Goal: Task Accomplishment & Management: Use online tool/utility

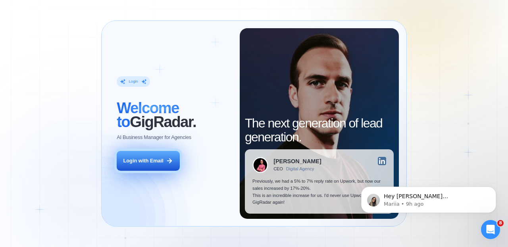
click at [153, 162] on div "Login with Email" at bounding box center [143, 160] width 40 height 7
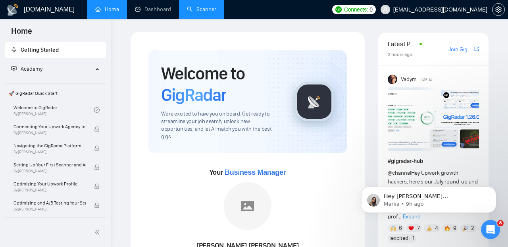
click at [215, 10] on link "Scanner" at bounding box center [201, 9] width 29 height 7
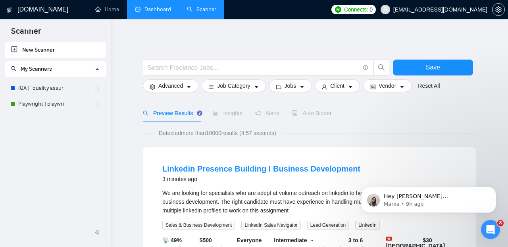
click at [161, 13] on link "Dashboard" at bounding box center [153, 9] width 36 height 7
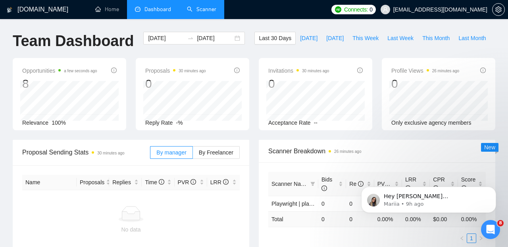
click at [201, 13] on link "Scanner" at bounding box center [201, 9] width 29 height 7
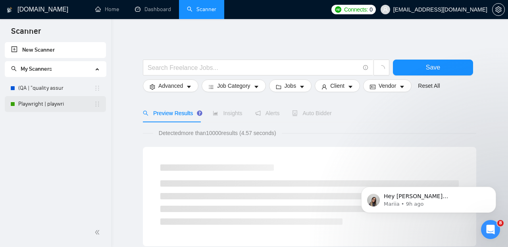
click at [78, 103] on link "Playwright | playwri" at bounding box center [56, 104] width 76 height 16
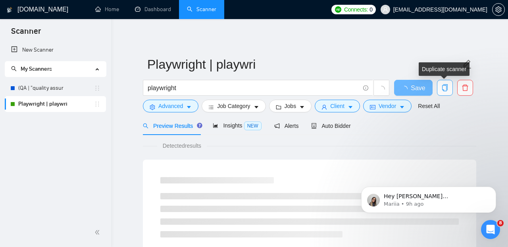
click at [444, 89] on icon "copy" at bounding box center [444, 87] width 7 height 7
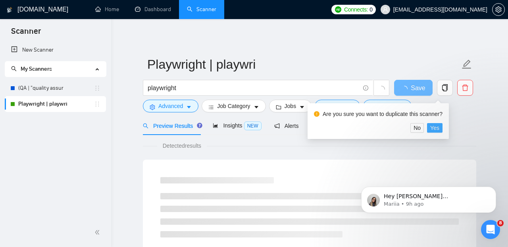
click at [437, 129] on span "Yes" at bounding box center [434, 127] width 9 height 9
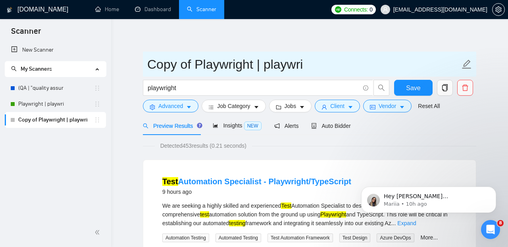
click at [469, 64] on icon "edit" at bounding box center [466, 64] width 10 height 10
drag, startPoint x: 303, startPoint y: 64, endPoint x: 149, endPoint y: 63, distance: 154.7
click at [149, 63] on input "Copy of Playwright | playwri" at bounding box center [303, 64] width 312 height 20
drag, startPoint x: 148, startPoint y: 64, endPoint x: 346, endPoint y: 72, distance: 198.4
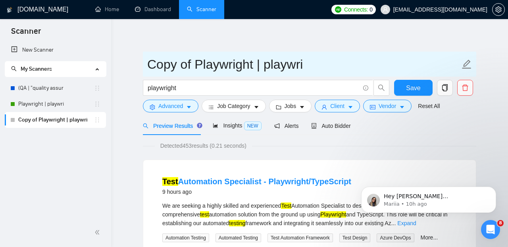
click at [346, 72] on input "Copy of Playwright | playwri" at bounding box center [303, 64] width 312 height 20
type input "Cypress Scanner"
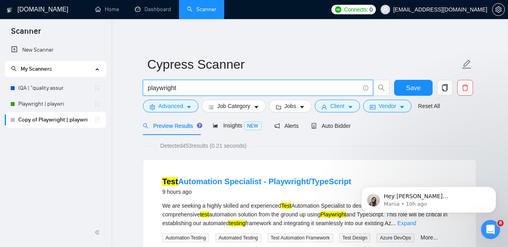
click at [336, 88] on input "playwright" at bounding box center [254, 88] width 212 height 10
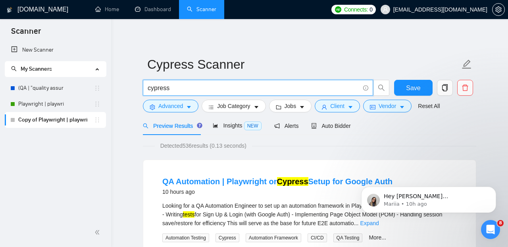
type input "cypress"
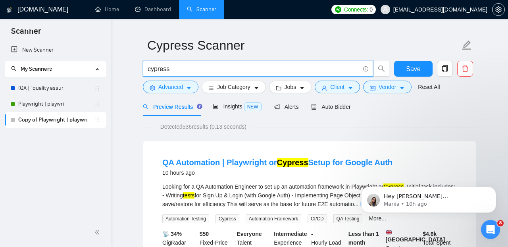
scroll to position [20, 0]
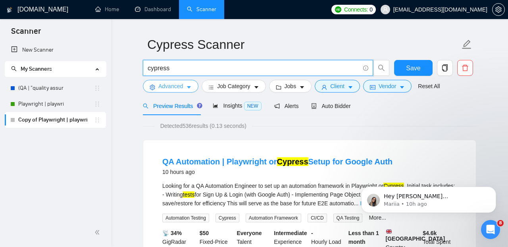
click at [192, 87] on icon "caret-down" at bounding box center [189, 87] width 6 height 6
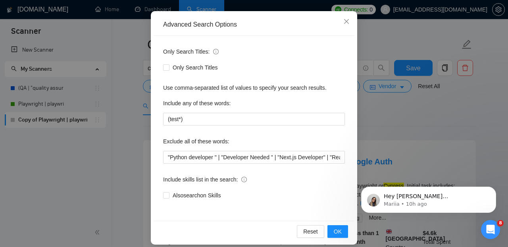
scroll to position [77, 0]
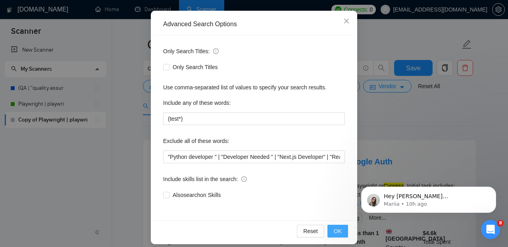
click at [337, 228] on span "OK" at bounding box center [337, 230] width 8 height 9
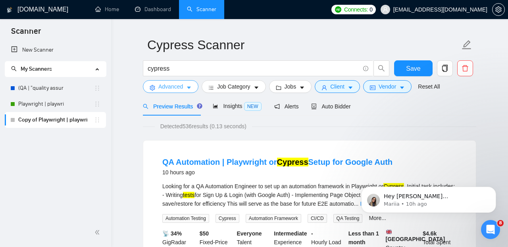
scroll to position [0, 0]
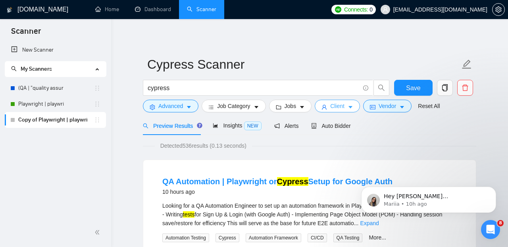
click at [359, 109] on button "Client" at bounding box center [336, 106] width 45 height 13
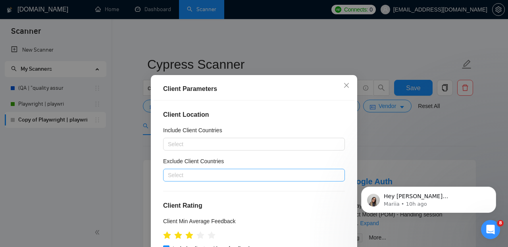
click at [230, 174] on div at bounding box center [250, 175] width 170 height 10
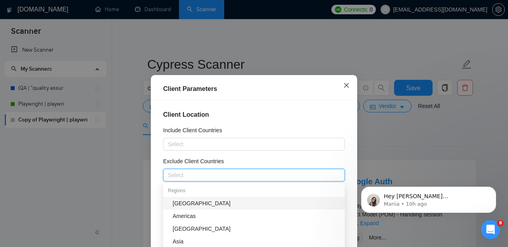
click at [344, 83] on icon "close" at bounding box center [346, 85] width 6 height 6
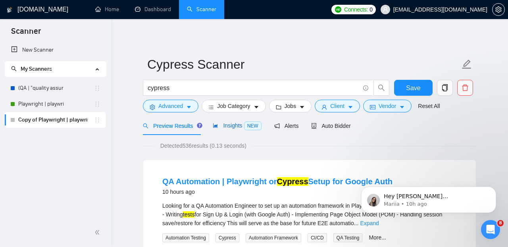
click at [238, 125] on span "Insights NEW" at bounding box center [237, 125] width 48 height 6
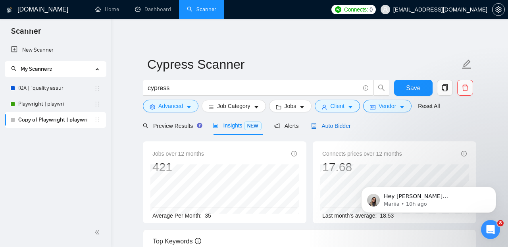
click at [326, 126] on span "Auto Bidder" at bounding box center [330, 126] width 39 height 6
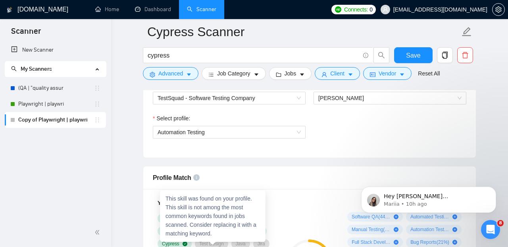
scroll to position [420, 0]
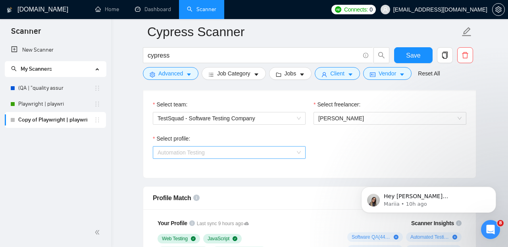
click at [235, 158] on span "Automation Testing" at bounding box center [228, 152] width 143 height 12
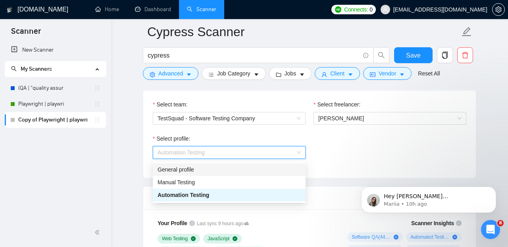
click at [227, 172] on div "General profile" at bounding box center [228, 169] width 143 height 9
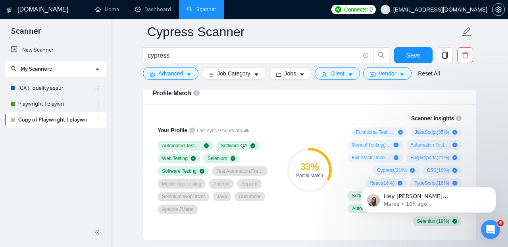
scroll to position [476, 0]
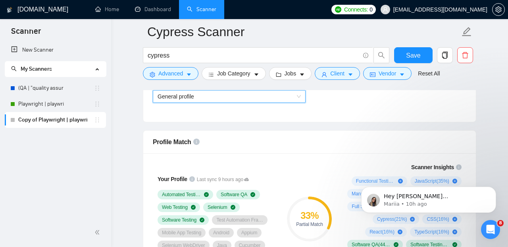
click at [259, 102] on span "General profile" at bounding box center [228, 96] width 143 height 12
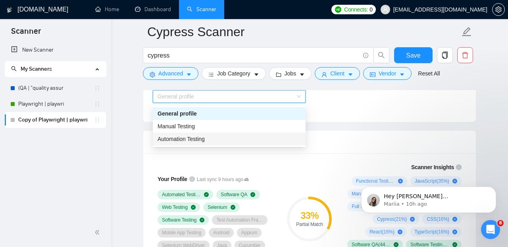
click at [252, 139] on div "Automation Testing" at bounding box center [228, 138] width 143 height 9
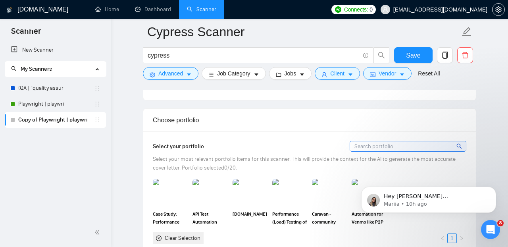
scroll to position [718, 0]
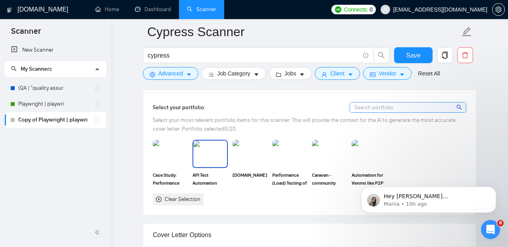
click at [204, 154] on img at bounding box center [209, 153] width 33 height 26
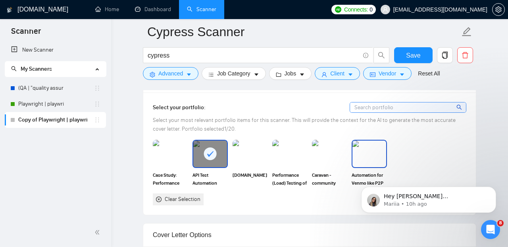
click at [359, 161] on img at bounding box center [368, 153] width 33 height 26
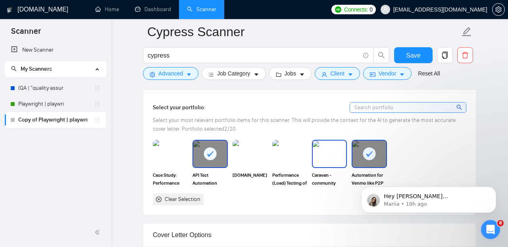
click at [332, 162] on img at bounding box center [328, 153] width 33 height 26
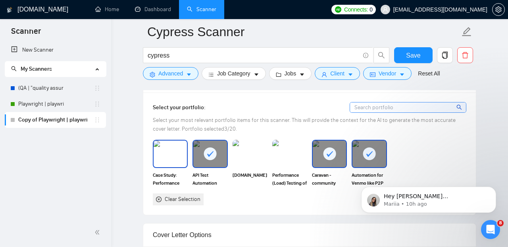
click at [173, 158] on img at bounding box center [169, 153] width 33 height 26
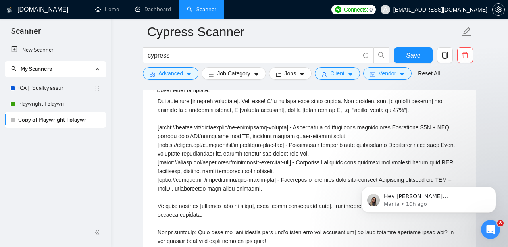
scroll to position [21, 0]
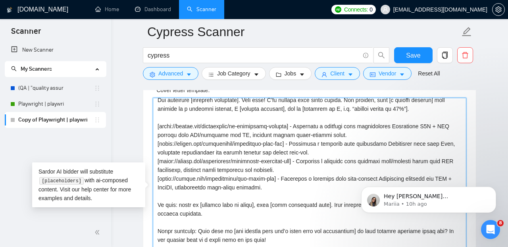
drag, startPoint x: 160, startPoint y: 131, endPoint x: 295, endPoint y: 130, distance: 135.2
click at [295, 130] on textarea "Cover letter template:" at bounding box center [309, 187] width 313 height 178
paste textarea "selfhealing-cypress"
drag, startPoint x: 307, startPoint y: 130, endPoint x: 351, endPoint y: 138, distance: 44.4
click at [351, 138] on textarea "Cover letter template:" at bounding box center [309, 187] width 313 height 178
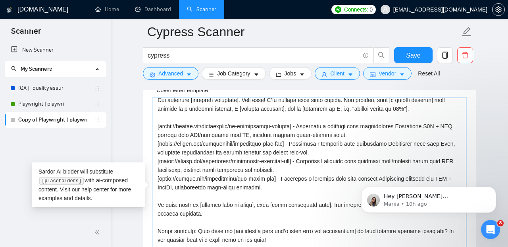
paste textarea "demonstrates a self-healing test automation framework using Cypress with Page O…"
drag, startPoint x: 160, startPoint y: 166, endPoint x: 309, endPoint y: 165, distance: 148.7
click at [309, 165] on textarea "Cover letter template:" at bounding box center [309, 187] width 313 height 178
click at [290, 190] on textarea "Cover letter template:" at bounding box center [309, 187] width 313 height 178
drag, startPoint x: 160, startPoint y: 183, endPoint x: 284, endPoint y: 183, distance: 123.3
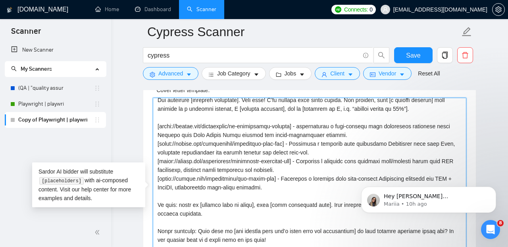
click at [284, 183] on textarea "Cover letter template:" at bounding box center [309, 187] width 313 height 178
paste textarea "appium-test-automation"
click at [312, 187] on textarea "Cover letter template:" at bounding box center [309, 187] width 313 height 178
paste textarea "test automation framework for mobile applications supporting both Android and i…"
click at [314, 183] on textarea "Cover letter template:" at bounding box center [309, 187] width 313 height 178
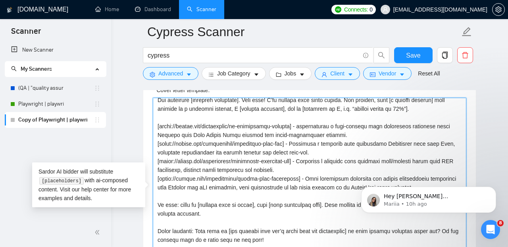
click at [309, 127] on textarea "Cover letter template:" at bounding box center [309, 187] width 313 height 178
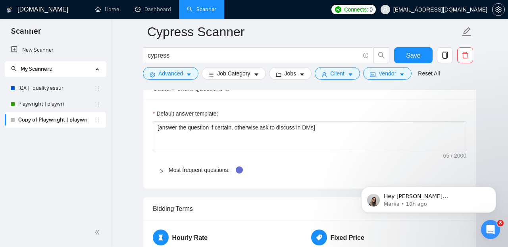
scroll to position [1115, 0]
type textarea "Loremips dolo [sita conse]? A’el sed doe tempori. Ut [lab etdolo’m aliq en ad’m…"
click at [494, 188] on icon "Dismiss notification" at bounding box center [493, 188] width 3 height 3
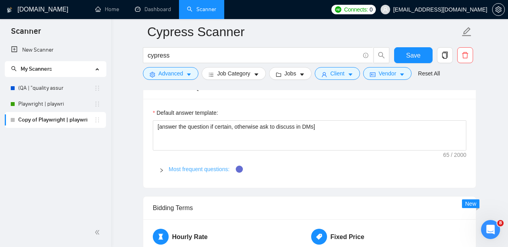
click at [204, 172] on link "Most frequent questions:" at bounding box center [199, 169] width 61 height 6
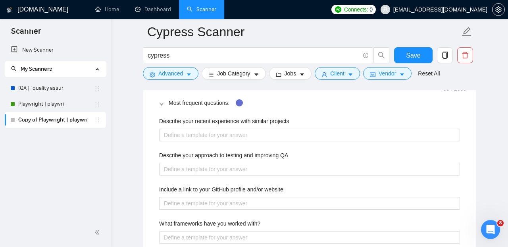
scroll to position [1190, 0]
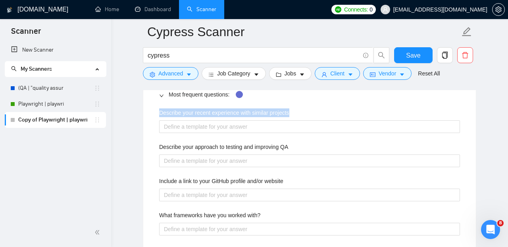
drag, startPoint x: 298, startPoint y: 117, endPoint x: 150, endPoint y: 112, distance: 148.4
click at [159, 112] on div "Describe your recent experience with similar projects" at bounding box center [309, 114] width 301 height 12
copy label "Describe your recent experience with similar projects"
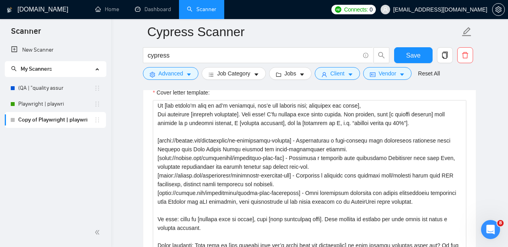
scroll to position [0, 0]
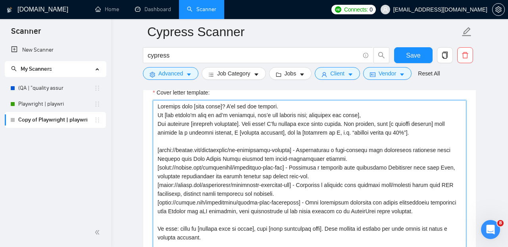
click at [290, 112] on textarea "Cover letter template:" at bounding box center [309, 189] width 313 height 178
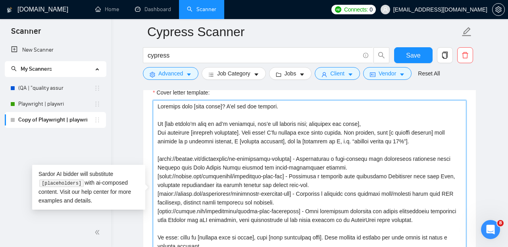
click at [395, 126] on textarea "Cover letter template:" at bounding box center [309, 189] width 313 height 178
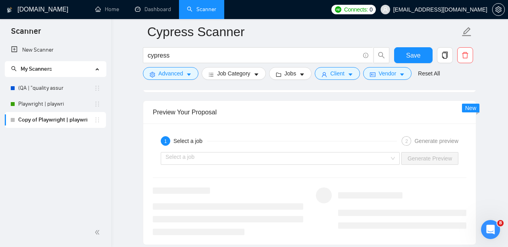
scroll to position [1677, 0]
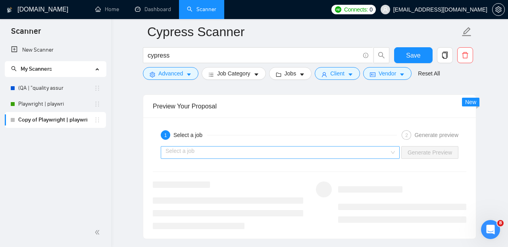
click at [391, 153] on div "Select a job" at bounding box center [280, 152] width 239 height 13
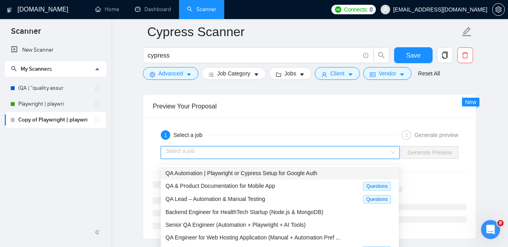
click at [312, 176] on div "QA Automation | Playwright or Cypress Setup for Google Auth" at bounding box center [279, 173] width 228 height 9
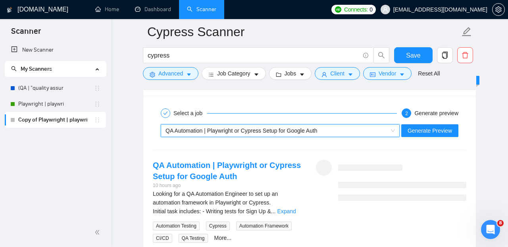
scroll to position [1702, 0]
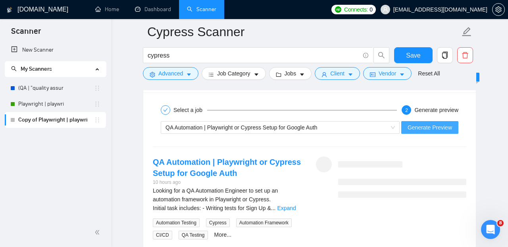
click at [425, 132] on span "Generate Preview" at bounding box center [429, 127] width 44 height 9
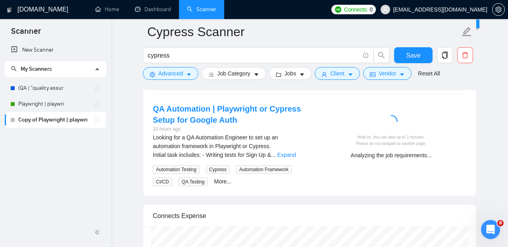
scroll to position [1753, 0]
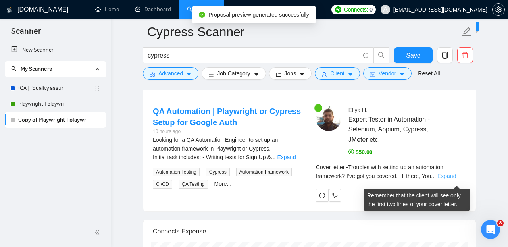
click at [450, 179] on link "Expand" at bounding box center [446, 175] width 19 height 6
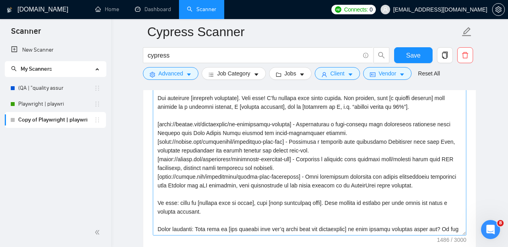
scroll to position [928, 0]
click at [234, 121] on textarea "Cover letter template:" at bounding box center [309, 146] width 313 height 178
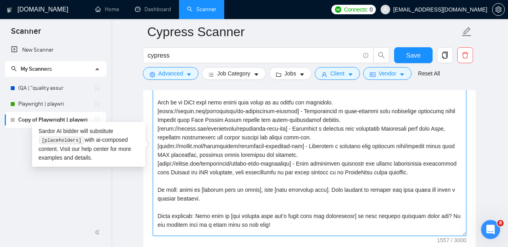
scroll to position [0, 0]
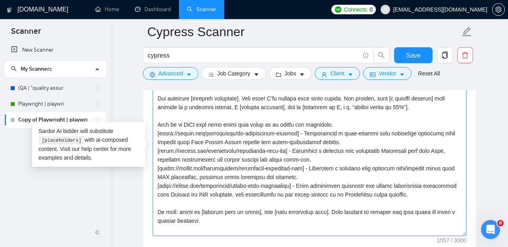
drag, startPoint x: 336, startPoint y: 130, endPoint x: 156, endPoint y: 131, distance: 180.0
click at [156, 131] on textarea "Cover letter template:" at bounding box center [309, 146] width 313 height 178
click at [353, 127] on textarea "Cover letter template:" at bounding box center [309, 146] width 313 height 178
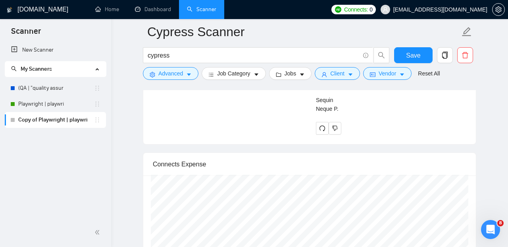
scroll to position [2152, 0]
type textarea "Loremips dolo [sita conse]? A’el sed doe tempori. Ut [lab etdolo’m aliq en ad’m…"
click at [324, 128] on icon "redo" at bounding box center [322, 125] width 6 height 6
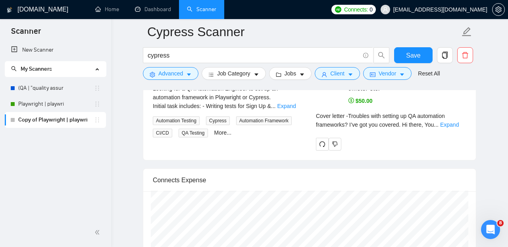
scroll to position [1812, 0]
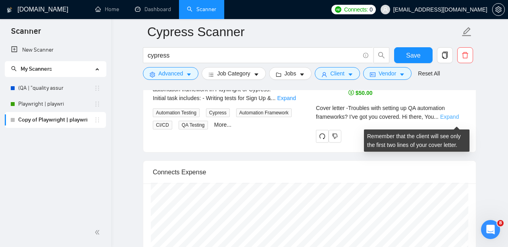
click at [455, 120] on link "Expand" at bounding box center [449, 116] width 19 height 6
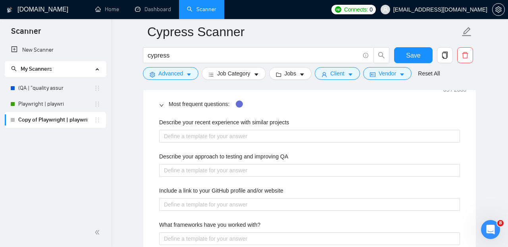
scroll to position [1181, 0]
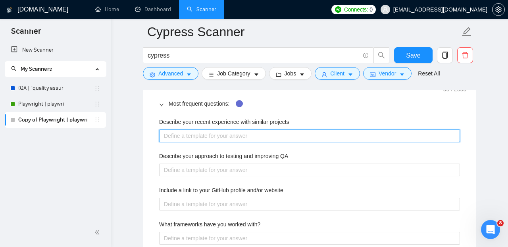
click at [261, 141] on projects "Describe your recent experience with similar projects" at bounding box center [309, 135] width 301 height 13
paste projects "[In one sentence, mirror the client’s stack/industry: e.g., “I recently built E…"
type projects "[In one sentence, mirror the client’s stack/industry: e.g., “I recently built E…"
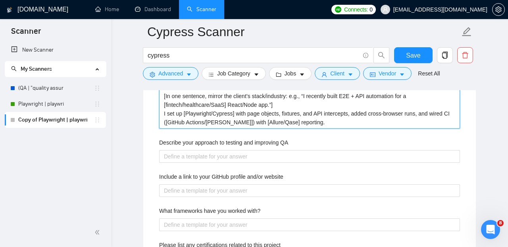
scroll to position [1222, 0]
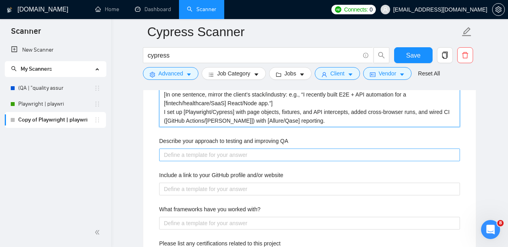
type projects "[In one sentence, mirror the client’s stack/industry: e.g., “I recently built E…"
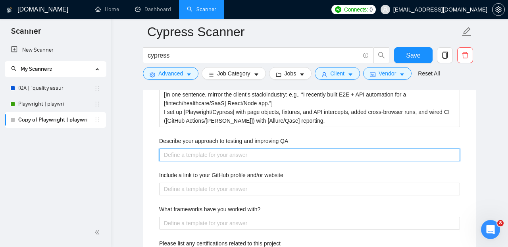
click at [214, 161] on QA "Describe your approach to testing and improving QA" at bounding box center [309, 154] width 301 height 13
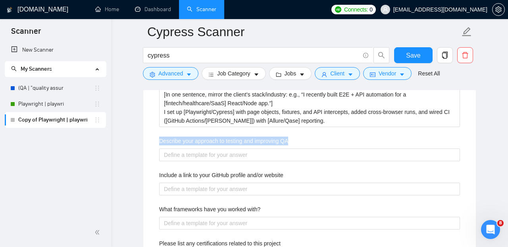
drag, startPoint x: 295, startPoint y: 145, endPoint x: 159, endPoint y: 139, distance: 137.0
click at [159, 139] on div "Describe your approach to testing and improving QA" at bounding box center [309, 142] width 301 height 12
copy label "Describe your approach to testing and improving QA"
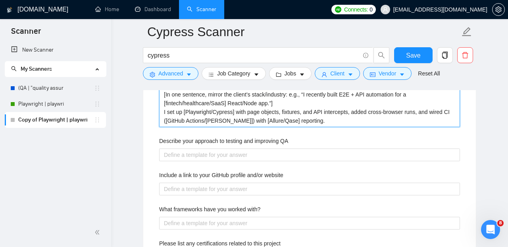
click at [342, 125] on projects "[In one sentence, mirror the client’s stack/industry: e.g., “I recently built E…" at bounding box center [309, 107] width 301 height 39
type projects "[In one sentence, mirror the client’s stack/industry: e.g., “I recently built E…"
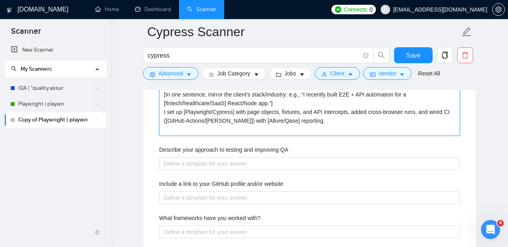
type projects "[In one sentence, mirror the client’s stack/industry: e.g., “I recently built E…"
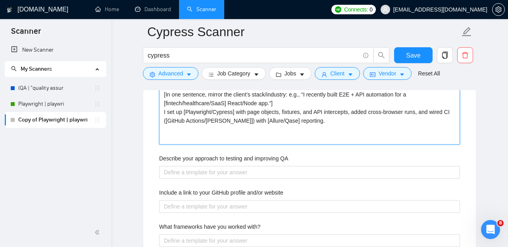
paste projects "Results: [insert 1 metric—“reduced flakiness by ~40%,” “cut regression from 1 d…"
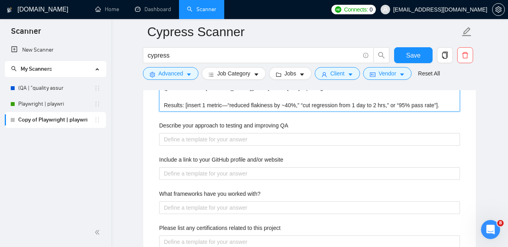
scroll to position [1259, 0]
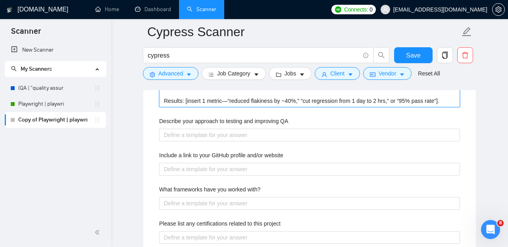
type projects "[In one sentence, mirror the client’s stack/industry: e.g., “I recently built E…"
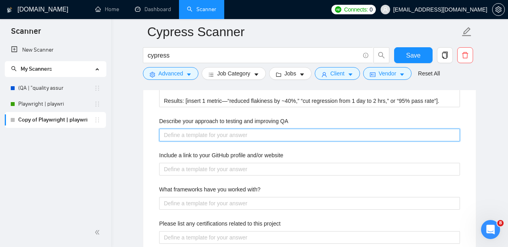
click at [213, 136] on QA "Describe your approach to testing and improving QA" at bounding box center [309, 134] width 301 height 13
paste QA "I start by understanding goals and risks: [product/domain], key user journeys, …"
type QA "I start by understanding goals and risks: [product/domain], key user journeys, …"
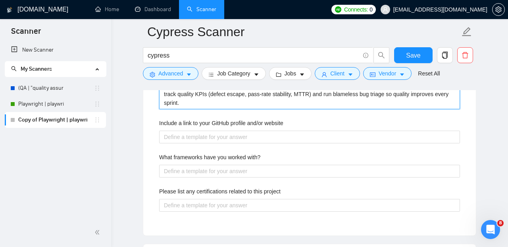
scroll to position [1345, 0]
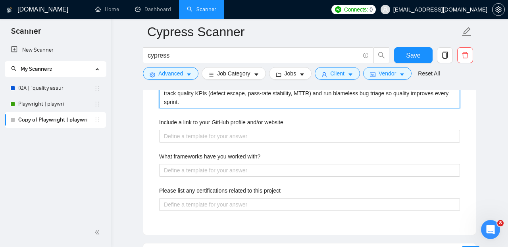
type QA "I start by understanding goals and risks: [product/domain], key user journeys, …"
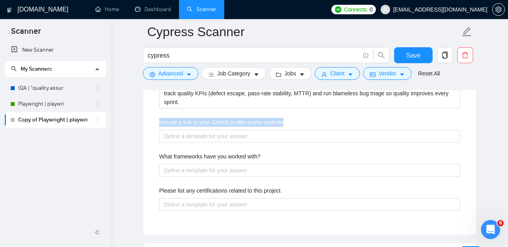
drag, startPoint x: 292, startPoint y: 128, endPoint x: 148, endPoint y: 128, distance: 143.9
click at [159, 128] on div "Include a link to your GitHub profile and/or website" at bounding box center [309, 124] width 301 height 12
copy label "Include a link to your GitHub profile and/or website"
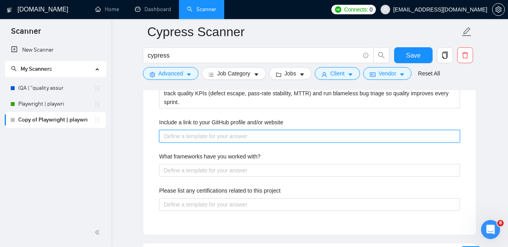
click at [209, 139] on website "Include a link to your GitHub profile and/or website" at bounding box center [309, 136] width 301 height 13
paste website "GitHub: [URL][DOMAIN_NAME]"
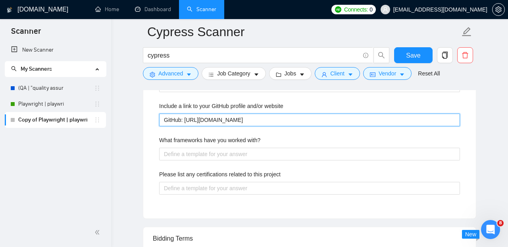
scroll to position [1362, 0]
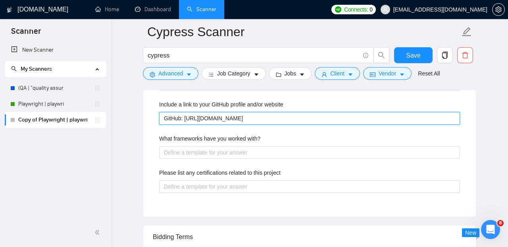
type website "GitHub: [URL][DOMAIN_NAME]"
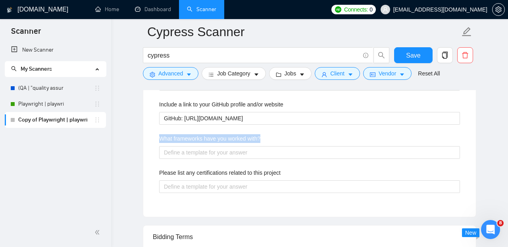
drag, startPoint x: 266, startPoint y: 143, endPoint x: 156, endPoint y: 132, distance: 110.4
click at [159, 138] on div "What frameworks have you worked with?" at bounding box center [309, 140] width 301 height 12
copy label "What frameworks have you worked with?"
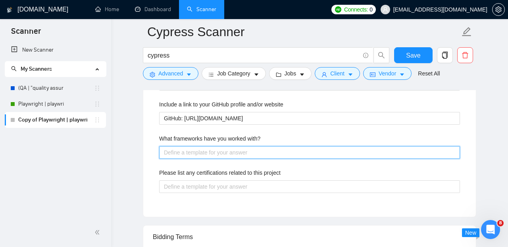
click at [230, 159] on with\? "What frameworks have you worked with?" at bounding box center [309, 152] width 301 height 13
paste with\? "Web/UI: Playwright (TS/JS), Cypress (TS/JS), Selenium WebDriver (Java/TS), Webd…"
type with\? "Web/UI: Playwright (TS/JS), Cypress (TS/JS), Selenium WebDriver (Java/TS), Webd…"
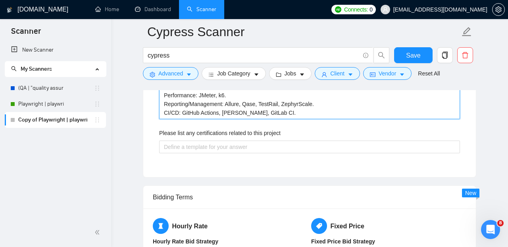
scroll to position [1462, 0]
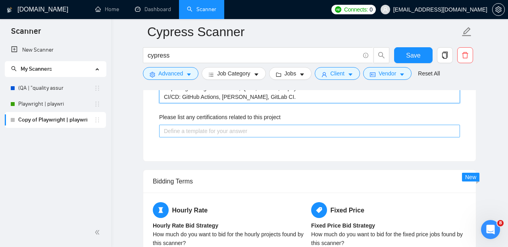
type with\? "Web/UI: Playwright (TS/JS), Cypress (TS/JS), Selenium WebDriver (Java/TS), Webd…"
click at [245, 136] on project "Please list any certifications related to this project" at bounding box center [309, 131] width 301 height 13
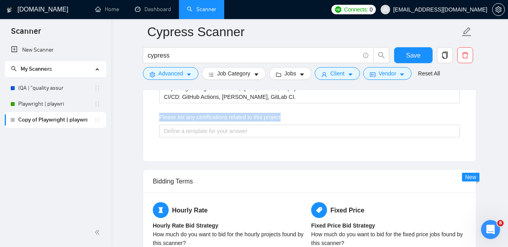
drag, startPoint x: 290, startPoint y: 122, endPoint x: 145, endPoint y: 122, distance: 145.1
click at [159, 122] on div "Please list any certifications related to this project" at bounding box center [309, 119] width 301 height 12
copy label "Please list any certifications related to this project"
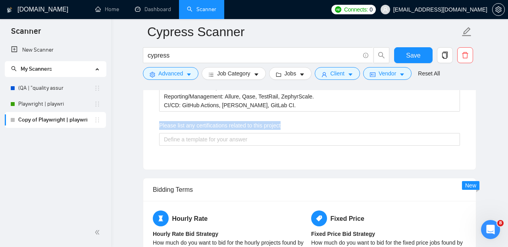
scroll to position [1452, 0]
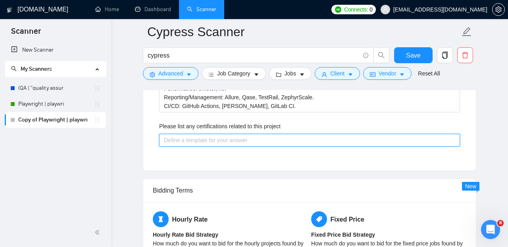
click at [226, 145] on project "Please list any certifications related to this project" at bounding box center [309, 140] width 301 height 13
paste project "I don’t hold formal QA certifications at the moment. Credentials/validation: Up…"
type project "I don’t hold formal QA certifications at the moment. Credentials/validation: Up…"
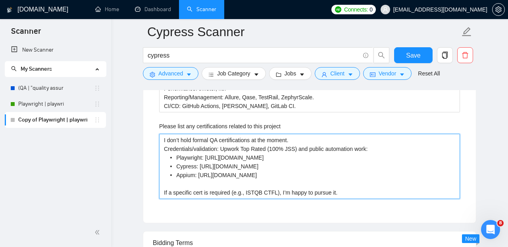
click at [304, 145] on project "I don’t hold formal QA certifications at the moment. Credentials/validation: Up…" at bounding box center [309, 166] width 301 height 65
type project "I don’t hold formal QA certifications at the moment. Credentials/validation: Up…"
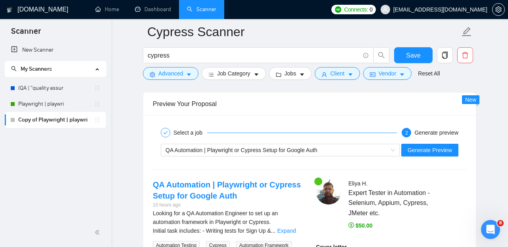
scroll to position [1882, 0]
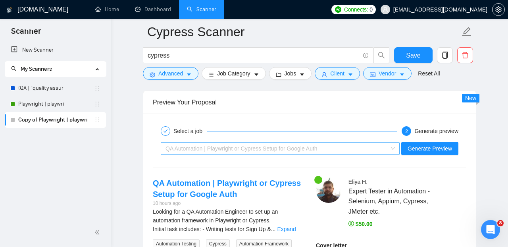
click at [391, 153] on span "QA Automation | Playwright or Cypress Setup for Google Auth" at bounding box center [279, 148] width 229 height 12
type project "I don’t hold formal QA certifications at the moment. Credentials/validation: Up…"
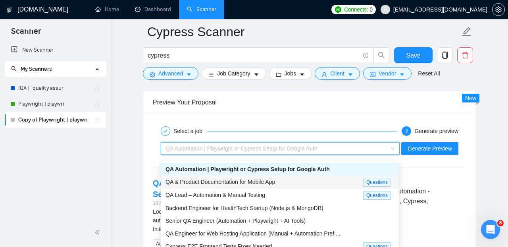
click at [309, 183] on div "QA & Product Documentation for Mobile App" at bounding box center [263, 181] width 197 height 9
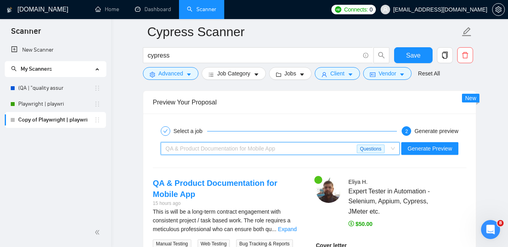
click at [393, 152] on span "QA & Product Documentation for Mobile App Questions" at bounding box center [279, 148] width 229 height 12
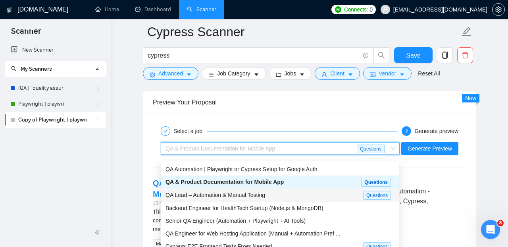
click at [307, 196] on div "QA Lead – Automation & Manual Testing" at bounding box center [263, 194] width 197 height 9
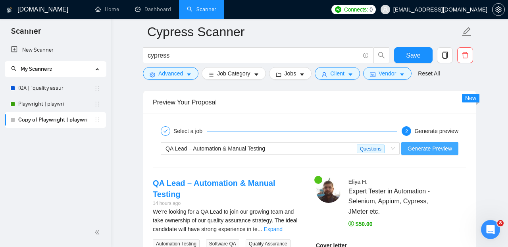
click at [432, 153] on span "Generate Preview" at bounding box center [429, 148] width 44 height 9
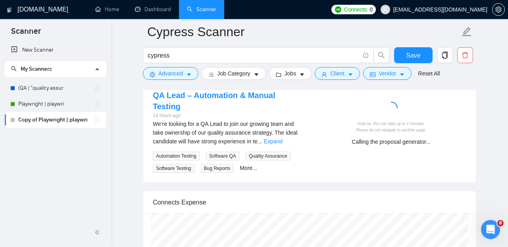
scroll to position [1967, 0]
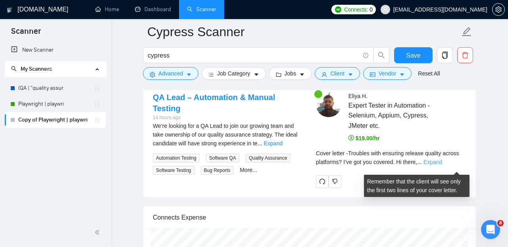
click at [442, 165] on link "Expand" at bounding box center [432, 162] width 19 height 6
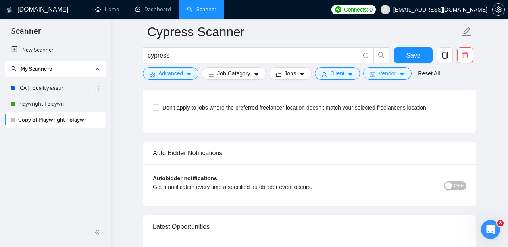
scroll to position [2844, 0]
click at [182, 111] on span "Don't apply to jobs where the preferred freelancer location doesn't match your …" at bounding box center [294, 106] width 270 height 9
click at [158, 109] on input "Don't apply to jobs where the preferred freelancer location doesn't match your …" at bounding box center [156, 106] width 6 height 6
checkbox input "true"
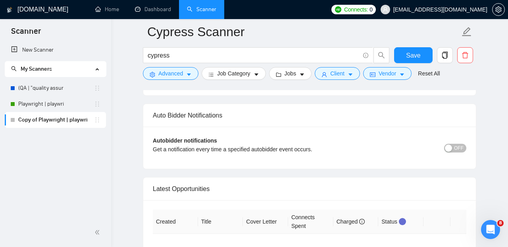
scroll to position [2899, 0]
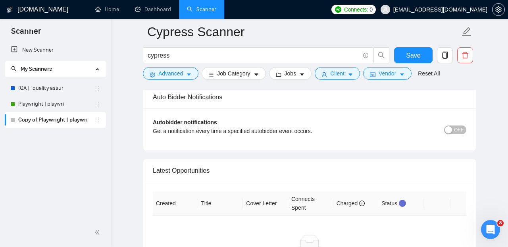
click at [460, 134] on span "OFF" at bounding box center [459, 129] width 10 height 9
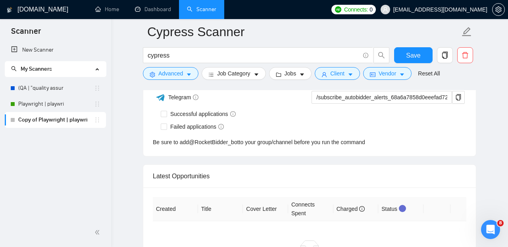
scroll to position [2951, 0]
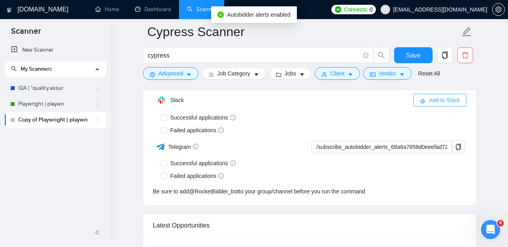
click at [437, 104] on span "Add to Slack" at bounding box center [443, 100] width 31 height 9
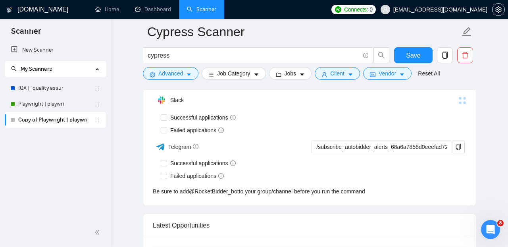
click at [452, 82] on span "ON" at bounding box center [452, 77] width 7 height 9
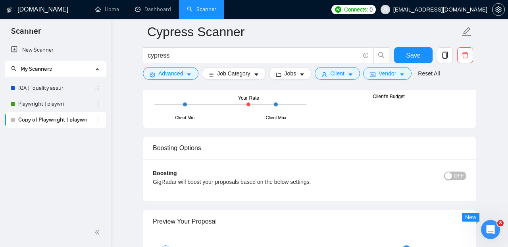
scroll to position [1762, 0]
click at [458, 180] on span "OFF" at bounding box center [459, 176] width 10 height 9
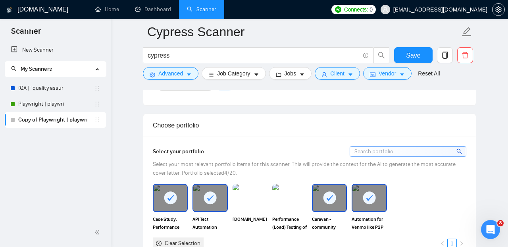
scroll to position [703, 0]
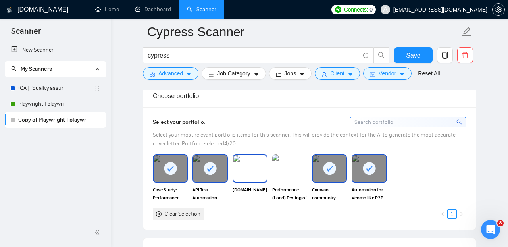
click at [249, 172] on img at bounding box center [249, 168] width 33 height 26
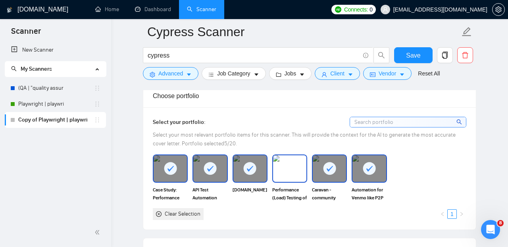
click at [291, 176] on img at bounding box center [289, 168] width 33 height 26
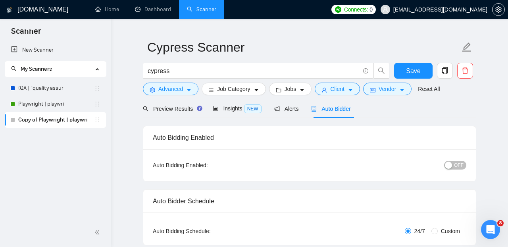
scroll to position [16, 0]
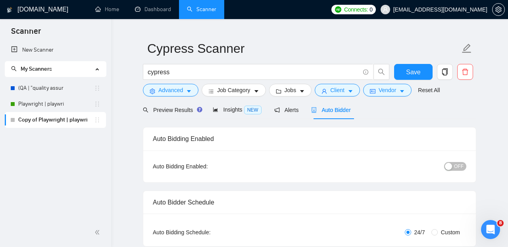
click at [458, 166] on span "OFF" at bounding box center [459, 166] width 10 height 9
click at [418, 71] on span "Save" at bounding box center [413, 72] width 14 height 10
click at [79, 105] on link "Playwright | playwri" at bounding box center [56, 104] width 76 height 16
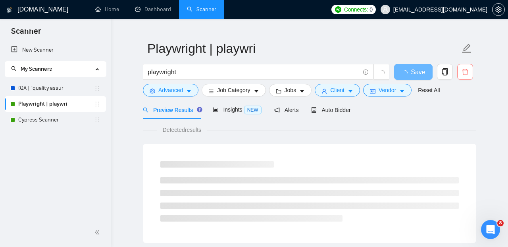
click at [463, 76] on button "button" at bounding box center [465, 72] width 16 height 16
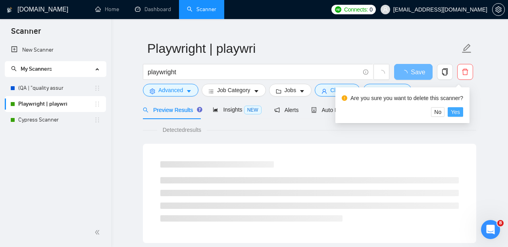
click at [460, 111] on span "Yes" at bounding box center [454, 111] width 9 height 9
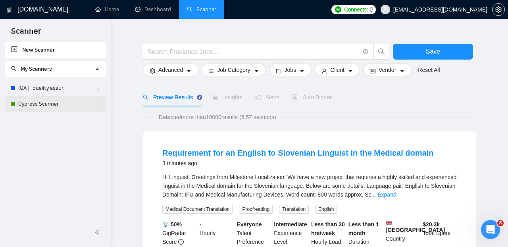
click at [68, 105] on link "Cypress Scanner" at bounding box center [56, 104] width 76 height 16
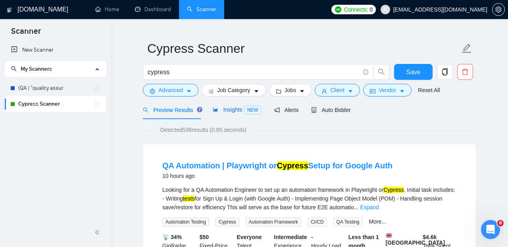
click at [238, 113] on div "Insights NEW" at bounding box center [237, 109] width 48 height 9
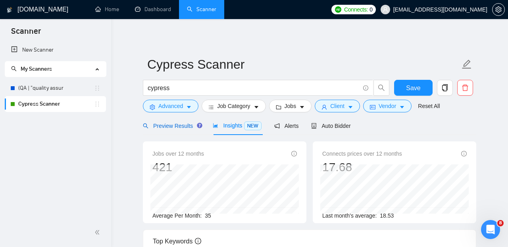
click at [184, 127] on span "Preview Results" at bounding box center [171, 126] width 57 height 6
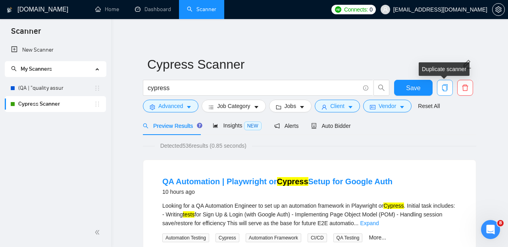
click at [445, 88] on icon "copy" at bounding box center [444, 87] width 7 height 7
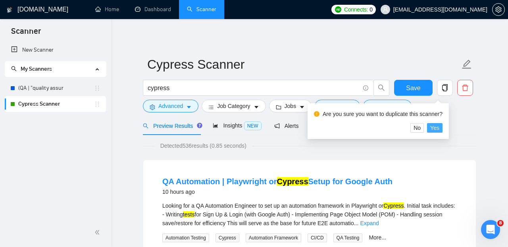
click at [437, 128] on span "Yes" at bounding box center [434, 127] width 9 height 9
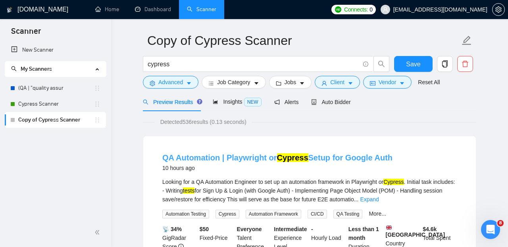
scroll to position [21, 0]
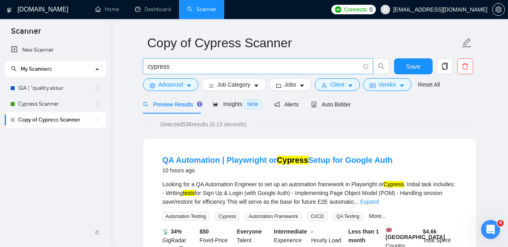
click at [172, 67] on input "cypress" at bounding box center [254, 66] width 212 height 10
type input "P"
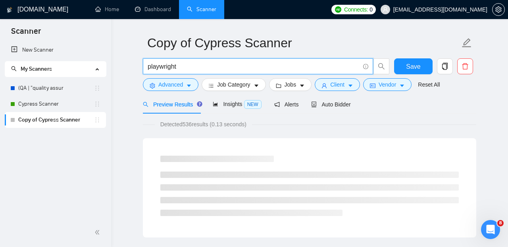
type input "playwright"
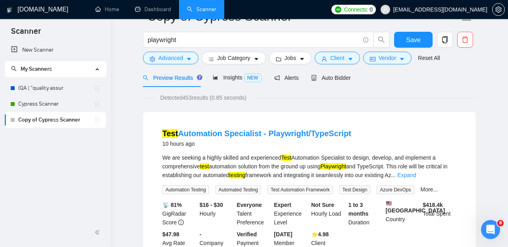
scroll to position [0, 0]
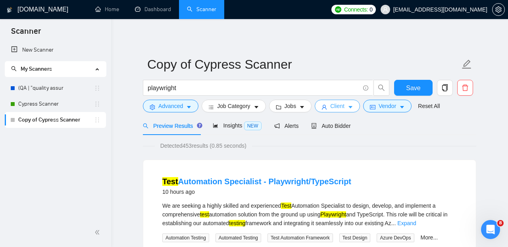
click at [352, 108] on icon "caret-down" at bounding box center [350, 107] width 4 height 2
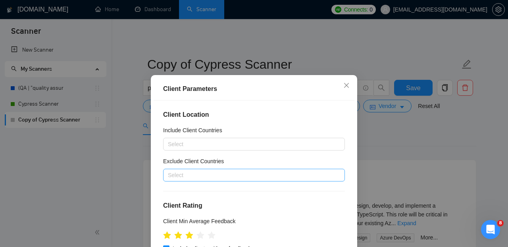
click at [214, 172] on div at bounding box center [250, 175] width 170 height 10
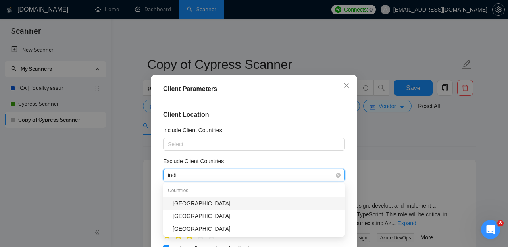
type input "india"
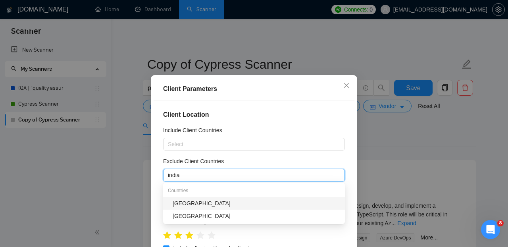
click at [211, 205] on div "[GEOGRAPHIC_DATA]" at bounding box center [255, 203] width 167 height 9
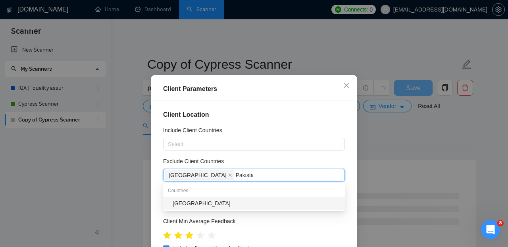
type input "[GEOGRAPHIC_DATA]"
click at [198, 205] on div "[GEOGRAPHIC_DATA]" at bounding box center [255, 203] width 167 height 9
type input "israel"
click at [248, 201] on div "Israel" at bounding box center [255, 203] width 167 height 9
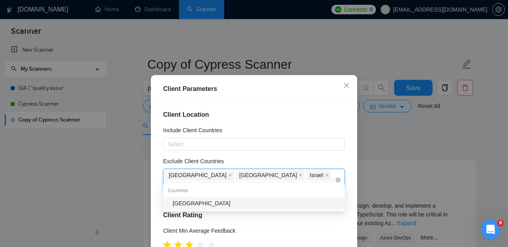
type input "[GEOGRAPHIC_DATA]"
click at [213, 201] on div "[GEOGRAPHIC_DATA]" at bounding box center [255, 203] width 167 height 9
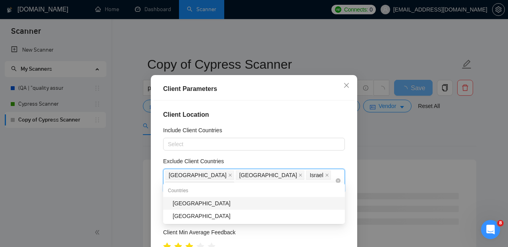
type input "nigeri"
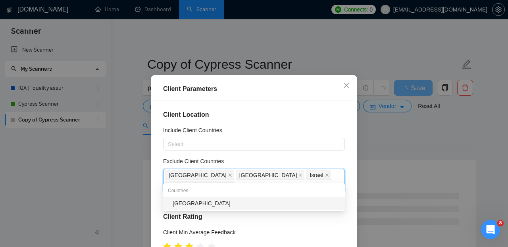
click at [257, 202] on div "[GEOGRAPHIC_DATA]" at bounding box center [255, 203] width 167 height 9
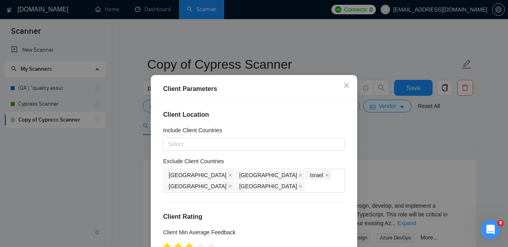
click at [344, 128] on div "Include Client Countries" at bounding box center [254, 132] width 182 height 12
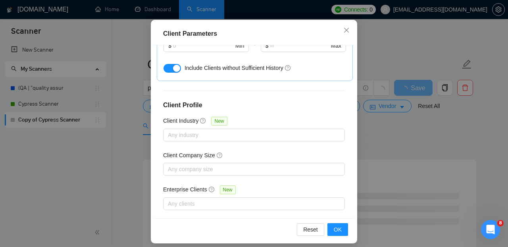
scroll to position [61, 0]
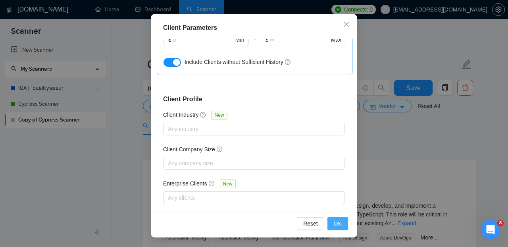
click at [339, 222] on span "OK" at bounding box center [337, 223] width 8 height 9
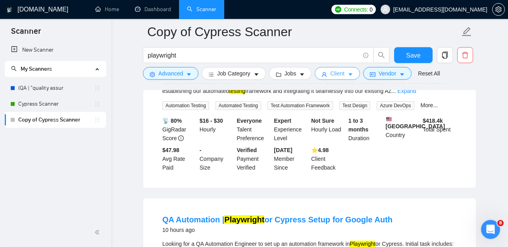
scroll to position [0, 0]
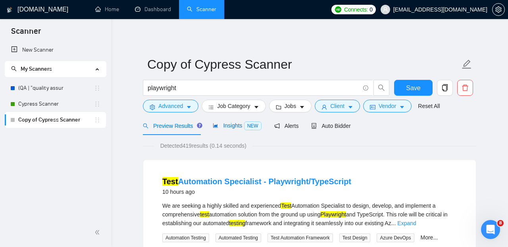
click at [236, 124] on span "Insights NEW" at bounding box center [237, 125] width 48 height 6
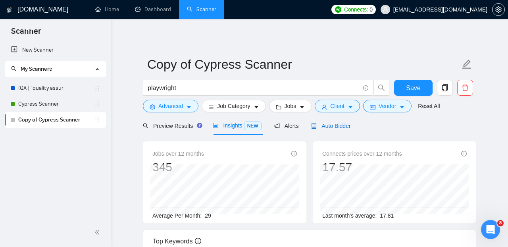
click at [345, 129] on div "Auto Bidder" at bounding box center [330, 125] width 39 height 9
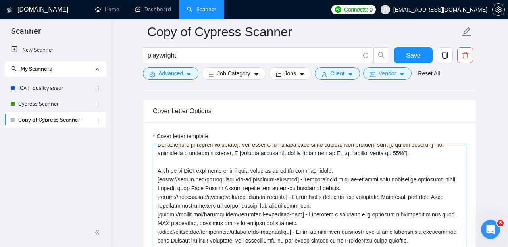
scroll to position [61, 0]
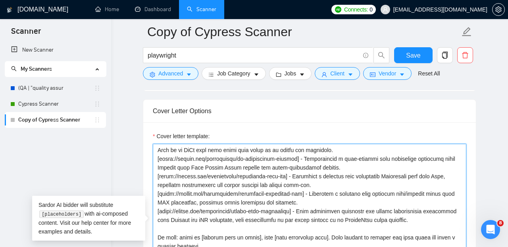
drag, startPoint x: 451, startPoint y: 212, endPoint x: 147, endPoint y: 151, distance: 310.2
click at [153, 151] on textarea "Cover letter template:" at bounding box center [309, 233] width 313 height 178
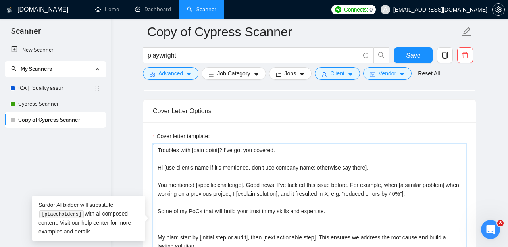
scroll to position [0, 0]
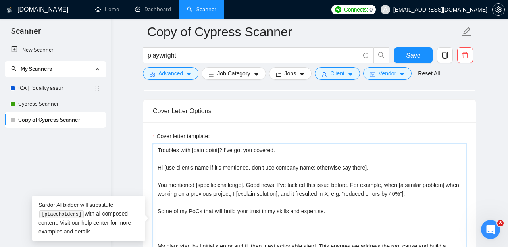
paste textarea "GitHub (selected repos): Playwright – [URL][DOMAIN_NAME] Cypress – [URL][DOMAIN…"
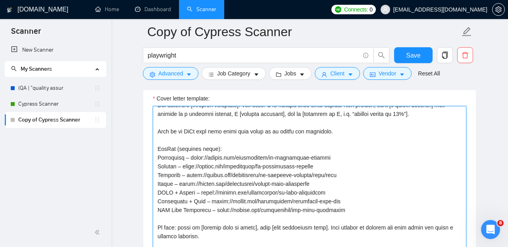
scroll to position [42, 0]
drag, startPoint x: 226, startPoint y: 140, endPoint x: 157, endPoint y: 143, distance: 69.0
click at [157, 143] on textarea "Cover letter template:" at bounding box center [309, 195] width 313 height 178
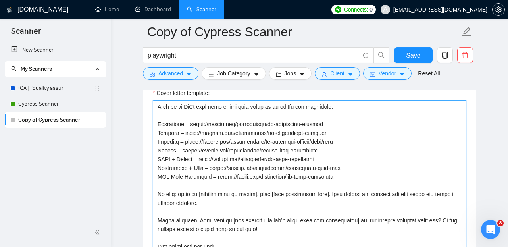
scroll to position [901, 0]
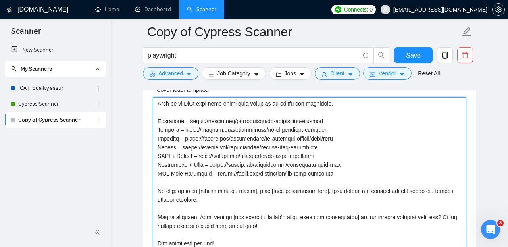
drag, startPoint x: 321, startPoint y: 131, endPoint x: 361, endPoint y: 130, distance: 40.4
click at [361, 130] on textarea "Cover letter template:" at bounding box center [309, 186] width 313 height 178
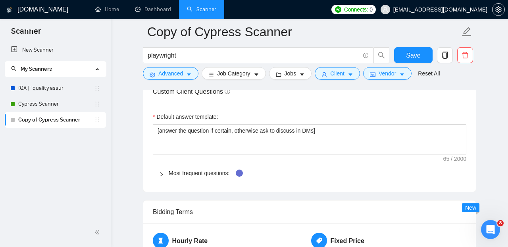
scroll to position [1125, 0]
type textarea "Loremips dolo [sita conse]? A’el sed doe tempori. Ut [lab etdolo’m aliq en ad’m…"
click at [212, 169] on link "Most frequent questions:" at bounding box center [199, 172] width 61 height 6
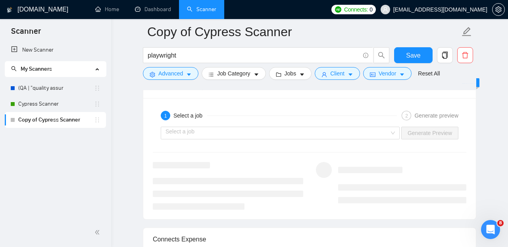
scroll to position [1944, 0]
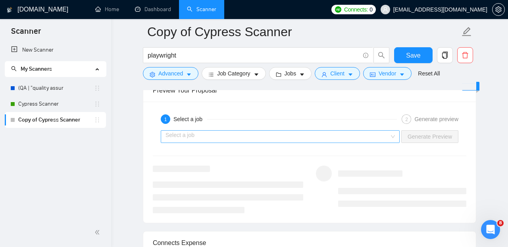
click at [392, 130] on div "Select a job" at bounding box center [280, 136] width 239 height 13
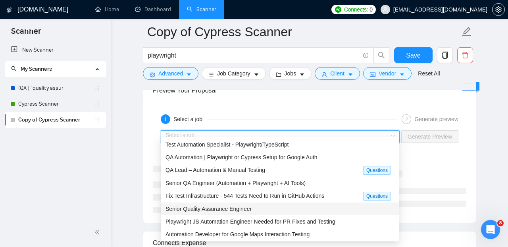
scroll to position [27, 0]
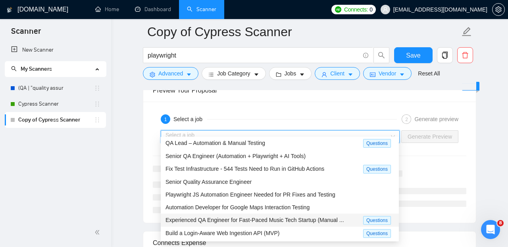
click at [293, 218] on span "Experienced QA Engineer for Fast-Paced Music Tech Startup (Manual ..." at bounding box center [254, 220] width 178 height 6
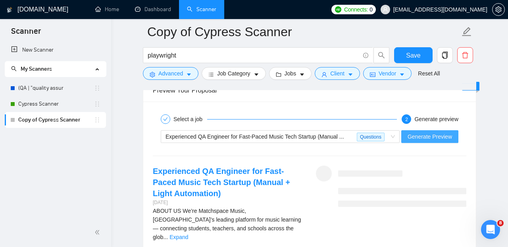
click at [433, 132] on span "Generate Preview" at bounding box center [429, 136] width 44 height 9
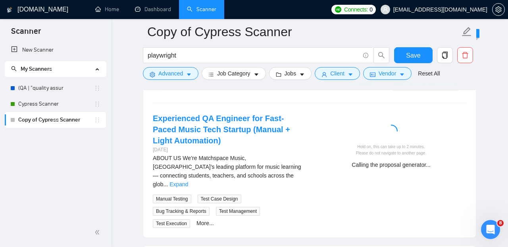
scroll to position [1994, 0]
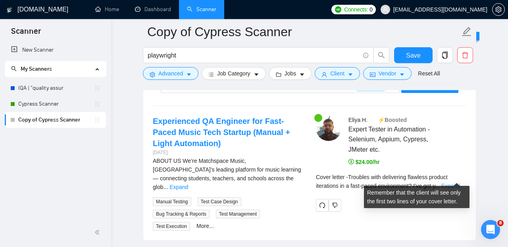
click at [454, 182] on link "Expand" at bounding box center [450, 185] width 19 height 6
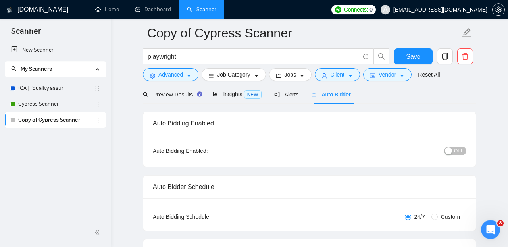
scroll to position [21, 0]
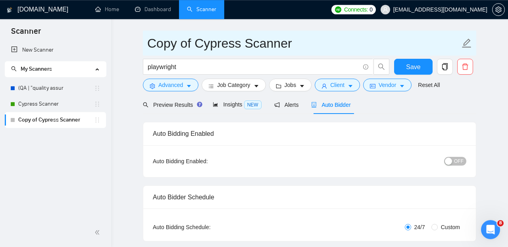
click at [469, 44] on icon "edit" at bounding box center [466, 43] width 10 height 10
drag, startPoint x: 239, startPoint y: 44, endPoint x: 134, endPoint y: 41, distance: 105.5
click at [147, 41] on input "Copy of Cypress Scanner" at bounding box center [303, 43] width 312 height 20
type input "Playwright Scanner"
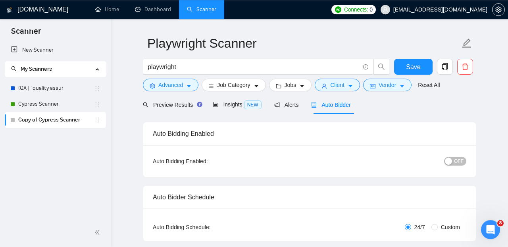
click at [472, 103] on div "Preview Results Insights NEW Alerts Auto Bidder" at bounding box center [309, 104] width 333 height 19
click at [414, 69] on span "Save" at bounding box center [413, 67] width 14 height 10
click at [460, 161] on span "OFF" at bounding box center [459, 161] width 10 height 9
click at [408, 64] on span "Save" at bounding box center [413, 67] width 14 height 10
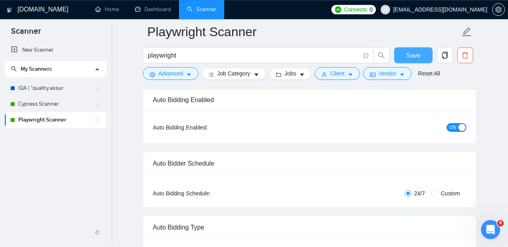
scroll to position [0, 0]
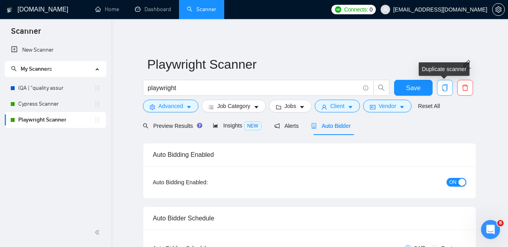
click at [446, 87] on icon "copy" at bounding box center [445, 87] width 6 height 7
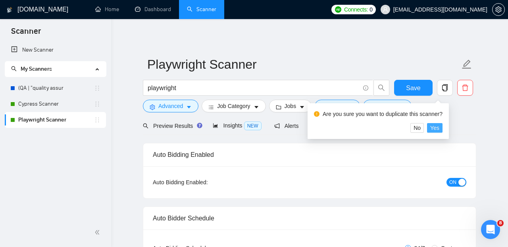
click at [439, 128] on span "Yes" at bounding box center [434, 127] width 9 height 9
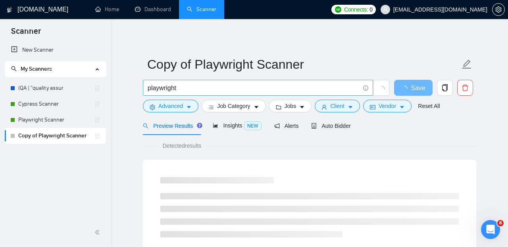
click at [190, 92] on input "playwright" at bounding box center [254, 88] width 212 height 10
type input "selenium | webdriver | "web driver""
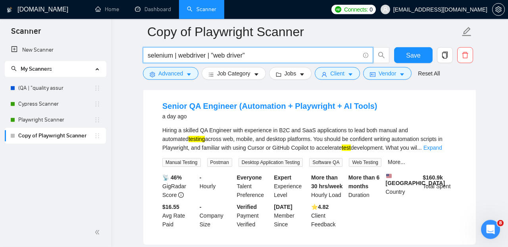
scroll to position [69, 0]
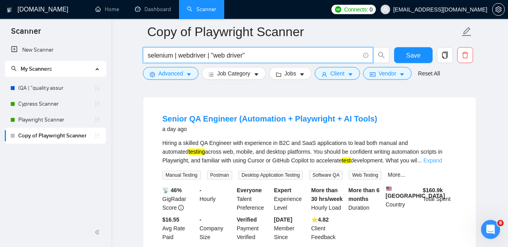
click at [442, 160] on link "Expand" at bounding box center [432, 160] width 19 height 6
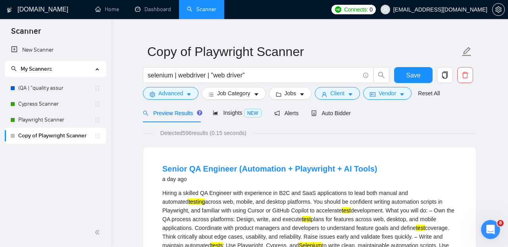
scroll to position [17, 0]
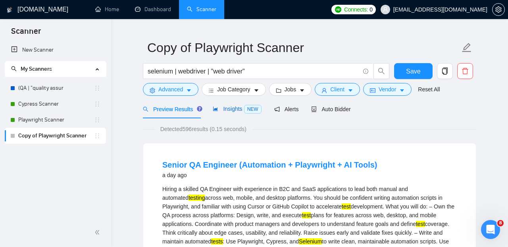
click at [229, 108] on span "Insights NEW" at bounding box center [237, 108] width 48 height 6
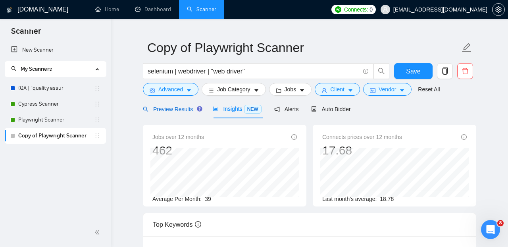
click at [184, 113] on div "Preview Results" at bounding box center [171, 109] width 57 height 9
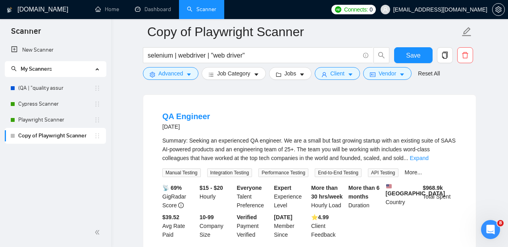
scroll to position [243, 0]
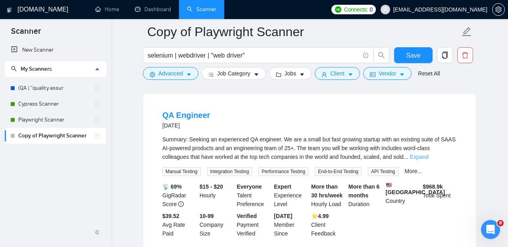
click at [428, 160] on link "Expand" at bounding box center [419, 156] width 19 height 6
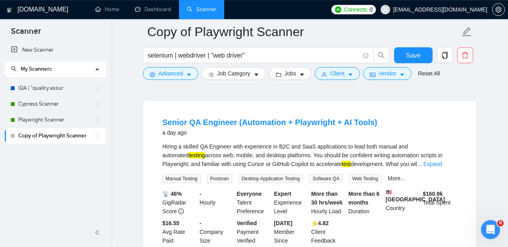
scroll to position [0, 0]
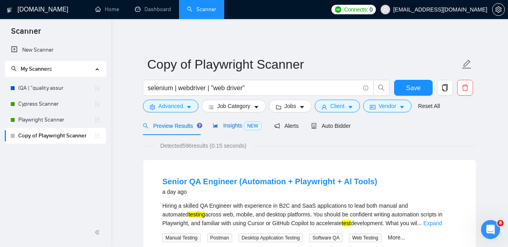
click at [247, 128] on span "NEW" at bounding box center [252, 125] width 17 height 9
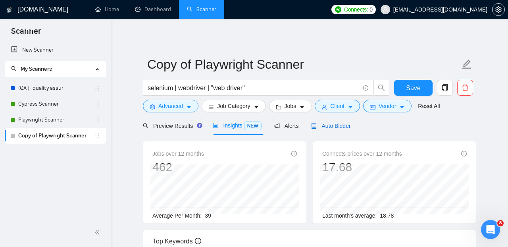
click at [333, 125] on span "Auto Bidder" at bounding box center [330, 126] width 39 height 6
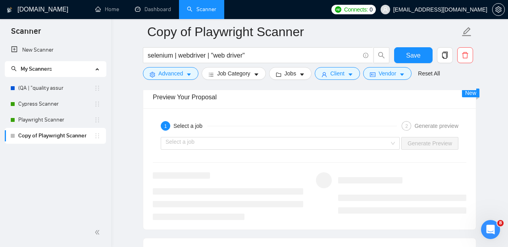
scroll to position [1569, 0]
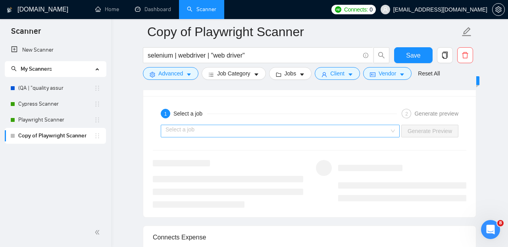
click at [392, 125] on div "Select a job" at bounding box center [280, 131] width 239 height 13
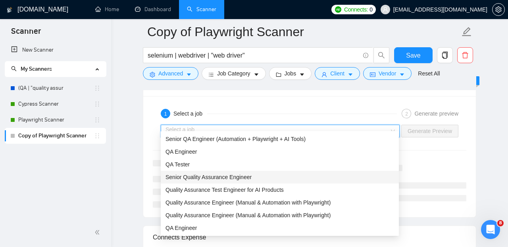
click at [339, 173] on div "Senior Quality Assurance Engineer" at bounding box center [279, 176] width 228 height 9
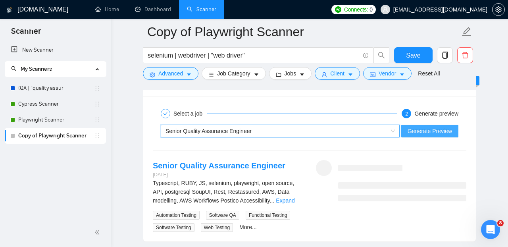
click at [423, 126] on span "Generate Preview" at bounding box center [429, 130] width 44 height 9
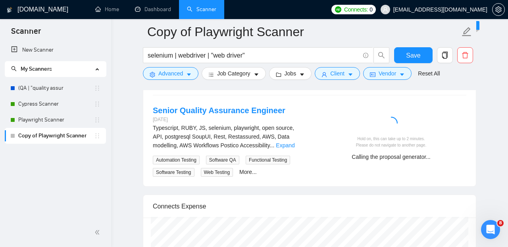
scroll to position [1626, 0]
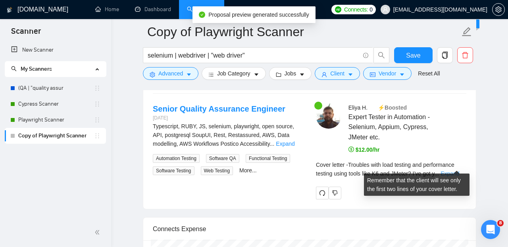
click at [455, 170] on link "Expand" at bounding box center [449, 173] width 19 height 6
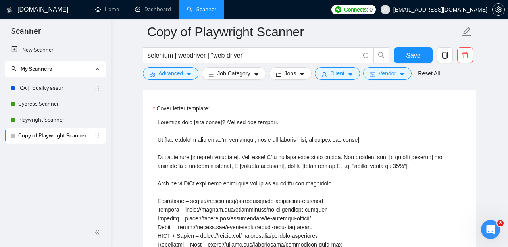
scroll to position [21, 0]
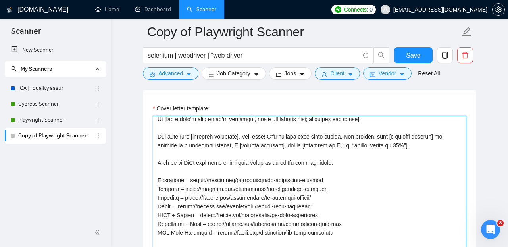
click at [338, 156] on textarea "Cover letter template:" at bounding box center [309, 205] width 313 height 178
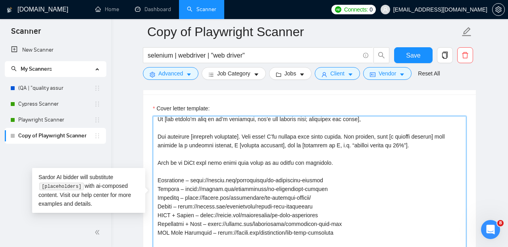
scroll to position [38, 0]
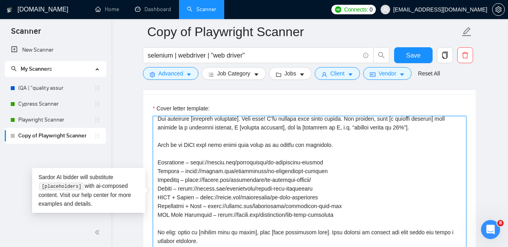
click at [329, 171] on textarea "Cover letter template:" at bounding box center [309, 205] width 313 height 178
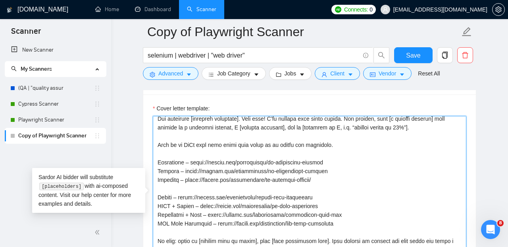
paste textarea "[URL][DOMAIN_NAME]"
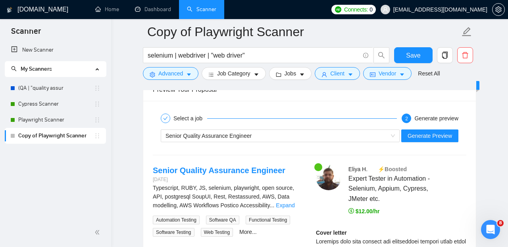
scroll to position [1563, 0]
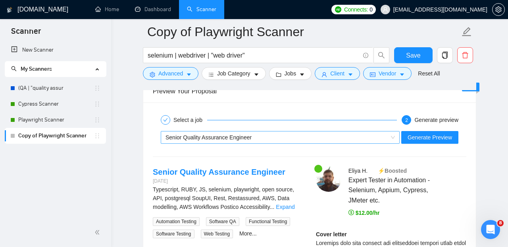
click at [263, 131] on div "Senior Quality Assurance Engineer" at bounding box center [276, 137] width 222 height 12
type textarea "Loremips dolo [sita conse]? A’el sed doe tempori. Ut [lab etdolo’m aliq en ad’m…"
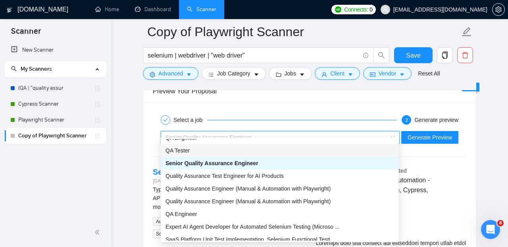
scroll to position [25, 0]
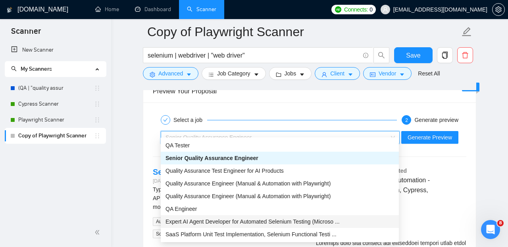
click at [277, 223] on span "Expert AI Agent Developer for Automated Selenium Testing (Microso ..." at bounding box center [252, 221] width 174 height 6
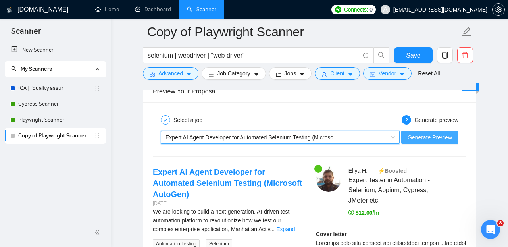
click at [438, 133] on span "Generate Preview" at bounding box center [429, 137] width 44 height 9
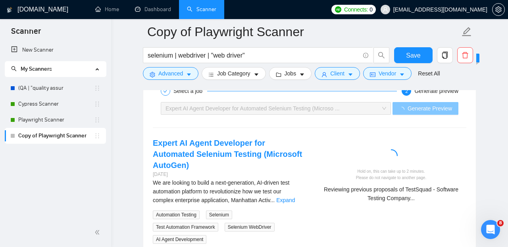
scroll to position [1590, 0]
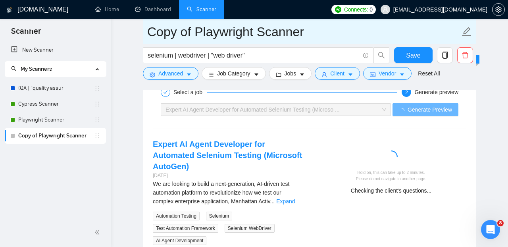
click at [466, 33] on icon "edit" at bounding box center [466, 32] width 10 height 10
drag, startPoint x: 254, startPoint y: 35, endPoint x: 138, endPoint y: 35, distance: 115.8
click at [147, 35] on input "Copy of Playwright Scanner" at bounding box center [303, 32] width 312 height 20
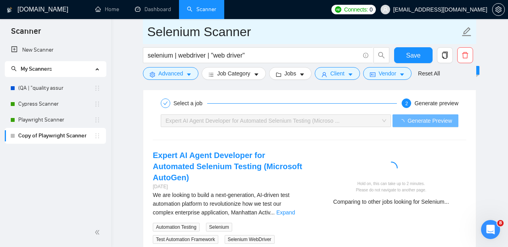
type input "Selenium Scanner"
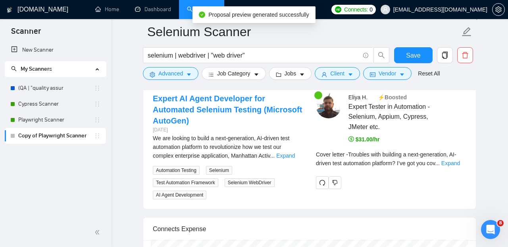
scroll to position [1638, 0]
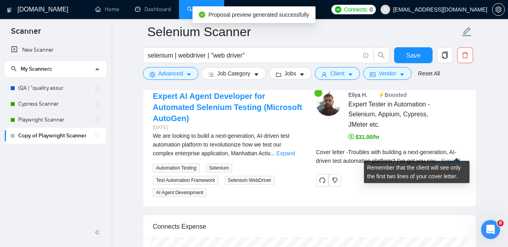
click at [454, 157] on link "Expand" at bounding box center [450, 160] width 19 height 6
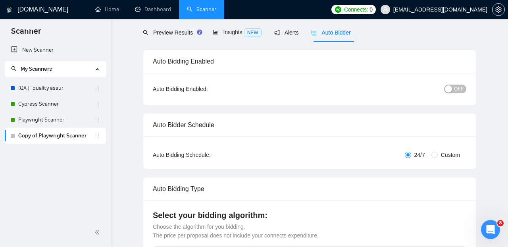
scroll to position [0, 0]
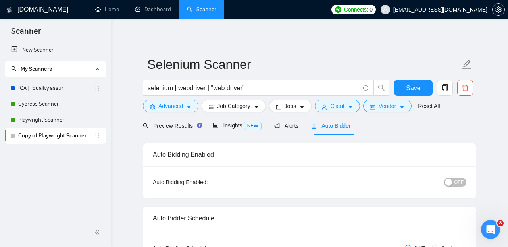
click at [462, 182] on span "OFF" at bounding box center [459, 182] width 10 height 9
click at [408, 86] on span "Save" at bounding box center [413, 88] width 14 height 10
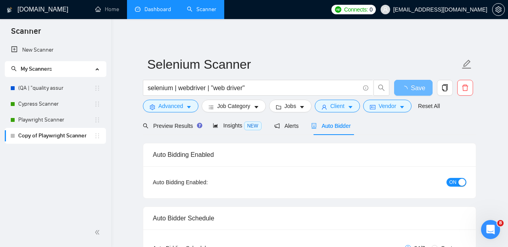
click at [151, 10] on link "Dashboard" at bounding box center [153, 9] width 36 height 7
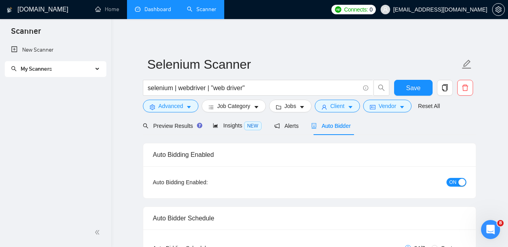
click at [150, 11] on link "Dashboard" at bounding box center [153, 9] width 36 height 7
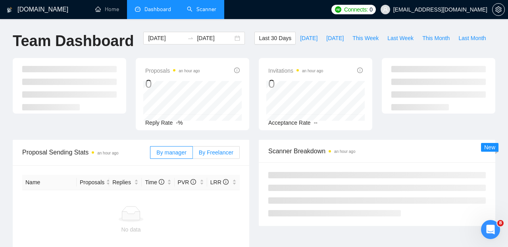
click at [221, 154] on span "By Freelancer" at bounding box center [216, 152] width 34 height 6
click at [193, 154] on input "By Freelancer" at bounding box center [193, 154] width 0 height 0
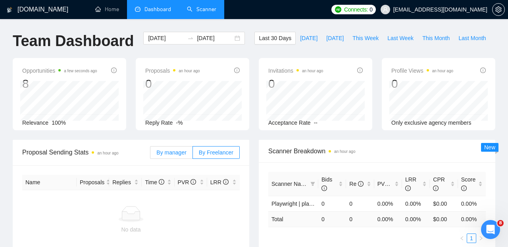
click at [177, 154] on span "By manager" at bounding box center [171, 152] width 30 height 6
click at [150, 154] on input "By manager" at bounding box center [150, 154] width 0 height 0
click at [214, 8] on link "Scanner" at bounding box center [201, 9] width 29 height 7
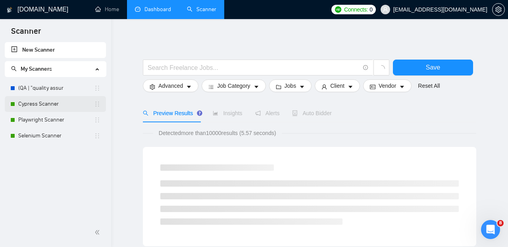
click at [66, 103] on link "Cypress Scanner" at bounding box center [56, 104] width 76 height 16
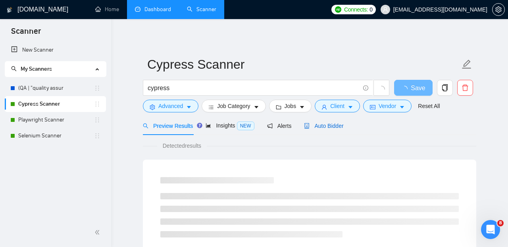
click at [337, 127] on span "Auto Bidder" at bounding box center [323, 126] width 39 height 6
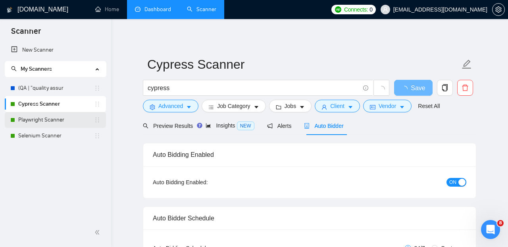
click at [55, 121] on link "Playwright Scanner" at bounding box center [56, 120] width 76 height 16
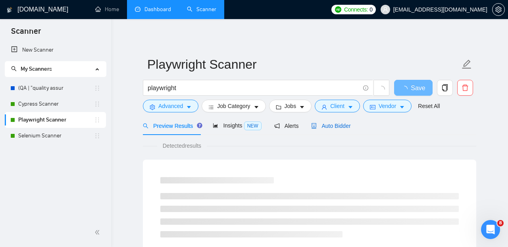
click at [337, 127] on span "Auto Bidder" at bounding box center [330, 126] width 39 height 6
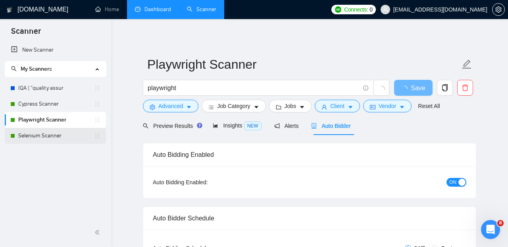
click at [34, 133] on link "Selenium Scanner" at bounding box center [56, 136] width 76 height 16
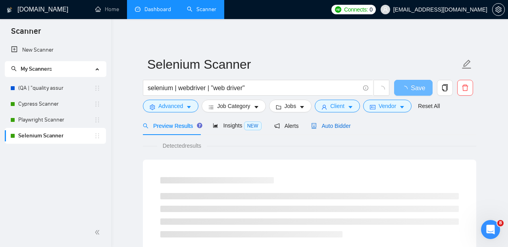
click at [336, 127] on span "Auto Bidder" at bounding box center [330, 126] width 39 height 6
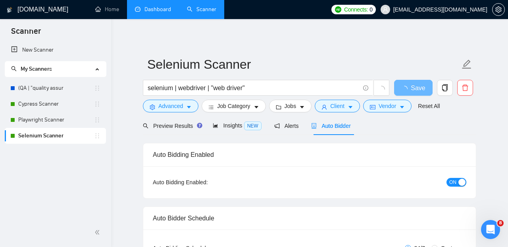
click at [148, 9] on link "Dashboard" at bounding box center [153, 9] width 36 height 7
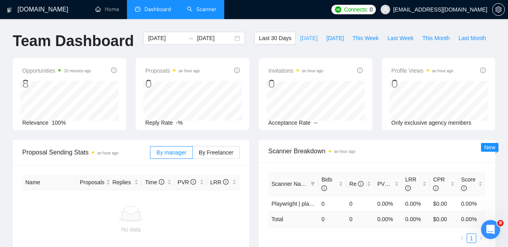
click at [302, 37] on span "[DATE]" at bounding box center [308, 38] width 17 height 9
click at [211, 156] on label "By Freelancer" at bounding box center [216, 152] width 47 height 13
click at [193, 154] on input "By Freelancer" at bounding box center [193, 154] width 0 height 0
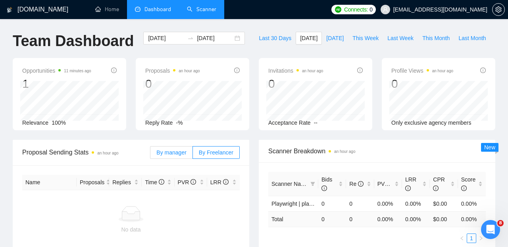
click at [175, 155] on span "By manager" at bounding box center [171, 152] width 30 height 6
click at [150, 154] on input "By manager" at bounding box center [150, 154] width 0 height 0
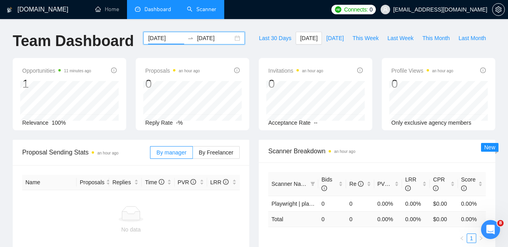
click at [154, 39] on input "[DATE]" at bounding box center [166, 38] width 36 height 9
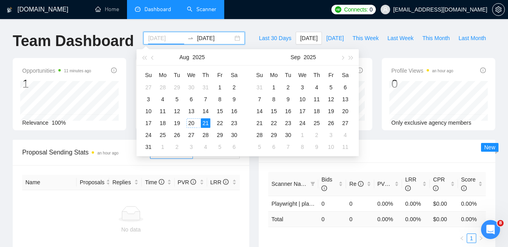
click at [193, 125] on div "20" at bounding box center [191, 123] width 10 height 10
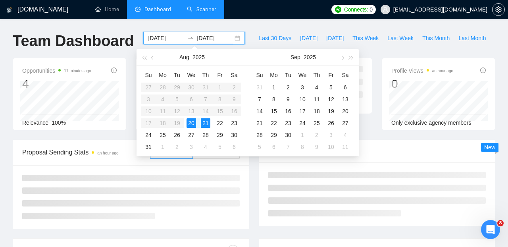
click at [256, 27] on div "[DOMAIN_NAME] Home Dashboard Scanner Connects: 0 [PERSON_NAME][EMAIL_ADDRESS][D…" at bounding box center [254, 217] width 508 height 435
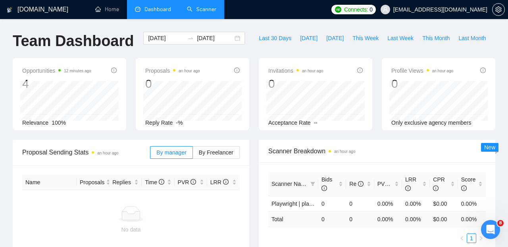
click at [149, 13] on span "Dashboard" at bounding box center [157, 9] width 27 height 7
click at [263, 39] on span "Last 30 Days" at bounding box center [275, 38] width 33 height 9
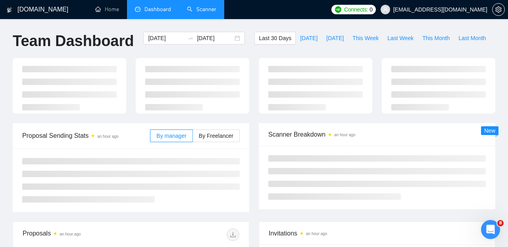
type input "[DATE]"
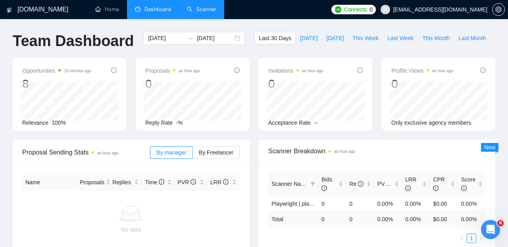
click at [209, 8] on link "Scanner" at bounding box center [201, 9] width 29 height 7
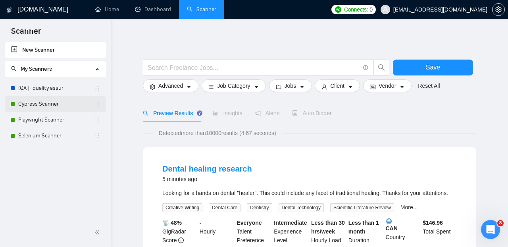
click at [56, 105] on link "Cypress Scanner" at bounding box center [56, 104] width 76 height 16
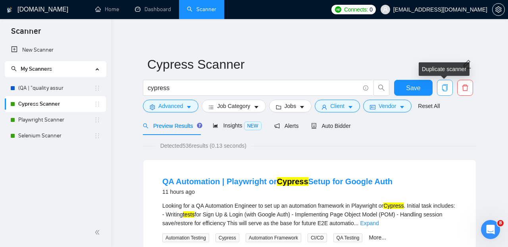
click at [444, 90] on icon "copy" at bounding box center [444, 87] width 7 height 7
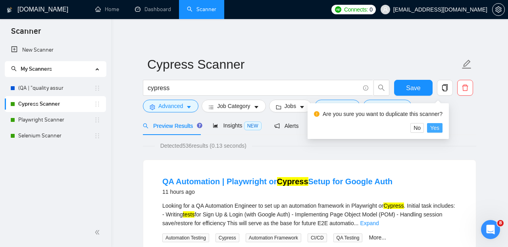
click at [437, 127] on span "Yes" at bounding box center [434, 127] width 9 height 9
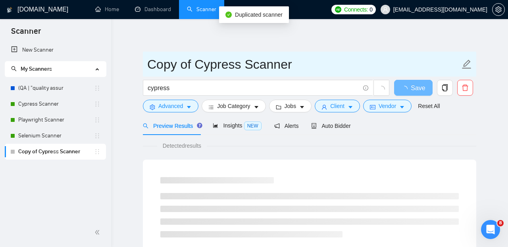
click at [467, 65] on icon "edit" at bounding box center [466, 64] width 10 height 10
drag, startPoint x: 240, startPoint y: 66, endPoint x: 146, endPoint y: 65, distance: 93.2
click at [147, 65] on input "Copy of Cypress Scanner" at bounding box center [303, 64] width 312 height 20
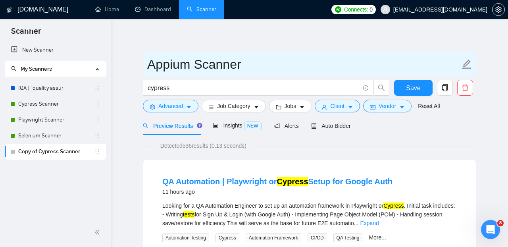
type input "Appium Scanner"
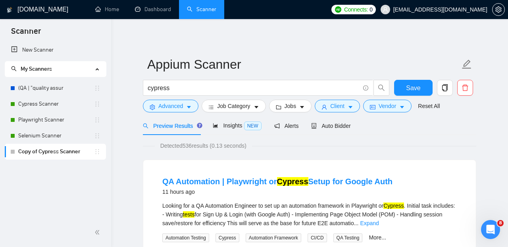
click at [468, 125] on div "Preview Results Insights NEW Alerts Auto Bidder" at bounding box center [309, 125] width 333 height 19
click at [231, 88] on input "cypress" at bounding box center [254, 88] width 212 height 10
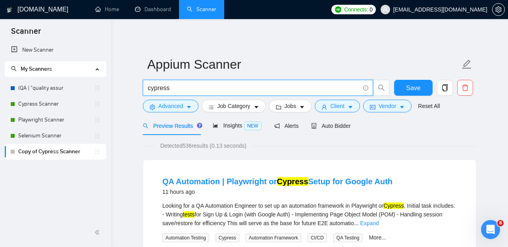
click at [231, 88] on input "cypress" at bounding box center [254, 88] width 212 height 10
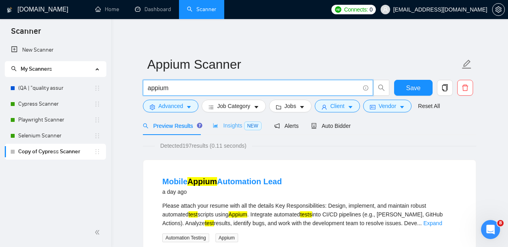
type input "appium"
click at [248, 126] on span "NEW" at bounding box center [252, 125] width 17 height 9
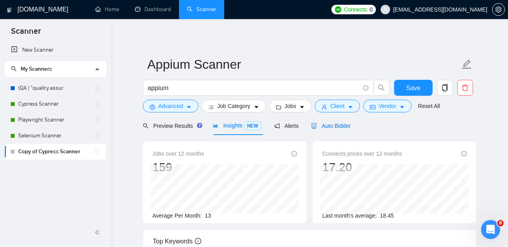
click at [334, 122] on div "Auto Bidder" at bounding box center [330, 125] width 39 height 9
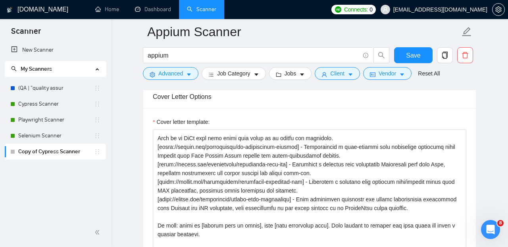
scroll to position [59, 0]
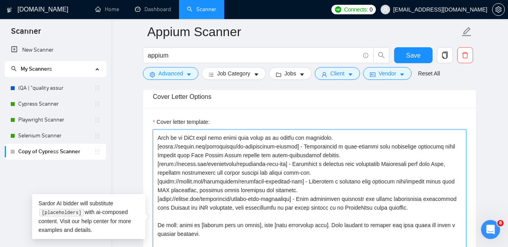
drag, startPoint x: 160, startPoint y: 151, endPoint x: 299, endPoint y: 151, distance: 138.8
click at [299, 151] on textarea "Cover letter template:" at bounding box center [309, 218] width 313 height 178
paste textarea "python-appium-demo"
drag, startPoint x: 305, startPoint y: 151, endPoint x: 356, endPoint y: 156, distance: 51.5
click at [356, 156] on textarea "Cover letter template:" at bounding box center [309, 218] width 313 height 178
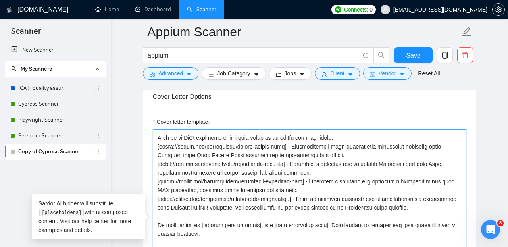
paste textarea "PoC for gmail sign in using Appium with Python"
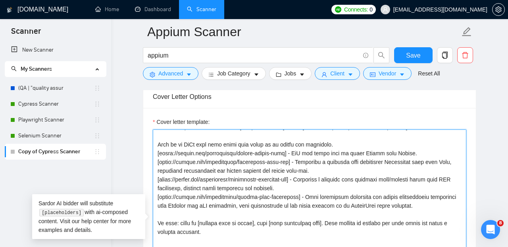
scroll to position [52, 0]
click at [429, 156] on textarea "Cover letter template:" at bounding box center [309, 218] width 313 height 178
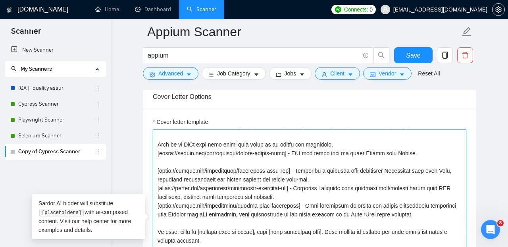
drag, startPoint x: 159, startPoint y: 175, endPoint x: 295, endPoint y: 173, distance: 136.0
click at [295, 173] on textarea "Cover letter template:" at bounding box center [309, 218] width 313 height 178
paste textarea "appium-test-automation"
drag, startPoint x: 313, startPoint y: 176, endPoint x: 324, endPoint y: 183, distance: 13.0
click at [324, 183] on textarea "Cover letter template:" at bounding box center [309, 218] width 313 height 178
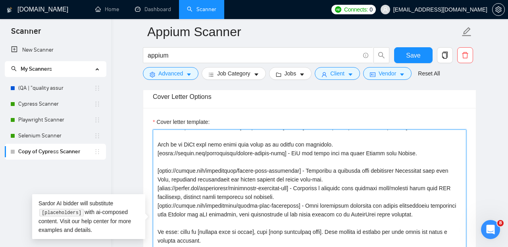
paste textarea "A robust test automation framework for mobile applications supporting both Andr…"
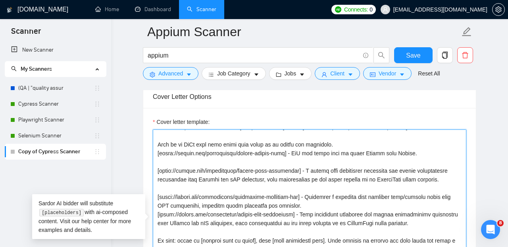
scroll to position [70, 0]
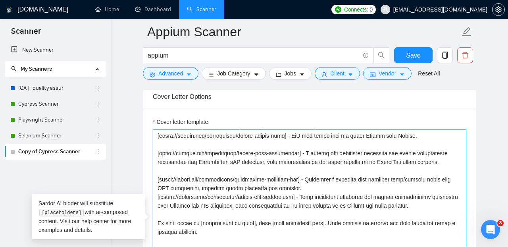
drag, startPoint x: 160, startPoint y: 192, endPoint x: 307, endPoint y: 193, distance: 147.5
click at [307, 193] on textarea "Cover letter template:" at bounding box center [309, 218] width 313 height 178
paste textarea "Detox"
drag, startPoint x: 265, startPoint y: 192, endPoint x: 265, endPoint y: 199, distance: 7.5
click at [265, 199] on textarea "Cover letter template:" at bounding box center [309, 218] width 313 height 178
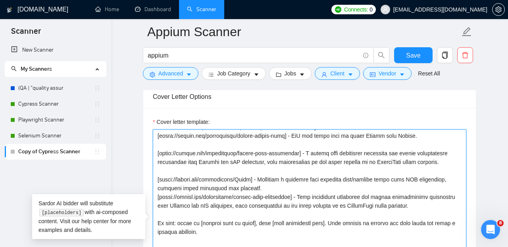
paste textarea "Gray box end-to-end testing and automation framework for mobile apps"
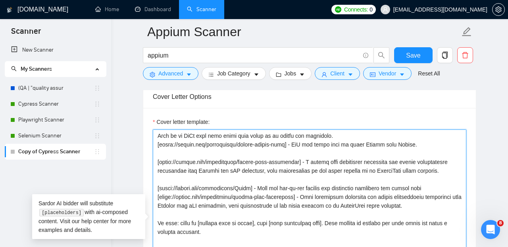
scroll to position [871, 0]
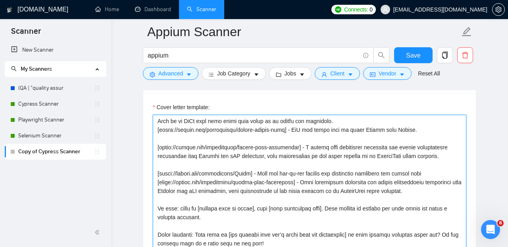
drag, startPoint x: 158, startPoint y: 186, endPoint x: 458, endPoint y: 195, distance: 300.3
click at [458, 195] on textarea "Cover letter template:" at bounding box center [309, 204] width 313 height 178
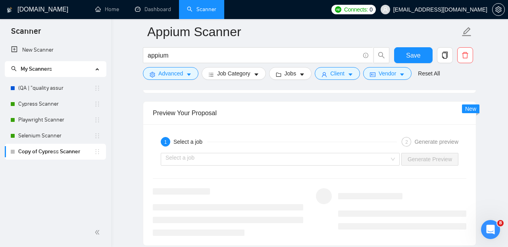
scroll to position [1563, 0]
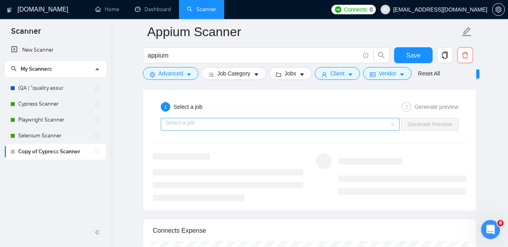
click at [352, 130] on input "search" at bounding box center [277, 124] width 224 height 12
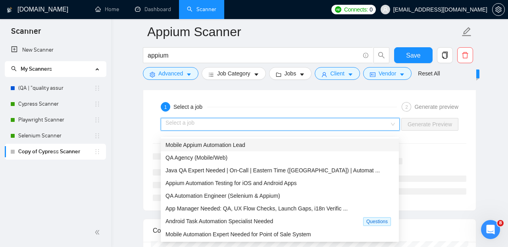
click at [332, 149] on div "Mobile Appium Automation Lead" at bounding box center [280, 144] width 238 height 13
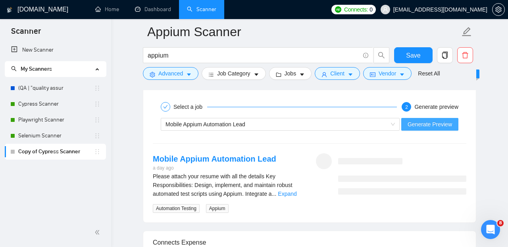
click at [422, 128] on span "Generate Preview" at bounding box center [429, 124] width 44 height 9
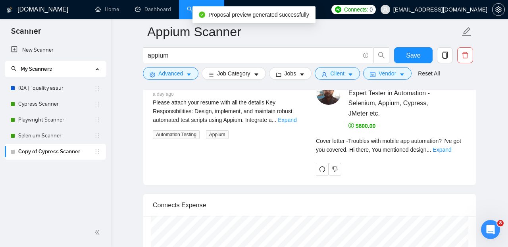
scroll to position [1673, 0]
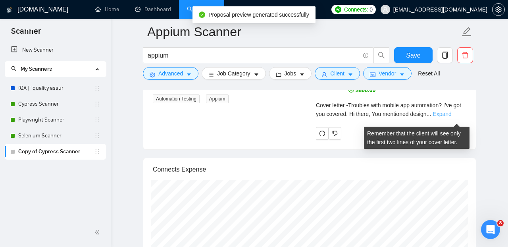
click at [451, 117] on link "Expand" at bounding box center [441, 114] width 19 height 6
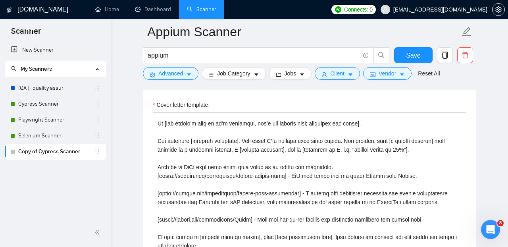
scroll to position [16, 0]
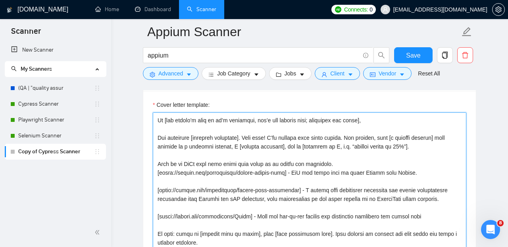
click at [190, 169] on textarea "Cover letter template:" at bounding box center [309, 201] width 313 height 178
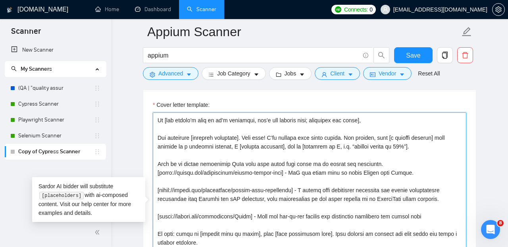
click at [391, 169] on textarea "Cover letter template:" at bounding box center [309, 201] width 313 height 178
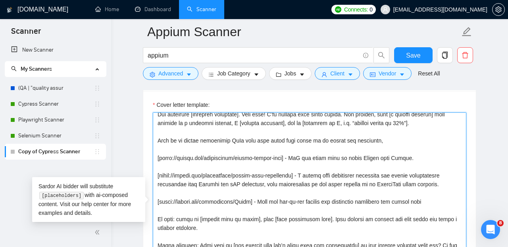
scroll to position [47, 0]
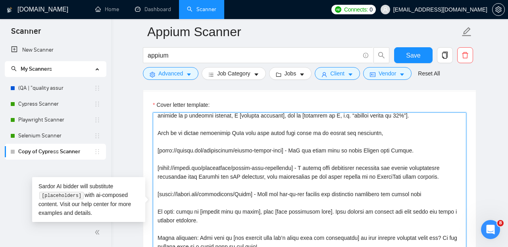
type textarea "Loremips dolo [sita conse]? A’el sed doe tempori. Ut [lab etdolo’m aliq en ad’m…"
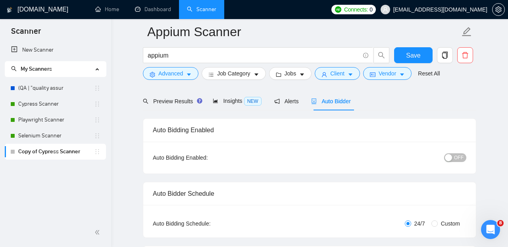
scroll to position [17, 0]
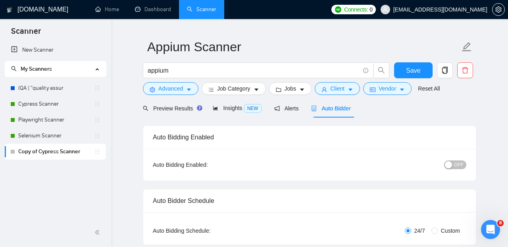
click at [458, 163] on span "OFF" at bounding box center [459, 164] width 10 height 9
click at [305, 92] on icon "caret-down" at bounding box center [302, 90] width 6 height 6
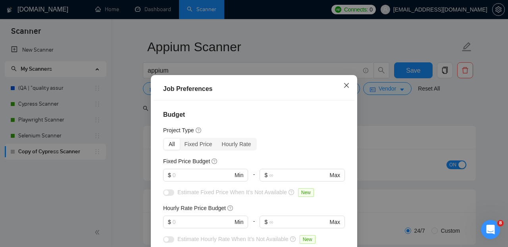
click at [347, 84] on icon "close" at bounding box center [346, 85] width 6 height 6
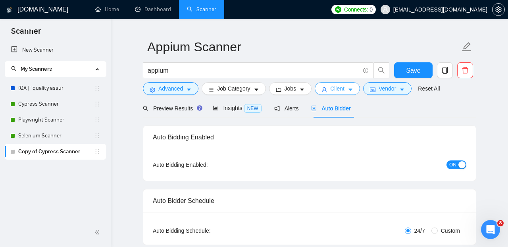
click at [353, 92] on icon "caret-down" at bounding box center [350, 90] width 6 height 6
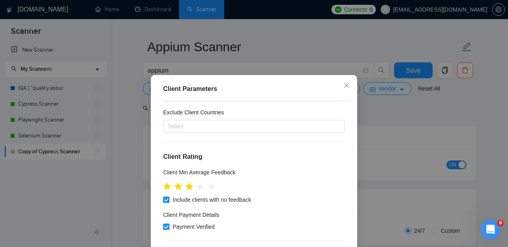
scroll to position [0, 0]
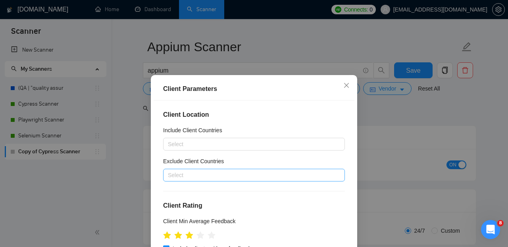
click at [258, 178] on div at bounding box center [250, 175] width 170 height 10
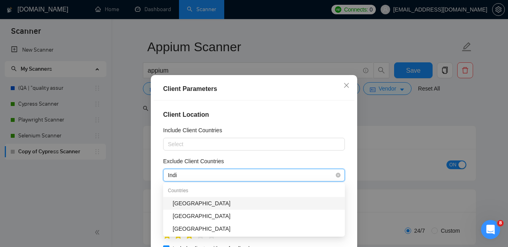
type input "[GEOGRAPHIC_DATA]"
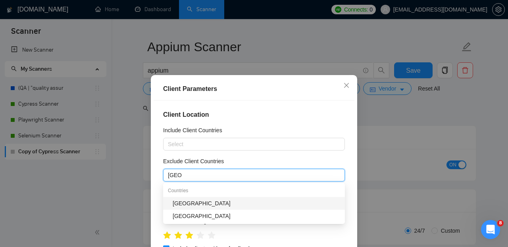
click at [228, 207] on div "[GEOGRAPHIC_DATA]" at bounding box center [255, 203] width 167 height 9
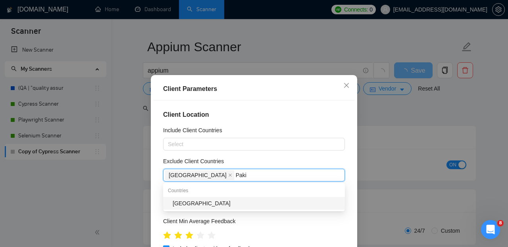
type input "Pakis"
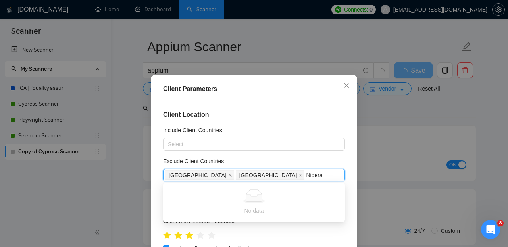
type input "[GEOGRAPHIC_DATA]"
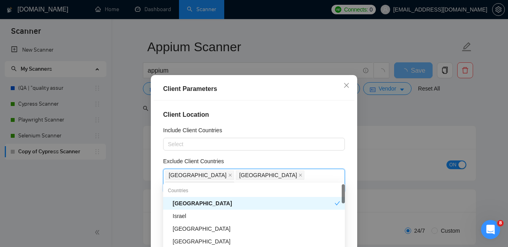
type input "Isra"
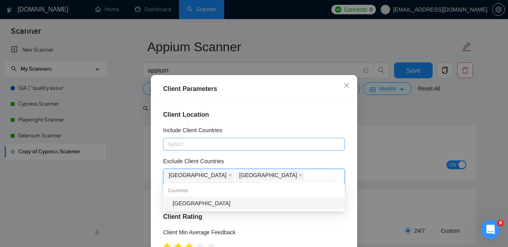
type input "[GEOGRAPHIC_DATA]"
click at [234, 205] on div "[GEOGRAPHIC_DATA]" at bounding box center [255, 203] width 167 height 9
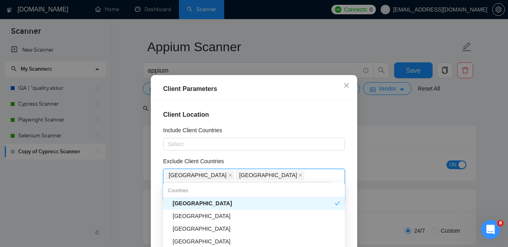
type input "tanza"
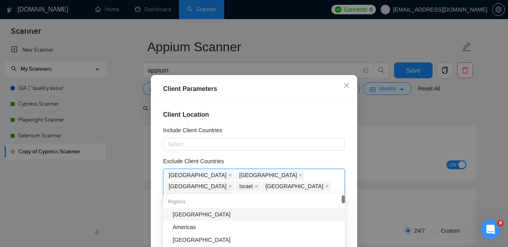
click at [297, 107] on div "Client Location Include Client Countries Select Exclude Client Countries [GEOGR…" at bounding box center [253, 186] width 201 height 172
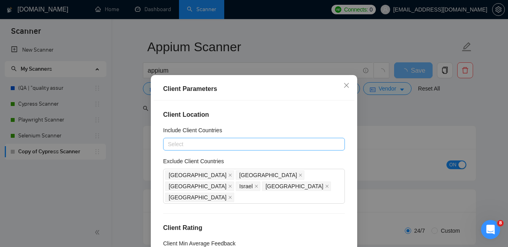
click at [235, 144] on div at bounding box center [250, 144] width 170 height 10
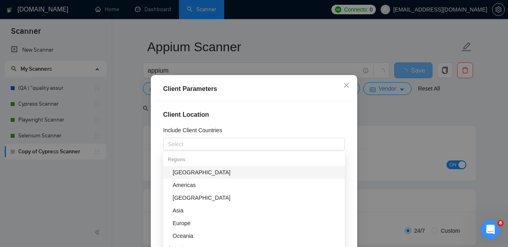
click at [294, 119] on h4 "Client Location" at bounding box center [254, 115] width 182 height 10
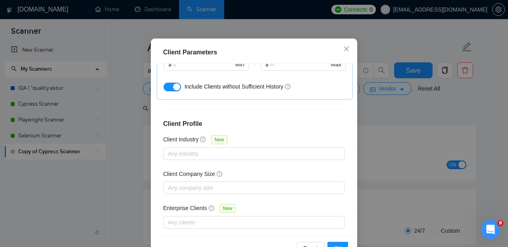
scroll to position [61, 0]
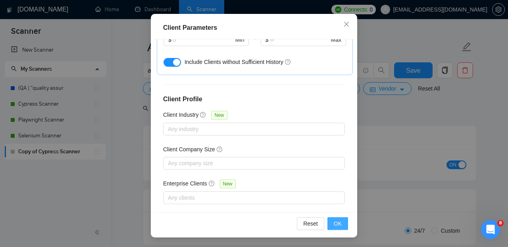
click at [343, 225] on button "OK" at bounding box center [337, 223] width 21 height 13
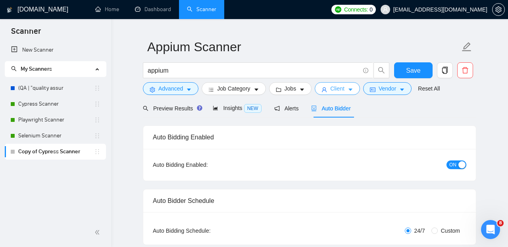
scroll to position [21, 0]
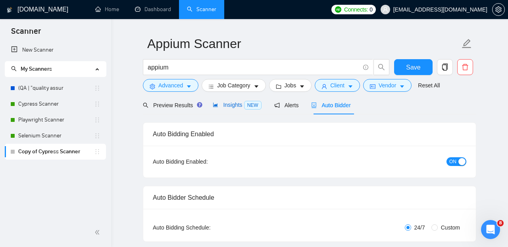
click at [238, 104] on span "Insights NEW" at bounding box center [237, 105] width 48 height 6
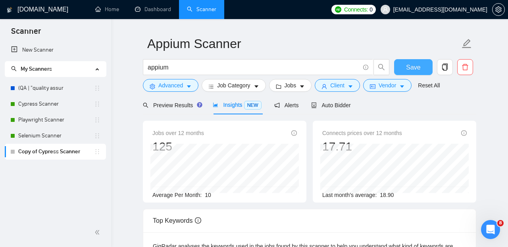
click at [413, 66] on span "Save" at bounding box center [413, 67] width 14 height 10
click at [341, 105] on span "Auto Bidder" at bounding box center [330, 105] width 39 height 6
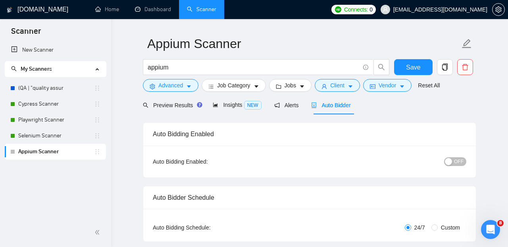
click at [458, 163] on span "OFF" at bounding box center [459, 161] width 10 height 9
click at [407, 67] on span "Save" at bounding box center [413, 67] width 14 height 10
click at [149, 13] on link "Dashboard" at bounding box center [153, 9] width 36 height 7
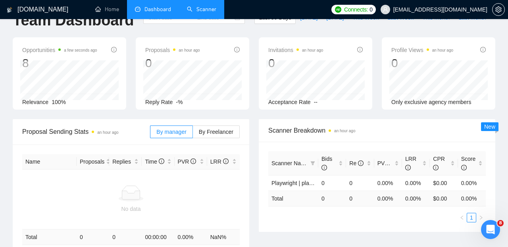
type input "[DATE]"
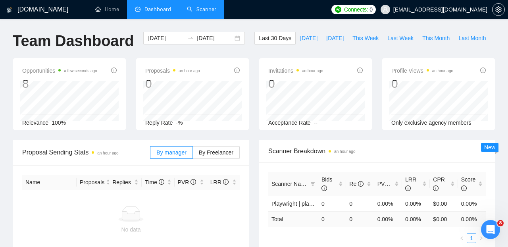
click at [148, 13] on span "Dashboard" at bounding box center [157, 9] width 27 height 7
click at [205, 13] on link "Scanner" at bounding box center [201, 9] width 29 height 7
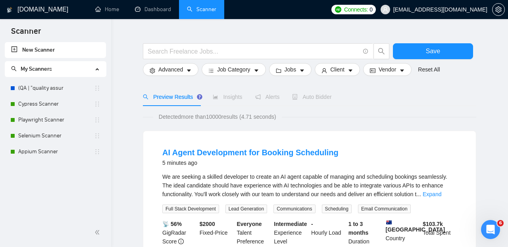
scroll to position [15, 0]
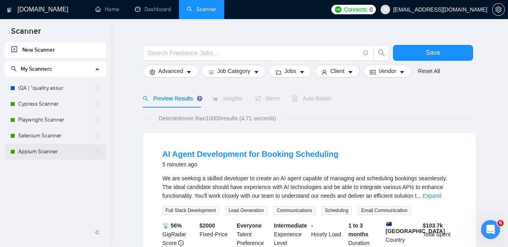
click at [61, 153] on link "Appium Scanner" at bounding box center [56, 152] width 76 height 16
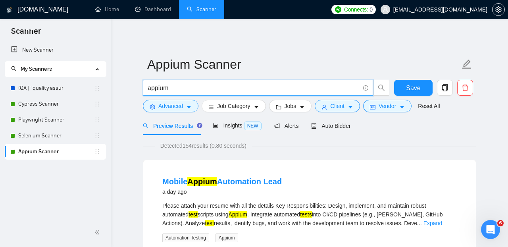
click at [194, 89] on input "appium" at bounding box center [254, 88] width 212 height 10
paste input ""performance testing" | "load testing" | "stress testing" | "soak testing" | "e…"
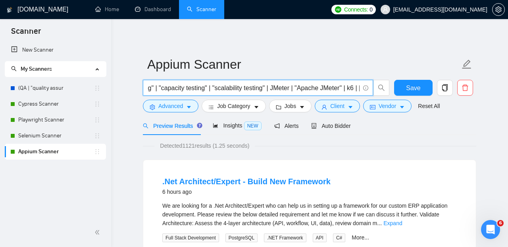
scroll to position [0, 261]
drag, startPoint x: 270, startPoint y: 87, endPoint x: 211, endPoint y: 88, distance: 59.5
click at [211, 88] on input ""performance testing" | "load testing" | "stress testing" | "soak testing" | "e…" at bounding box center [254, 88] width 212 height 10
click at [275, 89] on input ""performance testing" | "load testing" | "stress testing" | "soak testing" | "e…" at bounding box center [254, 88] width 212 height 10
paste input "| "scalability testing""
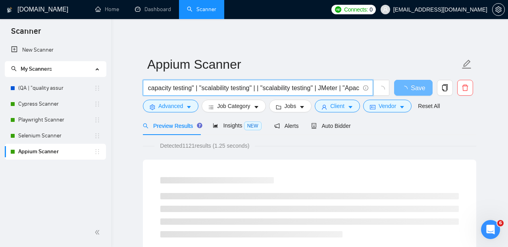
click at [297, 87] on input ""performance testing" | "load testing" | "stress testing" | "soak testing" | "e…" at bounding box center [254, 88] width 212 height 10
click at [192, 87] on input ""performance testing" | "load testing" | "stress testing" | "soak testing" | "e…" at bounding box center [254, 88] width 212 height 10
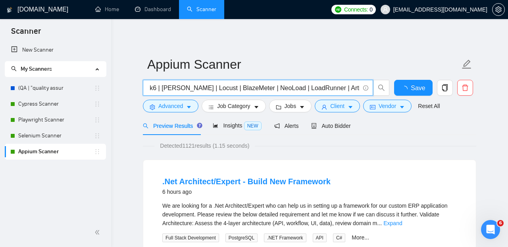
drag, startPoint x: 267, startPoint y: 87, endPoint x: 249, endPoint y: 86, distance: 17.8
click at [249, 86] on input ""performance testing" | "load testing" | "stress testing" | "soak testing" | "e…" at bounding box center [254, 88] width 212 height 10
click at [270, 89] on input ""performance testing" | "load testing" | "stress testing" | "soak testing" | "e…" at bounding box center [254, 88] width 212 height 10
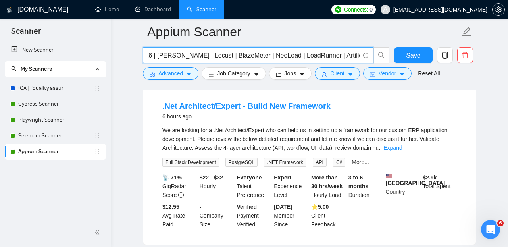
scroll to position [83, 0]
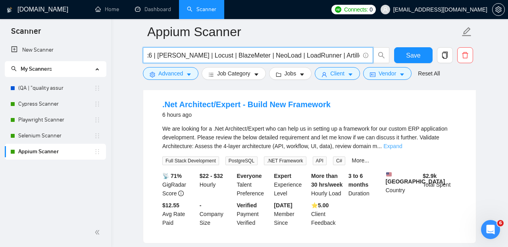
type input ""performance testing" | "load testing" | "stress testing" | "soak testing" | "e…"
click at [402, 148] on link "Expand" at bounding box center [392, 146] width 19 height 6
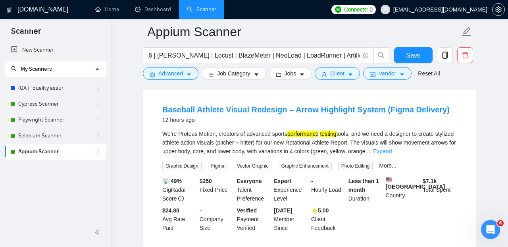
scroll to position [332, 0]
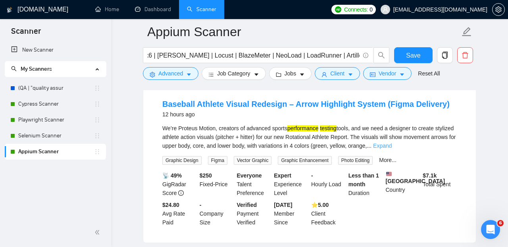
click at [391, 149] on link "Expand" at bounding box center [382, 145] width 19 height 6
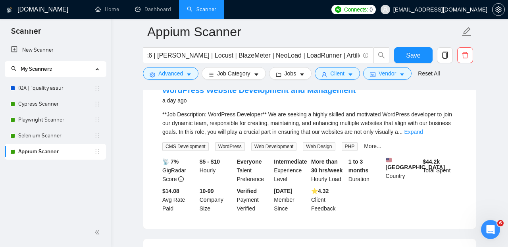
scroll to position [1072, 0]
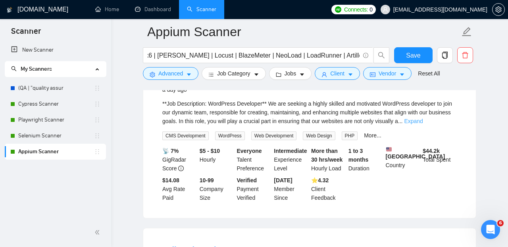
click at [422, 124] on link "Expand" at bounding box center [413, 121] width 19 height 6
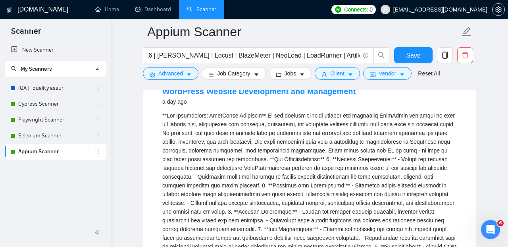
scroll to position [1074, 0]
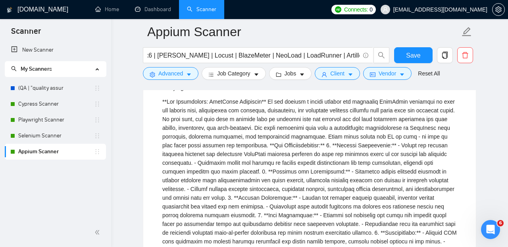
drag, startPoint x: 358, startPoint y: 101, endPoint x: 205, endPoint y: 105, distance: 153.5
click at [205, 92] on div "WordPress Website Development and Management a day ago" at bounding box center [309, 82] width 294 height 21
click at [260, 198] on div "performance testing tools. - Strong understanding of WordPress themes, plugins,…" at bounding box center [309, 223] width 294 height 253
click at [326, 175] on div "performance testing tools. - Strong understanding of WordPress themes, plugins,…" at bounding box center [309, 223] width 294 height 253
drag, startPoint x: 361, startPoint y: 171, endPoint x: 418, endPoint y: 172, distance: 56.7
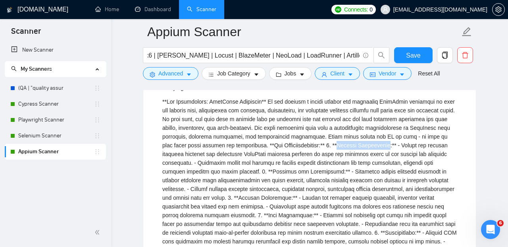
click at [418, 172] on div "performance testing tools. - Strong understanding of WordPress themes, plugins,…" at bounding box center [309, 223] width 294 height 253
copy div "Website Development"
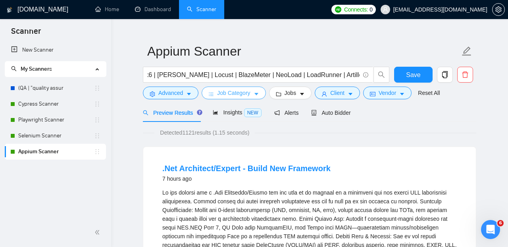
scroll to position [0, 514]
click at [190, 94] on icon "caret-down" at bounding box center [189, 94] width 4 height 2
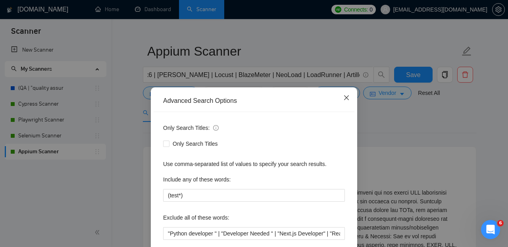
click at [345, 98] on icon "close" at bounding box center [346, 97] width 6 height 6
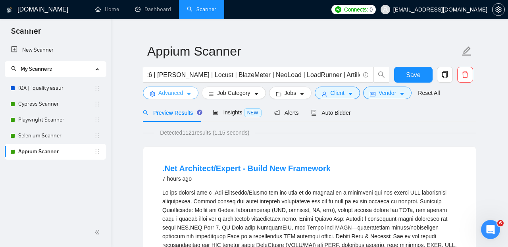
click at [190, 96] on icon "caret-down" at bounding box center [189, 94] width 6 height 6
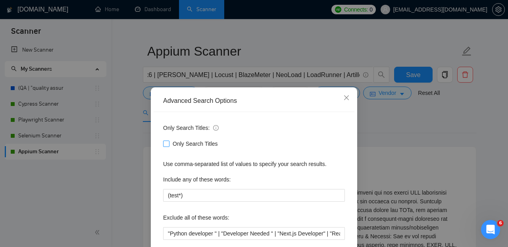
click at [184, 143] on span "Only Search Titles" at bounding box center [195, 143] width 52 height 9
click at [169, 143] on input "Only Search Titles" at bounding box center [166, 143] width 6 height 6
checkbox input "true"
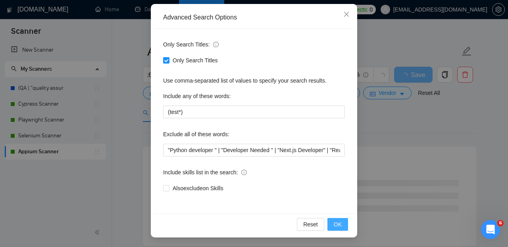
click at [338, 223] on span "OK" at bounding box center [337, 224] width 8 height 9
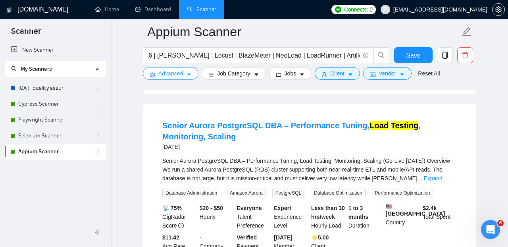
scroll to position [228, 0]
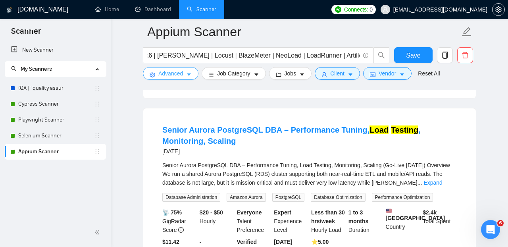
click at [185, 73] on button "Advanced" at bounding box center [171, 73] width 56 height 13
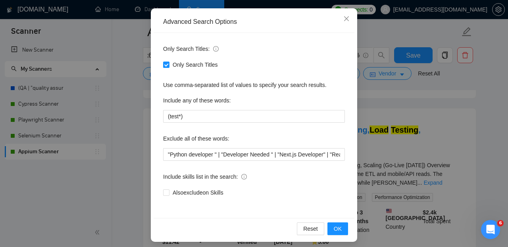
scroll to position [83, 0]
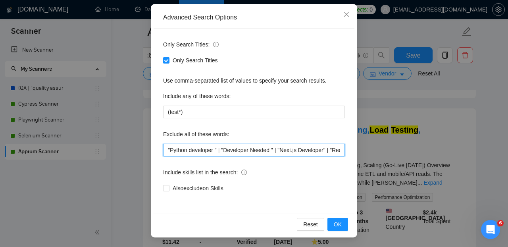
click at [168, 148] on input ""Python developer " | "Developer Needed " | "Next.js Developer" | "React Develo…" at bounding box center [254, 150] width 182 height 13
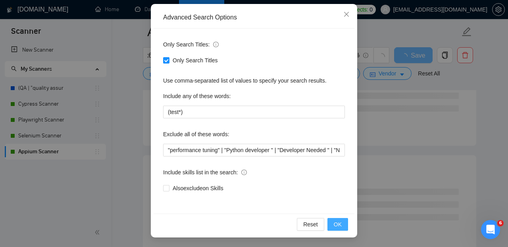
click at [341, 228] on span "OK" at bounding box center [337, 224] width 8 height 9
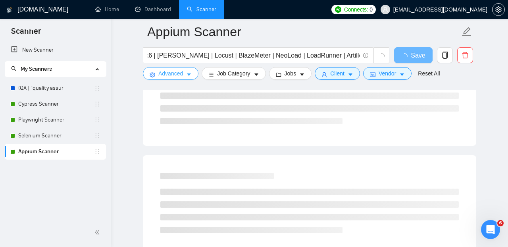
scroll to position [0, 0]
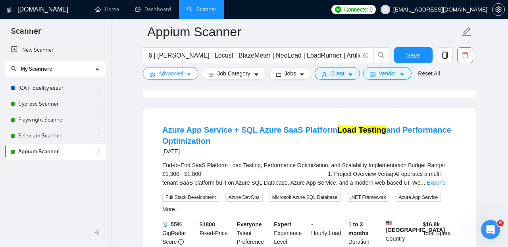
click at [188, 77] on icon "caret-down" at bounding box center [189, 75] width 6 height 6
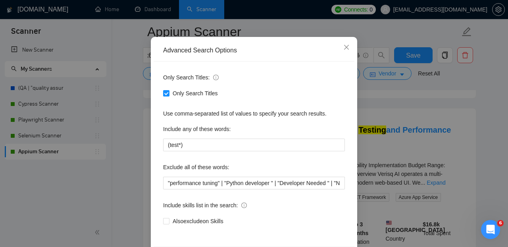
scroll to position [78, 0]
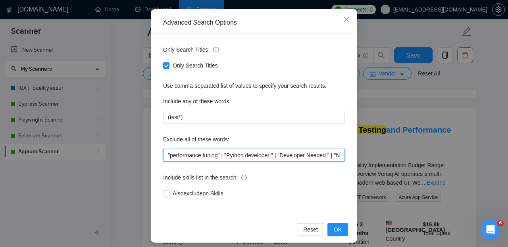
click at [167, 153] on input ""performance tuning" | "Python developer " | "Developer Needed " | "Next.js Dev…" at bounding box center [254, 155] width 182 height 13
drag, startPoint x: 280, startPoint y: 155, endPoint x: 158, endPoint y: 150, distance: 122.6
click at [163, 150] on input ""performance opt" | "performance tuning" | "Python developer " | "Developer Nee…" at bounding box center [254, 155] width 182 height 13
type input ""Python developer " | "Developer Needed " | "Next.js Developer" | "React Develo…"
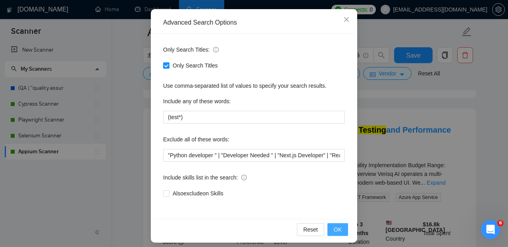
click at [343, 233] on button "OK" at bounding box center [337, 229] width 21 height 13
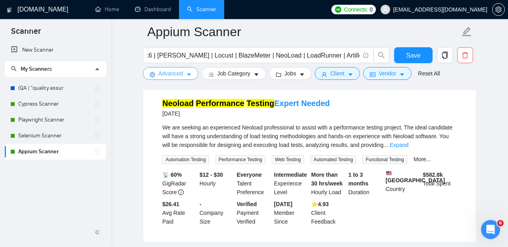
scroll to position [94, 0]
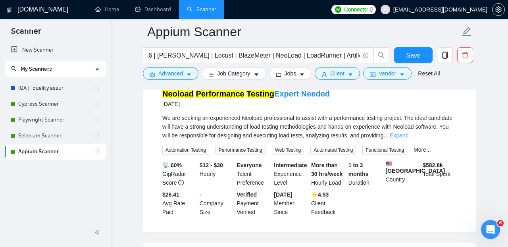
click at [408, 135] on link "Expand" at bounding box center [398, 135] width 19 height 6
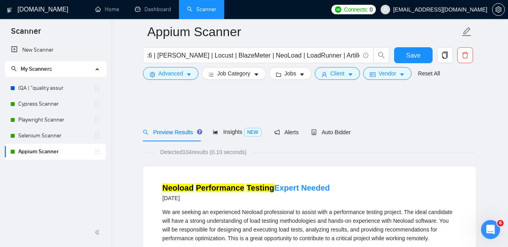
scroll to position [0, 514]
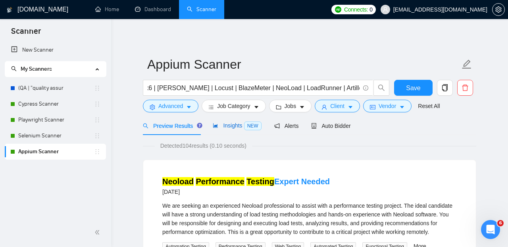
click at [228, 125] on span "Insights NEW" at bounding box center [237, 125] width 48 height 6
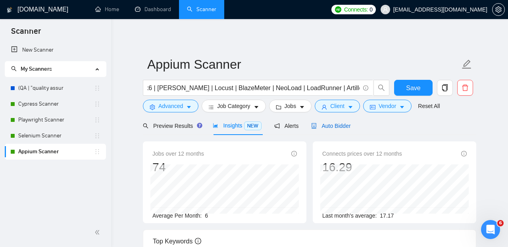
click at [326, 125] on span "Auto Bidder" at bounding box center [330, 126] width 39 height 6
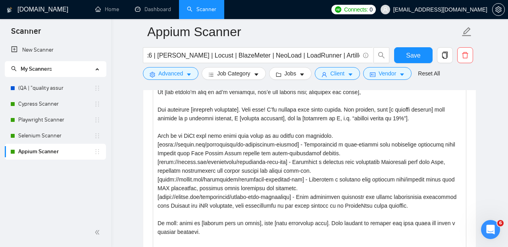
scroll to position [18, 0]
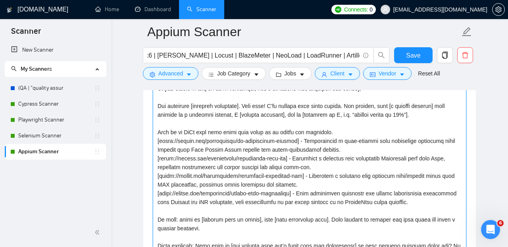
click at [189, 136] on textarea "Cover letter template:" at bounding box center [309, 171] width 313 height 178
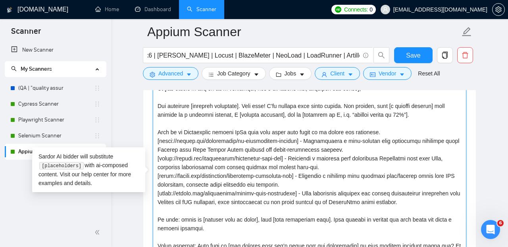
click at [411, 139] on textarea "Cover letter template:" at bounding box center [309, 171] width 313 height 178
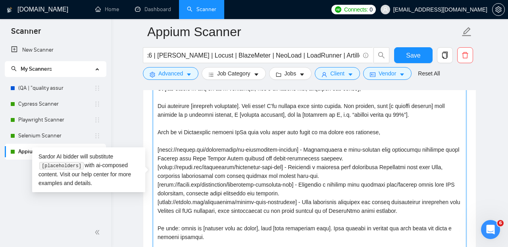
drag, startPoint x: 299, startPoint y: 153, endPoint x: 161, endPoint y: 153, distance: 138.8
click at [161, 153] on textarea "Cover letter template:" at bounding box center [309, 171] width 313 height 178
paste textarea "api-data-validator"
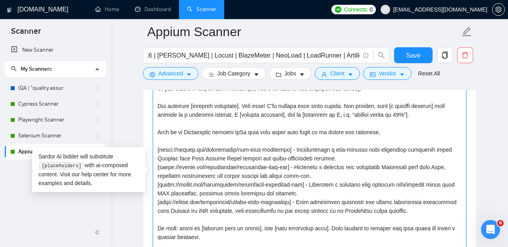
drag, startPoint x: 296, startPoint y: 155, endPoint x: 347, endPoint y: 163, distance: 51.4
click at [347, 163] on textarea "Cover letter template:" at bounding box center [309, 171] width 313 height 178
paste textarea "A simple NodeJS (TypeScript) utility project"
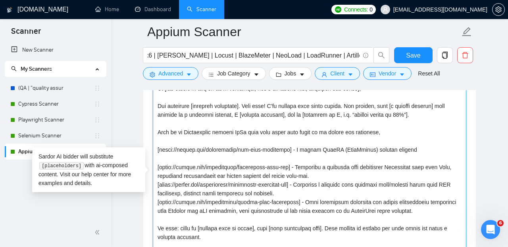
click at [295, 171] on textarea "Cover letter template:" at bounding box center [309, 171] width 313 height 178
drag, startPoint x: 295, startPoint y: 171, endPoint x: 160, endPoint y: 170, distance: 135.2
click at [160, 170] on textarea "Cover letter template:" at bounding box center [309, 171] width 313 height 178
paste textarea "k6-load-testing"
drag, startPoint x: 302, startPoint y: 172, endPoint x: 324, endPoint y: 178, distance: 22.4
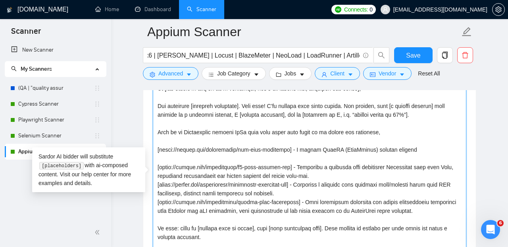
click at [324, 178] on textarea "Cover letter template:" at bounding box center [309, 171] width 313 height 178
paste textarea "A minimal proof-of-concept project for load testing using k6.io with an Express…"
drag, startPoint x: 251, startPoint y: 178, endPoint x: 148, endPoint y: 173, distance: 103.2
click at [153, 173] on textarea "Cover letter template:" at bounding box center [309, 171] width 313 height 178
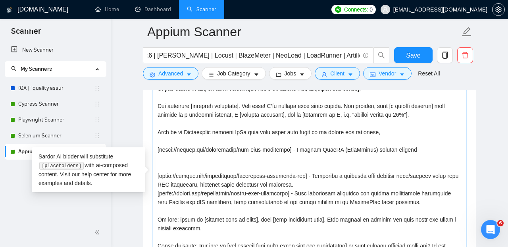
click at [171, 148] on textarea "Cover letter template:" at bounding box center [309, 171] width 313 height 178
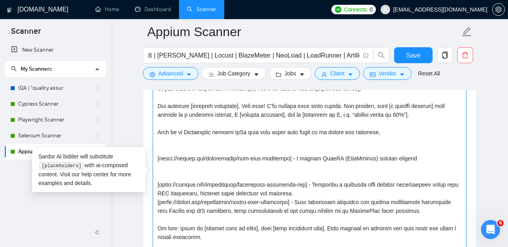
paste textarea "[https://github.com/testsquadco/k6-load-testing-poc] - A minimal proof-of-conce…"
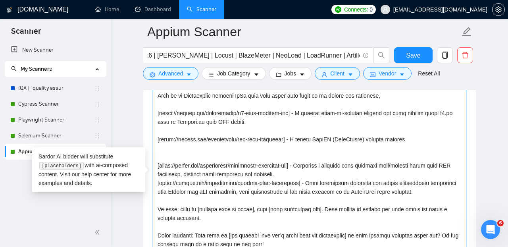
scroll to position [56, 0]
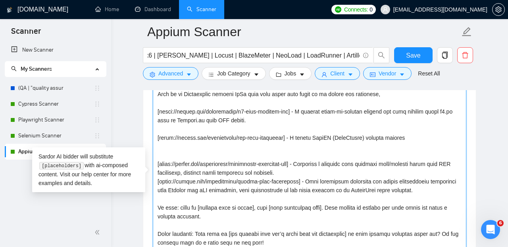
click at [159, 158] on textarea "Cover letter template:" at bounding box center [309, 171] width 313 height 178
click at [159, 156] on textarea "Cover letter template:" at bounding box center [309, 171] width 313 height 178
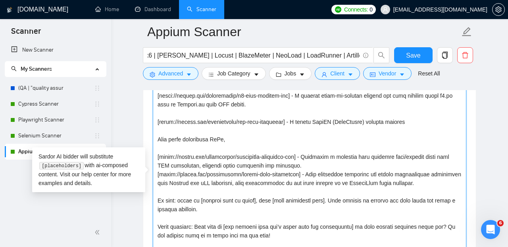
scroll to position [77, 0]
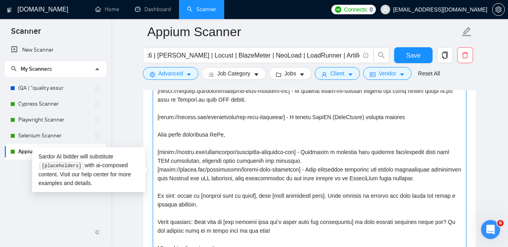
click at [323, 166] on textarea "Cover letter template:" at bounding box center [309, 171] width 313 height 178
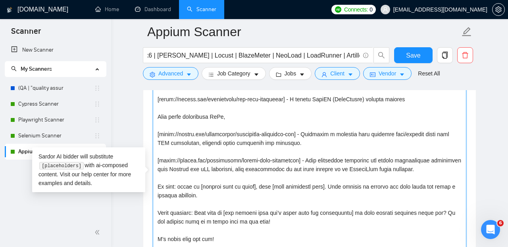
scroll to position [99, 0]
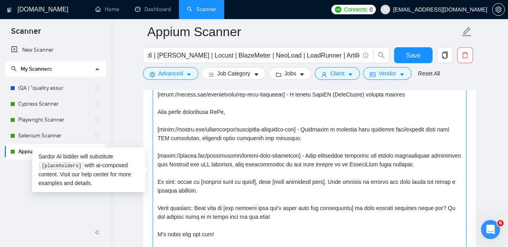
type textarea "Troubles with [pain point]? I’ve got you covered. Hi [use client’s name if it’s…"
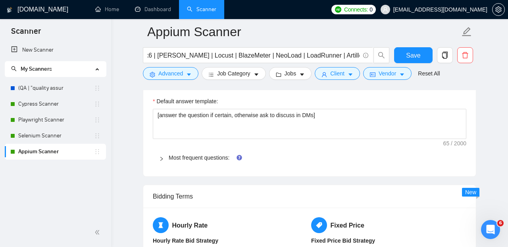
scroll to position [1138, 0]
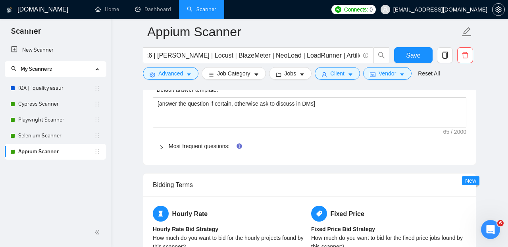
click at [217, 147] on span "Most frequent questions:" at bounding box center [314, 146] width 291 height 9
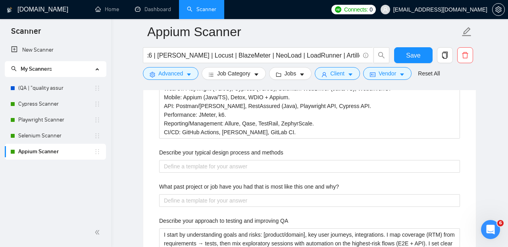
scroll to position [1431, 0]
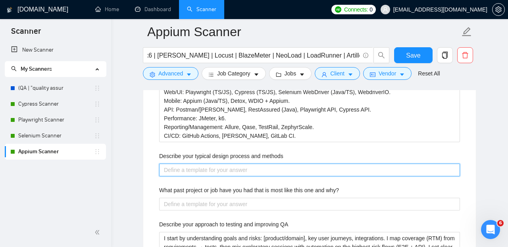
click at [261, 174] on methods "Describe your typical design process and methods" at bounding box center [309, 169] width 301 height 13
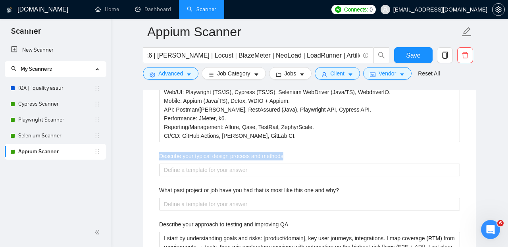
drag, startPoint x: 294, startPoint y: 162, endPoint x: 155, endPoint y: 154, distance: 138.6
click at [159, 154] on div "Describe your typical design process and methods" at bounding box center [309, 157] width 301 height 12
copy label "Describe your typical design process and methods"
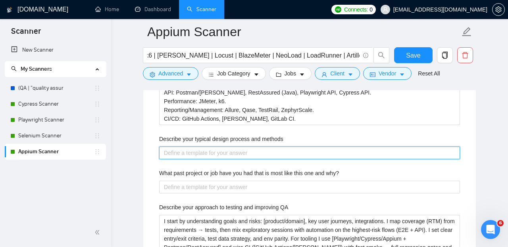
click at [221, 159] on methods "Describe your typical design process and methods" at bounding box center [309, 152] width 301 height 13
paste methods "[Briefly mirror client domain: e.g., “For a [fintech/healthcare/SaaS] web/mobil…"
type methods "[Briefly mirror client domain: e.g., “For a [fintech/healthcare/SaaS] web/mobil…"
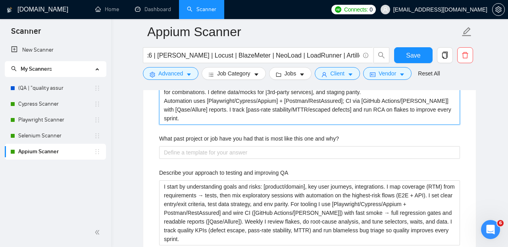
scroll to position [1550, 0]
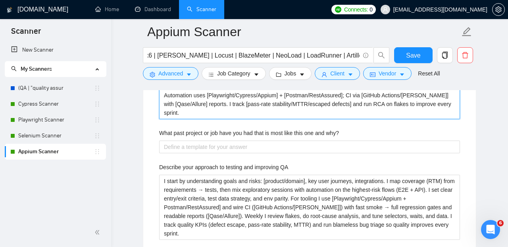
type methods "[Briefly mirror client domain: e.g., “For a [fintech/healthcare/SaaS] web/mobil…"
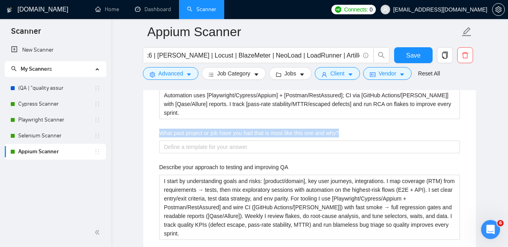
drag, startPoint x: 160, startPoint y: 138, endPoint x: 352, endPoint y: 137, distance: 192.3
click at [352, 137] on div "What past project or job have you had that is most like this one and why?" at bounding box center [309, 134] width 301 height 12
copy label "What past project or job have you had that is most like this one and why?"
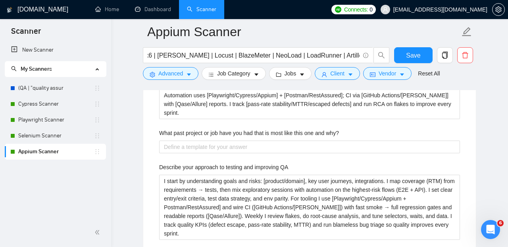
click at [155, 150] on div "Describe your recent experience with similar projects [In one sentence, mirror …" at bounding box center [309, 50] width 313 height 612
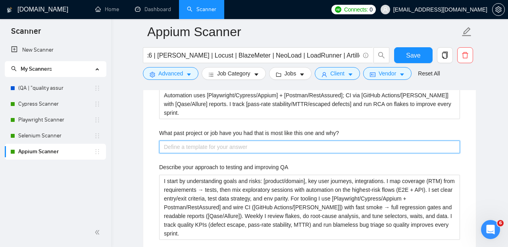
click at [217, 151] on why\? "What past project or job have you had that is most like this one and why?" at bounding box center [309, 146] width 301 height 13
type why\? "["
type why\? "[S"
type why\? "[Se"
type why\? "[Sel"
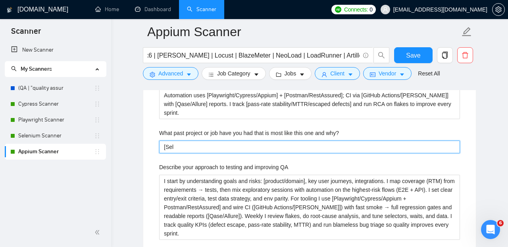
type why\? "[Sele"
type why\? "[Selec"
type why\? "[Select"
type why\? "[Select m"
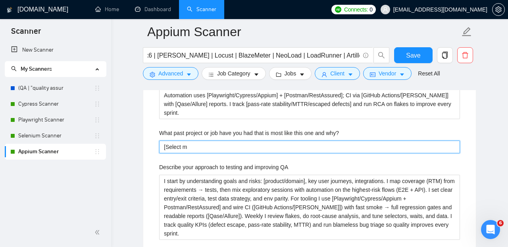
type why\? "[Select mo"
type why\? "[Select mos"
type why\? "[Select most"
type why\? "[Select most r"
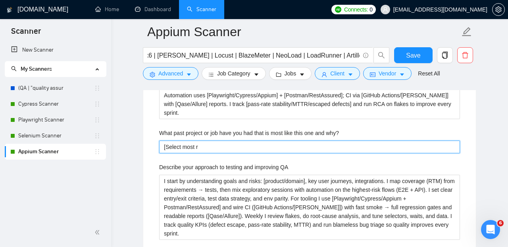
type why\? "[Select most re"
type why\? "[Select most rele"
type why\? "[Select most relev"
type why\? "[Select most releva"
type why\? "[Select most relevan"
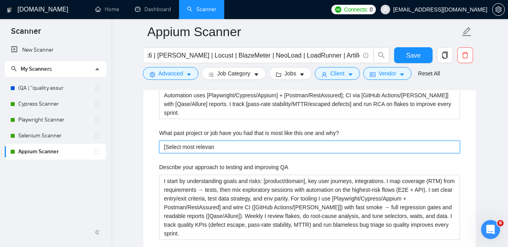
type why\? "[Select most relevant"
type why\? "[Select most relevant p"
type why\? "[Select most relevant pr"
type why\? "[Select most relevant pro"
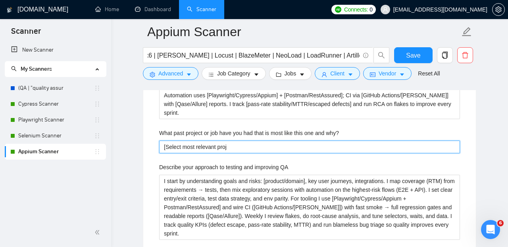
type why\? "[Select most relevant proje"
type why\? "[Select most relevant projec"
type why\? "[Select most relevant project"
type why\? "[Select most relevant project f"
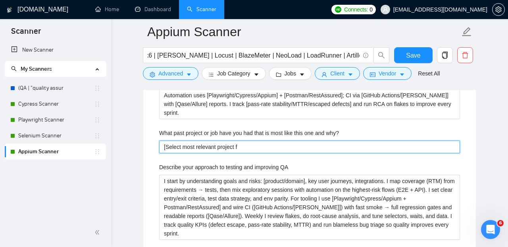
type why\? "[Select most relevant project fr"
type why\? "[Select most relevant project fro"
type why\? "[Select most relevant project from"
type why\? "[Select most relevant project from m"
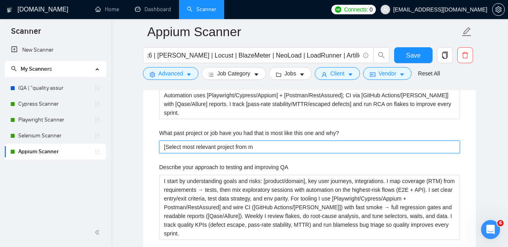
type why\? "[Select most relevant project from my"
type why\? "[Select most relevant project from my p"
type why\? "[Select most relevant project from my pr"
type why\? "[Select most relevant project from my pro"
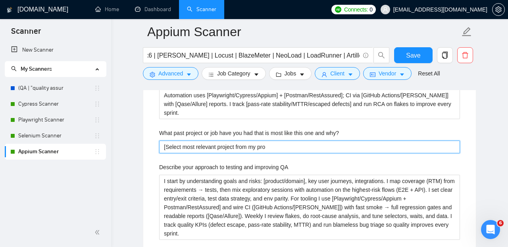
type why\? "[Select most relevant project from my prof"
type why\? "[Select most relevant project from my profi"
type why\? "[Select most relevant project from my profil"
type why\? "[Select most relevant project from my profile"
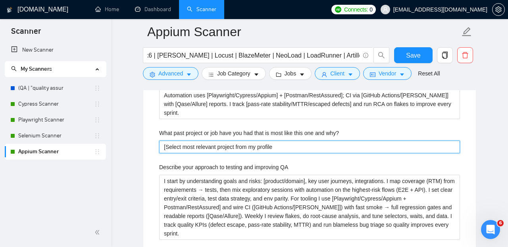
type why\? "[Select most relevant project from my profile a"
type why\? "[Select most relevant project from my profile an"
type why\? "[Select most relevant project from my profile and"
type why\? "[Select most relevant project from my profile and i"
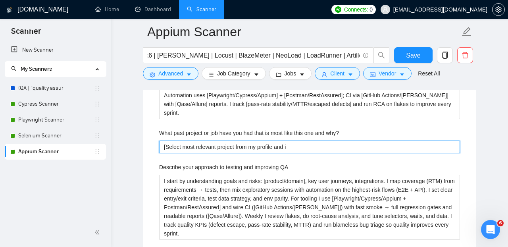
type why\? "[Select most relevant project from my profile and in"
type why\? "[Select most relevant project from my profile and inc"
type why\? "[Select most relevant project from my profile and incl"
type why\? "[Select most relevant project from my profile and includ"
type why\? "[Select most relevant project from my profile and include"
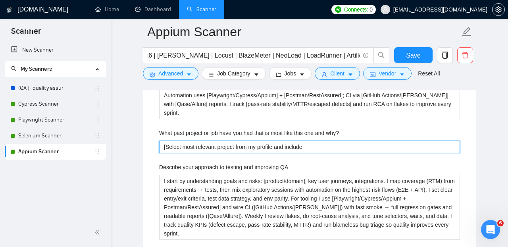
type why\? "[Select most relevant project from my profile and include"
type why\? "[Select most relevant project from my profile and include f"
type why\? "[Select most relevant project from my profile and include fe"
type why\? "[Select most relevant project from my profile and include few"
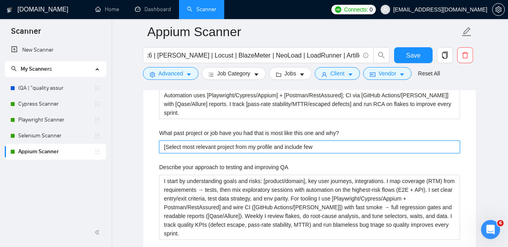
type why\? "[Select most relevant project from my profile and include few l"
type why\? "[Select most relevant project from my profile and include few li"
type why\? "[Select most relevant project from my profile and include few lin"
type why\? "[Select most relevant project from my profile and include few line"
type why\? "[Select most relevant project from my profile and include few lines"
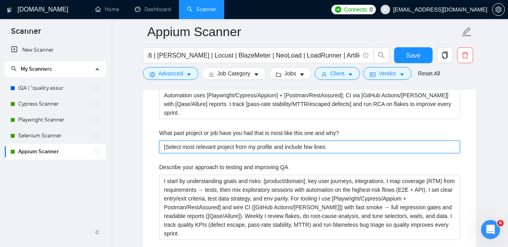
type why\? "[Select most relevant project from my profile and include few lines"
type why\? "[Select most relevant project from my profile and include few lines o"
type why\? "[Select most relevant project from my profile and include few lines of"
type why\? "[Select most relevant project from my profile and include few lines of d"
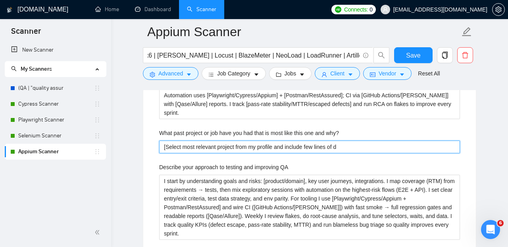
type why\? "[Select most relevant project from my profile and include few lines of de"
type why\? "[Select most relevant project from my profile and include few lines of des"
type why\? "[Select most relevant project from my profile and include few lines of desc"
type why\? "[Select most relevant project from my profile and include few lines of descr"
type why\? "[Select most relevant project from my profile and include few lines of descri"
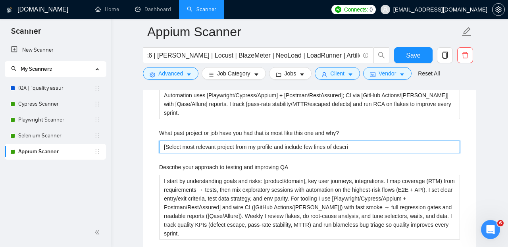
type why\? "[Select most relevant project from my profile and include few lines of descrip"
type why\? "[Select most relevant project from my profile and include few lines of descript"
type why\? "[Select most relevant project from my profile and include few lines of descripti"
type why\? "[Select most relevant project from my profile and include few lines of descript…"
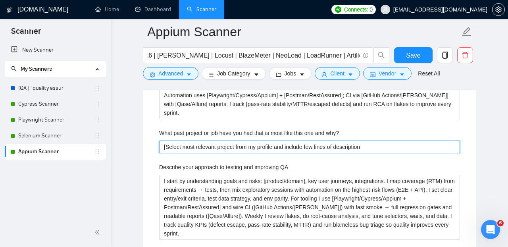
type why\? "[Select most relevant project from my profile and include few lines of descript…"
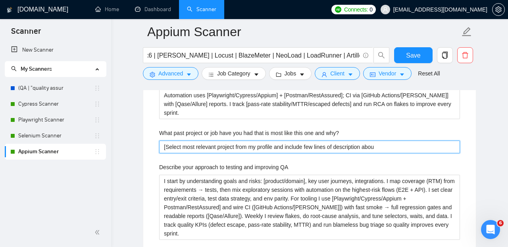
type why\? "[Select most relevant project from my profile and include few lines of descript…"
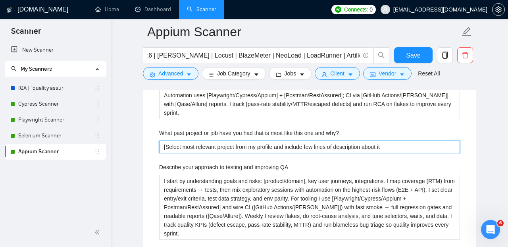
type why\? "[Select most relevant project from my profile and include few lines of descript…"
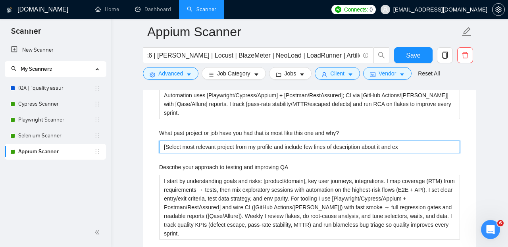
type why\? "[Select most relevant project from my profile and include few lines of descript…"
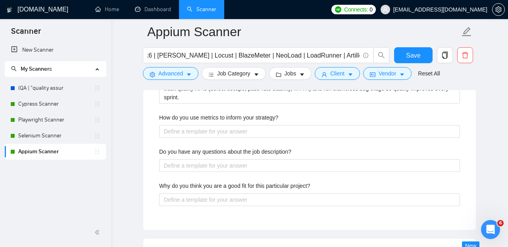
scroll to position [1697, 0]
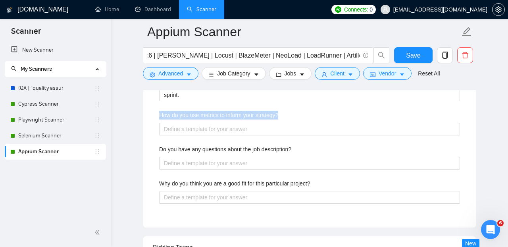
drag, startPoint x: 288, startPoint y: 119, endPoint x: 159, endPoint y: 118, distance: 129.3
click at [159, 118] on div "How do you use metrics to inform your strategy?" at bounding box center [309, 117] width 301 height 12
copy label "How do you use metrics to inform your strategy?"
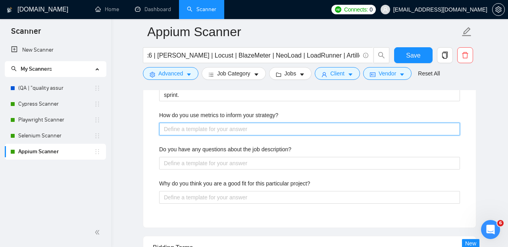
click at [192, 135] on strategy\? "How do you use metrics to inform your strategy?" at bounding box center [309, 129] width 301 height 13
paste strategy\? "I run a small, visible metrics loop and let it drive priorities. Core KPIs: tes…"
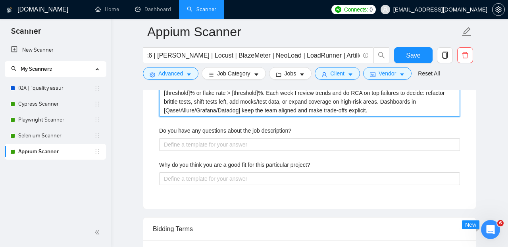
scroll to position [1761, 0]
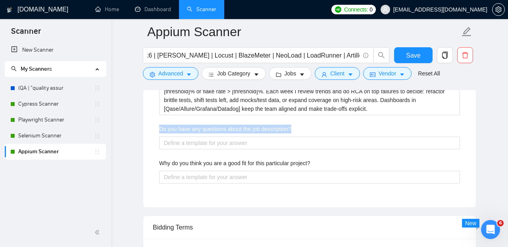
drag, startPoint x: 300, startPoint y: 134, endPoint x: 153, endPoint y: 134, distance: 146.3
click at [159, 134] on div "Do you have any questions about the job description?" at bounding box center [309, 131] width 301 height 12
copy label "Do you have any questions about the job description?"
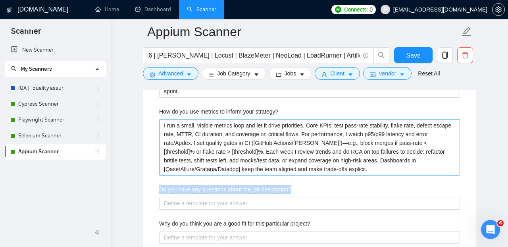
scroll to position [1692, 0]
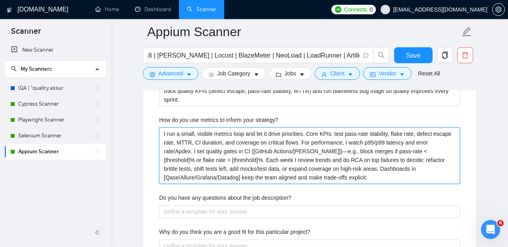
drag, startPoint x: 383, startPoint y: 184, endPoint x: 147, endPoint y: 132, distance: 242.2
click at [159, 132] on strategy\? "I run a small, visible metrics loop and let it drive priorities. Core KPIs: tes…" at bounding box center [309, 155] width 301 height 56
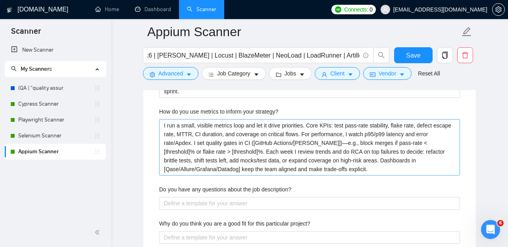
scroll to position [1711, 0]
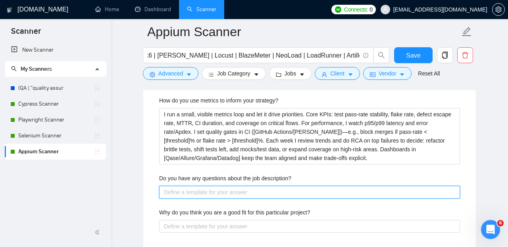
click at [200, 196] on description\? "Do you have any questions about the job description?" at bounding box center [309, 192] width 301 height 13
paste description\? "[Based on the job post, generate 4 concise, high-signal questions (numbered 1–4…"
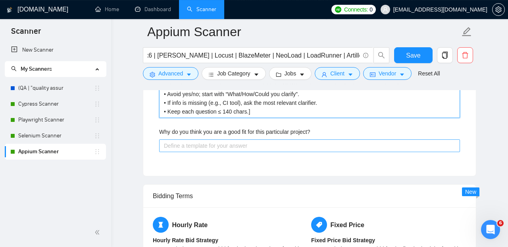
scroll to position [1844, 0]
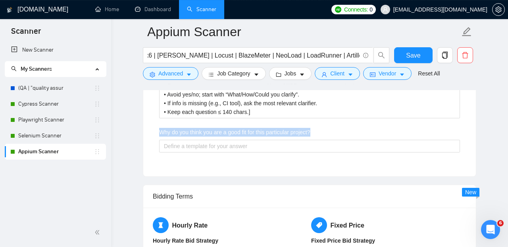
drag, startPoint x: 324, startPoint y: 135, endPoint x: 159, endPoint y: 130, distance: 165.4
click at [159, 130] on div "Why do you think you are a good fit for this particular project?" at bounding box center [309, 134] width 301 height 12
copy label "Why do you think you are a good fit for this particular project?"
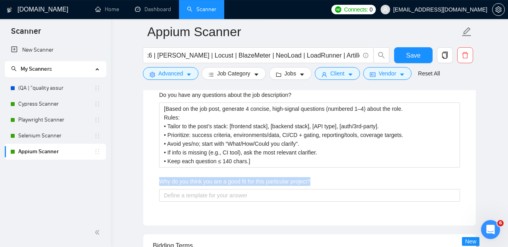
scroll to position [1792, 0]
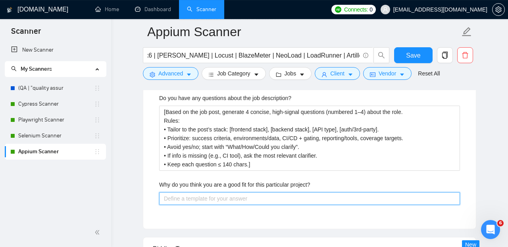
click at [253, 205] on project\? "Why do you think you are a good fit for this particular project?" at bounding box center [309, 198] width 301 height 13
paste project\? "I’m a fit because I’ve built E2E + API automation with CI gates for [client sta…"
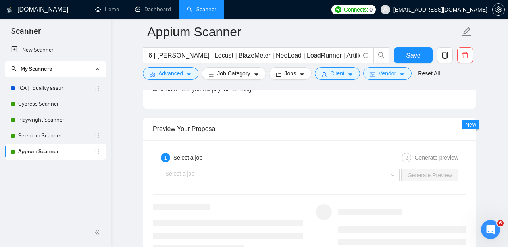
scroll to position [2299, 0]
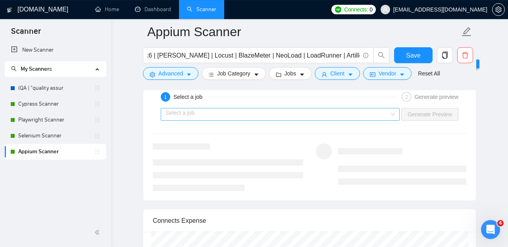
click at [388, 120] on input "search" at bounding box center [277, 114] width 224 height 12
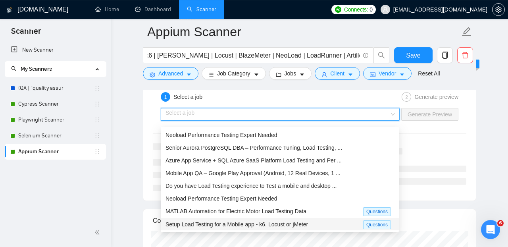
click at [303, 222] on span "Setup Load Testing for a Mobile app - k6, Locust or jMeter" at bounding box center [236, 224] width 142 height 6
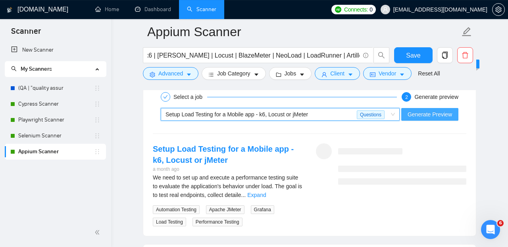
click at [418, 119] on span "Generate Preview" at bounding box center [429, 114] width 44 height 9
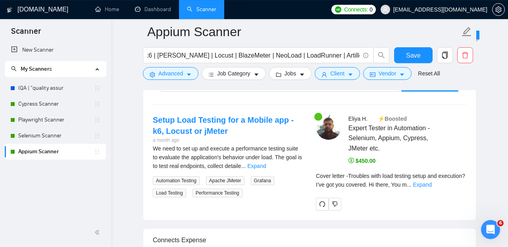
scroll to position [2330, 0]
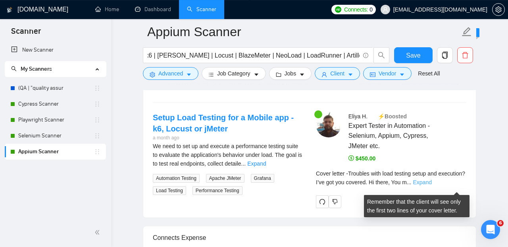
click at [431, 185] on link "Expand" at bounding box center [421, 182] width 19 height 6
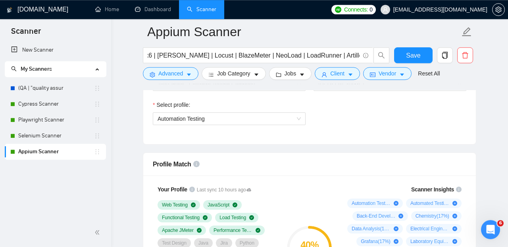
scroll to position [456, 0]
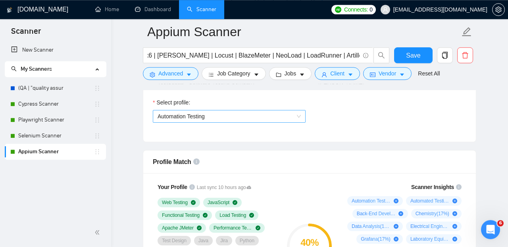
click at [295, 120] on span "Automation Testing" at bounding box center [228, 116] width 143 height 12
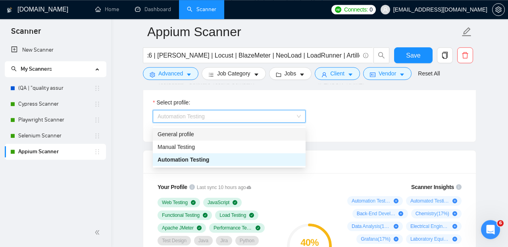
click at [280, 131] on div "General profile" at bounding box center [228, 134] width 143 height 9
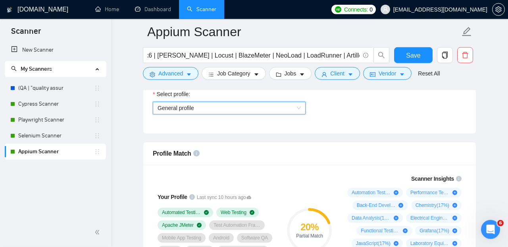
scroll to position [455, 0]
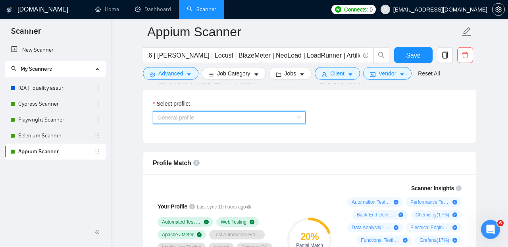
click at [293, 121] on span "General profile" at bounding box center [228, 117] width 143 height 12
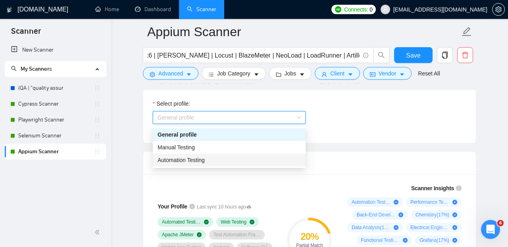
click at [276, 163] on div "Automation Testing" at bounding box center [228, 159] width 143 height 9
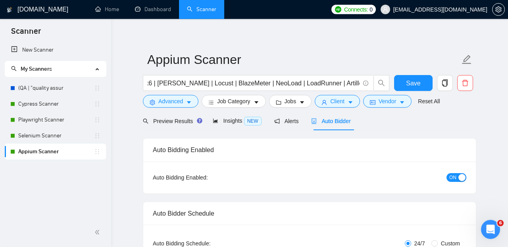
scroll to position [0, 0]
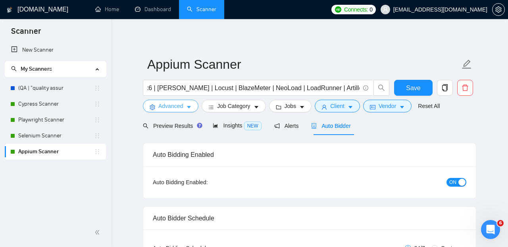
click at [189, 107] on icon "caret-down" at bounding box center [189, 107] width 4 height 2
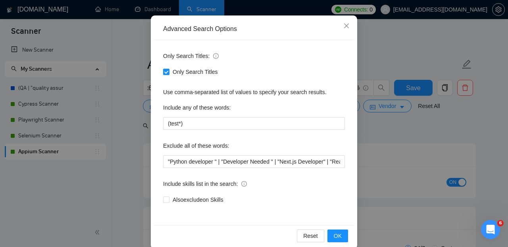
scroll to position [83, 0]
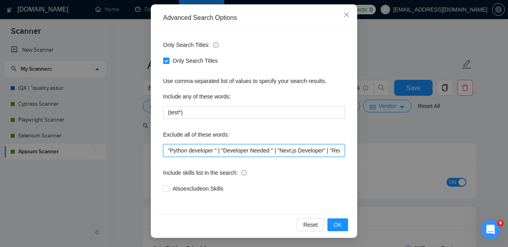
click at [168, 150] on input ""Python developer " | "Developer Needed " | "Next.js Developer" | "React Develo…" at bounding box center [254, 150] width 182 height 13
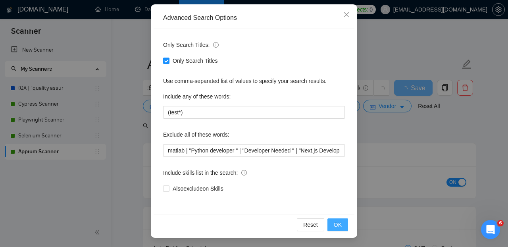
click at [335, 220] on button "OK" at bounding box center [337, 224] width 21 height 13
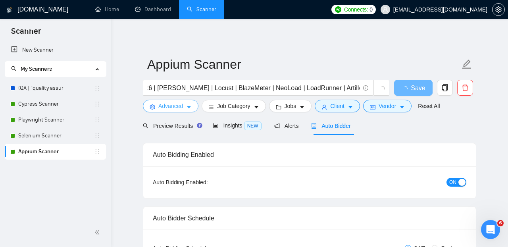
scroll to position [0, 0]
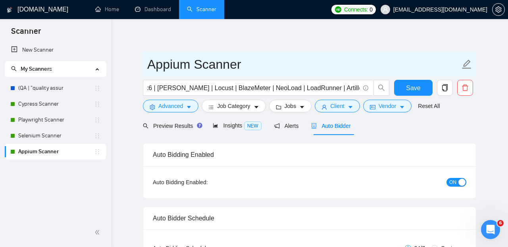
click at [466, 65] on icon "edit" at bounding box center [466, 64] width 10 height 10
click at [187, 68] on input "Appium Scanner" at bounding box center [303, 64] width 312 height 20
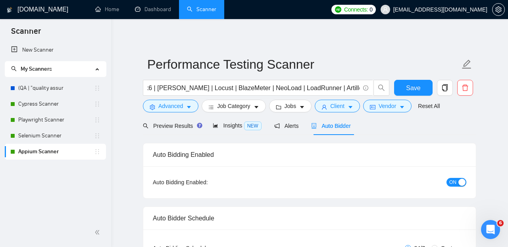
click at [473, 107] on div "Advanced Job Category Jobs Client Vendor Reset All" at bounding box center [307, 106] width 333 height 13
click at [419, 90] on span "Save" at bounding box center [413, 88] width 14 height 10
click at [150, 8] on link "Dashboard" at bounding box center [153, 9] width 36 height 7
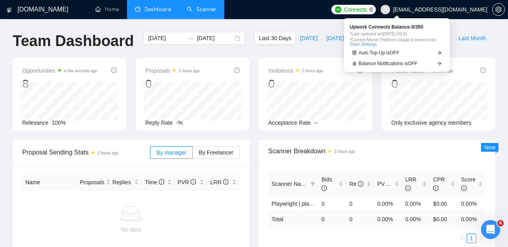
click at [368, 7] on span "Connects:" at bounding box center [356, 9] width 24 height 9
click at [408, 66] on span "Balance Notifications is OFF" at bounding box center [387, 63] width 59 height 5
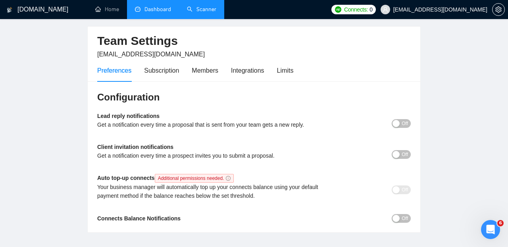
scroll to position [27, 0]
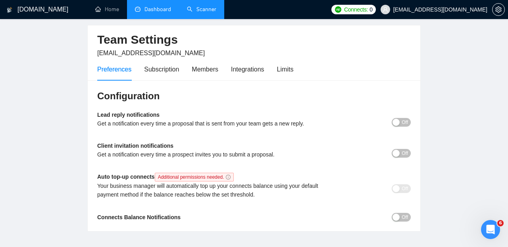
click at [402, 155] on span "Off" at bounding box center [404, 153] width 6 height 9
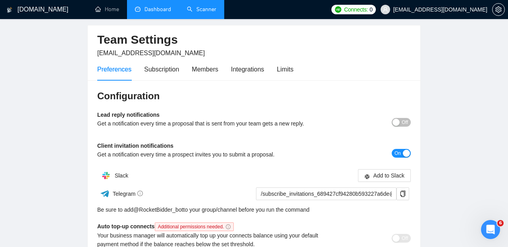
click at [395, 153] on span "On" at bounding box center [397, 153] width 6 height 9
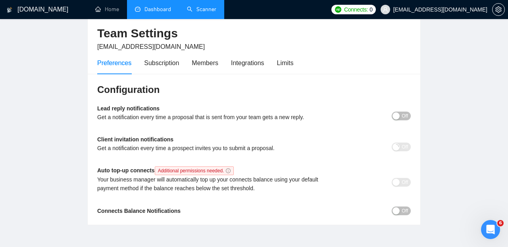
scroll to position [27, 0]
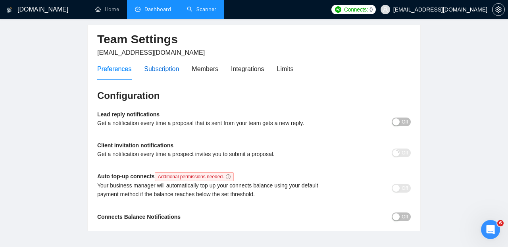
click at [172, 69] on div "Subscription" at bounding box center [161, 69] width 35 height 10
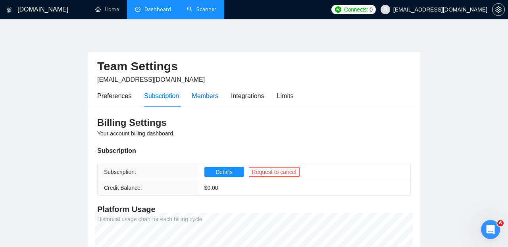
click at [213, 98] on div "Members" at bounding box center [205, 96] width 27 height 10
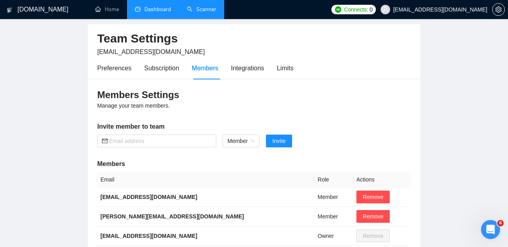
scroll to position [25, 0]
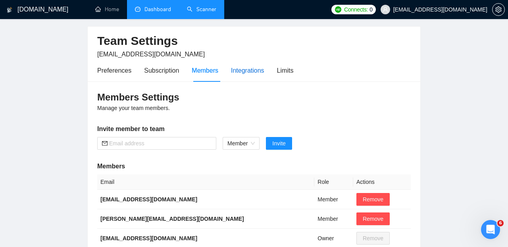
click at [247, 73] on div "Integrations" at bounding box center [247, 70] width 33 height 10
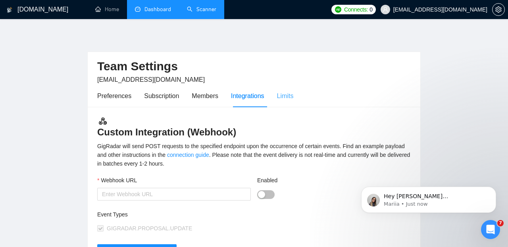
click at [291, 101] on div "Limits" at bounding box center [285, 95] width 17 height 23
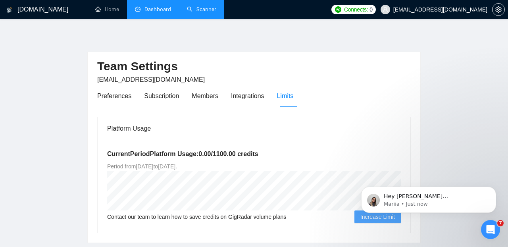
click at [162, 13] on link "Dashboard" at bounding box center [153, 9] width 36 height 7
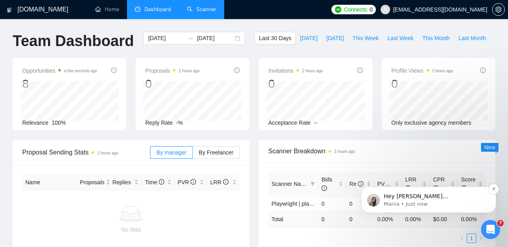
click at [456, 204] on p "Mariia • Just now" at bounding box center [434, 203] width 102 height 7
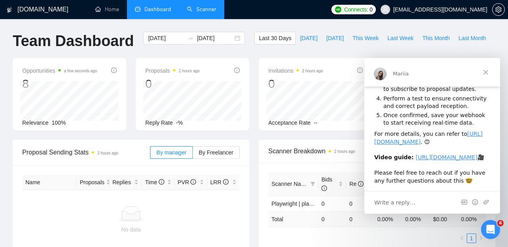
scroll to position [124, 0]
click at [485, 70] on span "Close" at bounding box center [485, 72] width 29 height 29
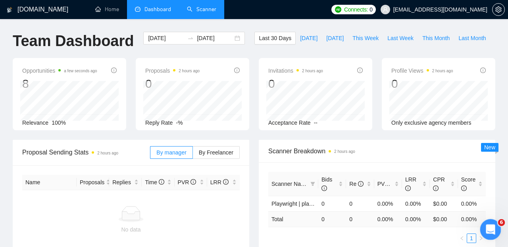
click at [489, 225] on icon "Open Intercom Messenger" at bounding box center [489, 228] width 13 height 13
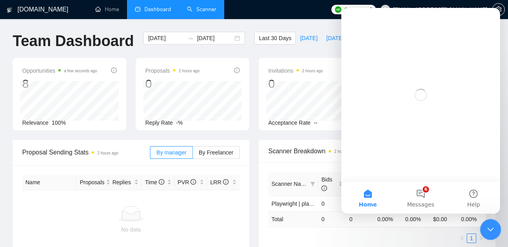
scroll to position [0, 0]
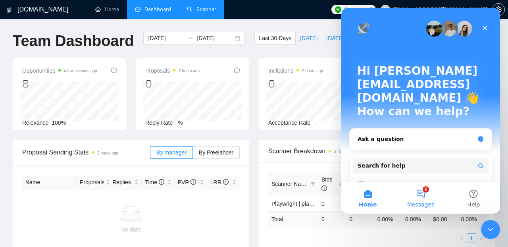
click at [420, 193] on button "6 Messages" at bounding box center [420, 198] width 53 height 32
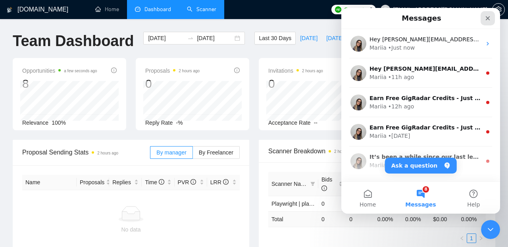
click at [487, 17] on icon "Close" at bounding box center [487, 18] width 6 height 6
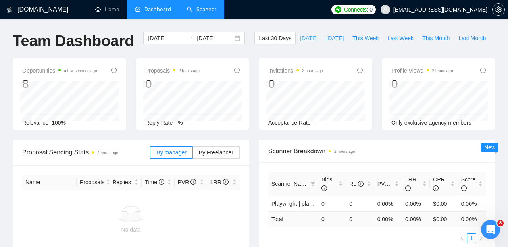
click at [303, 44] on button "[DATE]" at bounding box center [308, 38] width 26 height 13
click at [205, 12] on link "Scanner" at bounding box center [201, 9] width 29 height 7
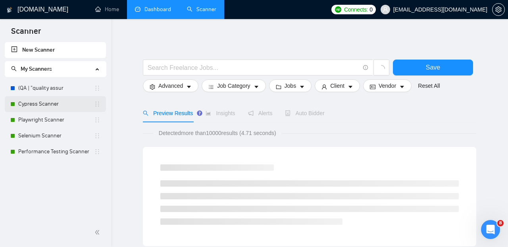
click at [51, 106] on link "Cypress Scanner" at bounding box center [56, 104] width 76 height 16
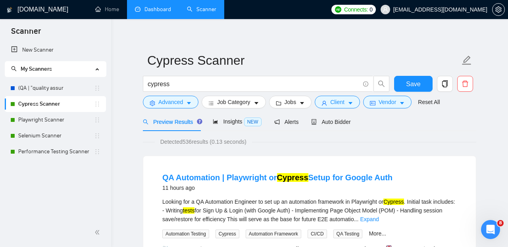
scroll to position [4, 0]
click at [331, 125] on span "Auto Bidder" at bounding box center [330, 122] width 39 height 6
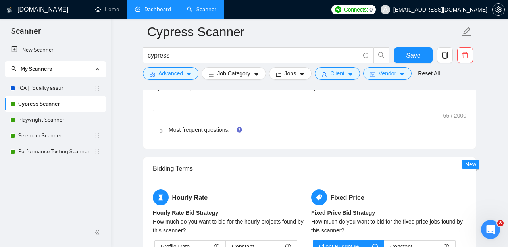
scroll to position [1123, 0]
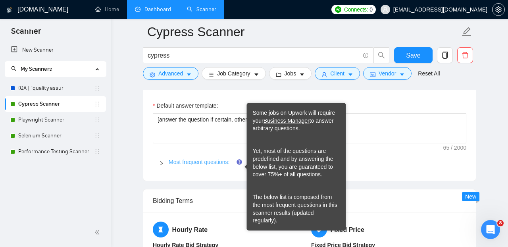
click at [195, 165] on link "Most frequent questions:" at bounding box center [199, 162] width 61 height 6
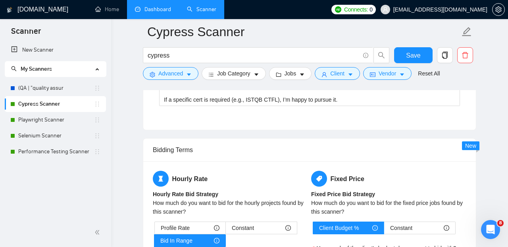
scroll to position [1555, 0]
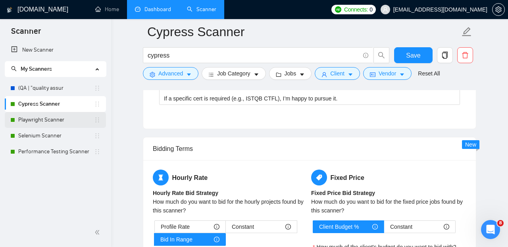
click at [57, 122] on link "Playwright Scanner" at bounding box center [56, 120] width 76 height 16
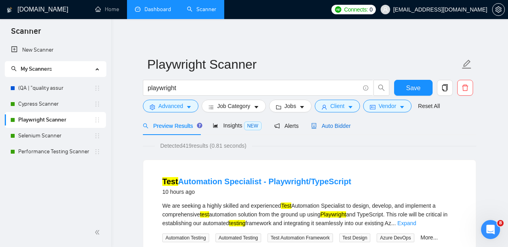
click at [326, 124] on span "Auto Bidder" at bounding box center [330, 126] width 39 height 6
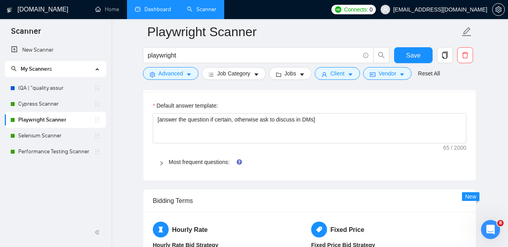
scroll to position [1133, 0]
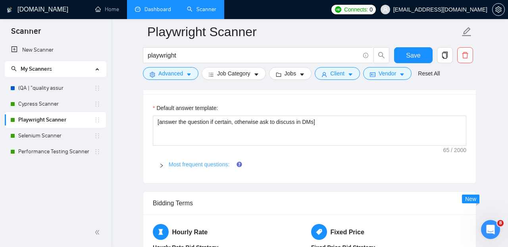
click at [211, 161] on link "Most frequent questions:" at bounding box center [199, 164] width 61 height 6
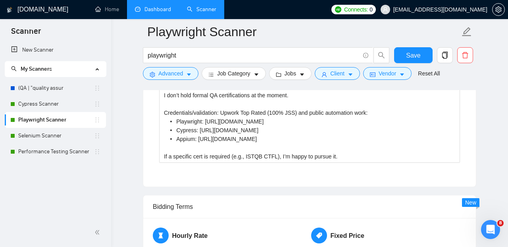
scroll to position [1513, 0]
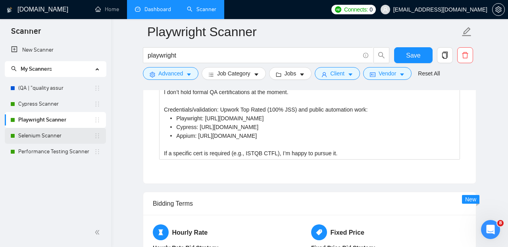
click at [59, 136] on link "Selenium Scanner" at bounding box center [56, 136] width 76 height 16
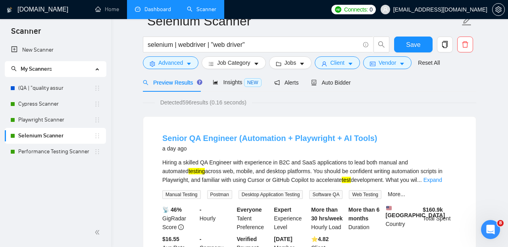
scroll to position [16, 0]
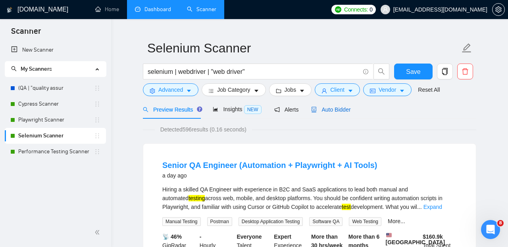
click at [324, 106] on span "Auto Bidder" at bounding box center [330, 109] width 39 height 6
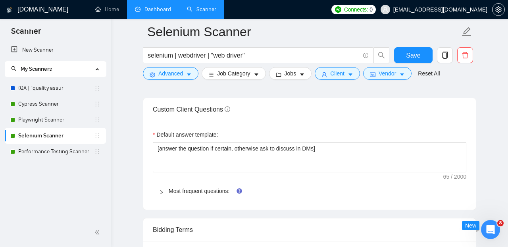
scroll to position [1123, 0]
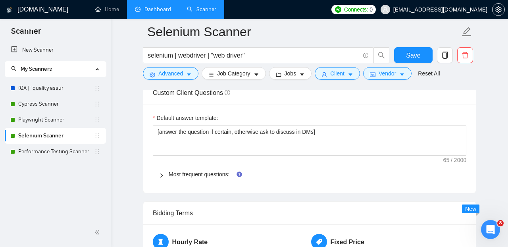
click at [204, 171] on link "Most frequent questions:" at bounding box center [199, 174] width 61 height 6
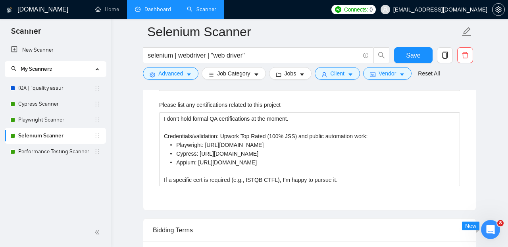
scroll to position [1495, 0]
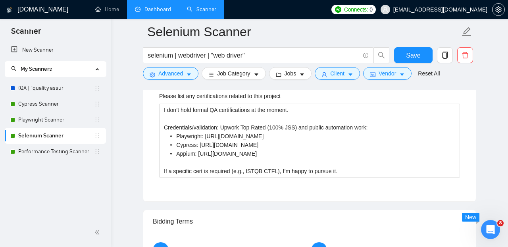
click at [61, 87] on link "(QA | "quality assur" at bounding box center [56, 88] width 76 height 16
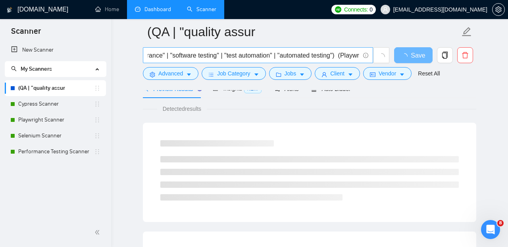
scroll to position [0, 57]
drag, startPoint x: 221, startPoint y: 56, endPoint x: 337, endPoint y: 54, distance: 116.2
click at [337, 54] on input "(QA | "quality assurance" | "software testing" | "test automation" | "automated…" at bounding box center [254, 55] width 212 height 10
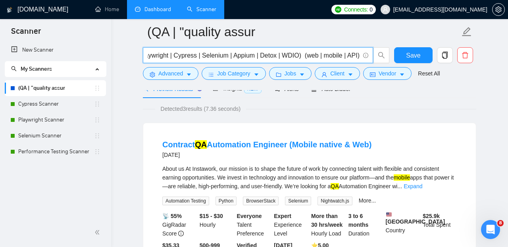
drag, startPoint x: 209, startPoint y: 56, endPoint x: 301, endPoint y: 54, distance: 92.0
click at [301, 54] on input "(QA | "quality assurance" | "software testing") (Playwright | Cypress | Seleniu…" at bounding box center [254, 55] width 212 height 10
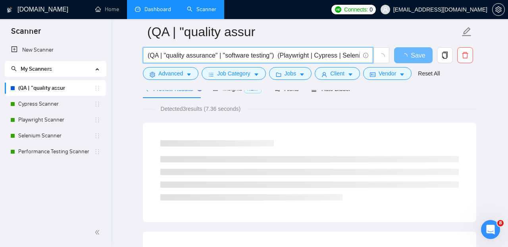
click at [293, 53] on input "(QA | "quality assurance" | "software testing") (Playwright | Cypress | Seleniu…" at bounding box center [254, 55] width 212 height 10
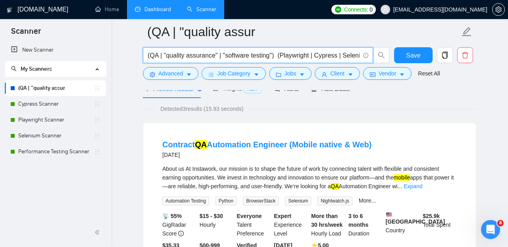
click at [266, 57] on input "(QA | "quality assurance" | "software testing") (Playwright | Cypress | Seleniu…" at bounding box center [254, 55] width 212 height 10
paste input ""manual QA" | "manual testing" | "web testing" | "UI testing" | "responsive tes…"
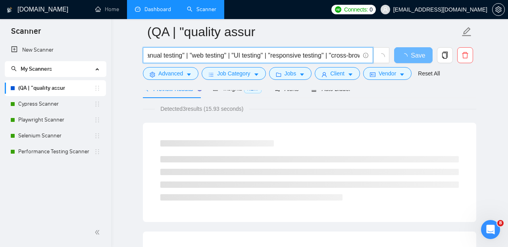
scroll to position [0, 50]
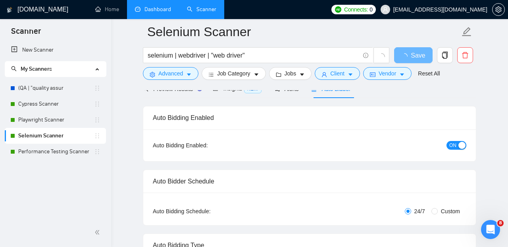
scroll to position [318, 0]
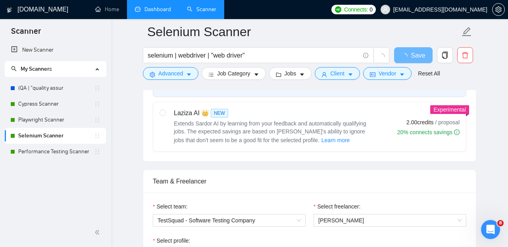
scroll to position [43, 0]
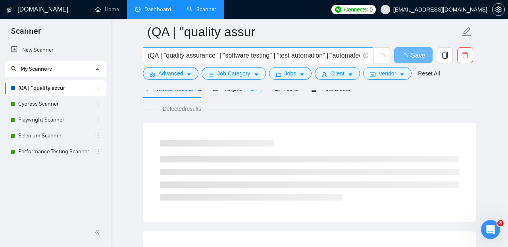
click at [207, 59] on input "(QA | "quality assurance" | "software testing" | "test automation" | "automated…" at bounding box center [254, 55] width 212 height 10
paste input ""manual QA" | "manual testing" | "web testing" | "UI testing" | "responsive tes…"
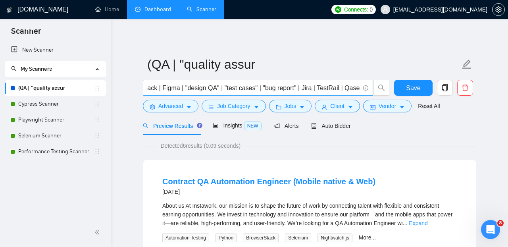
click at [197, 84] on input ""manual QA" | "manual testing" | "web testing" | "UI testing" | "responsive tes…" at bounding box center [254, 88] width 212 height 10
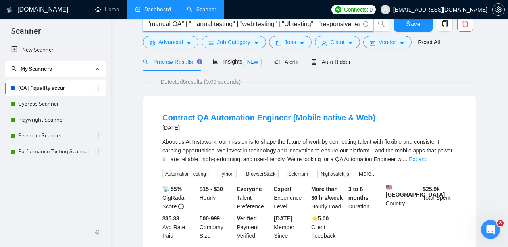
scroll to position [0, 0]
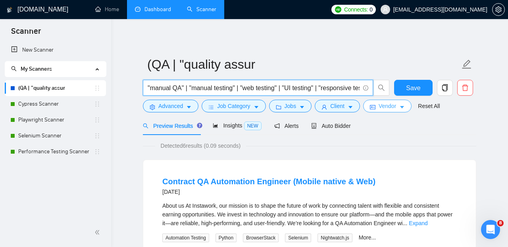
click at [396, 108] on span "Vendor" at bounding box center [386, 106] width 17 height 9
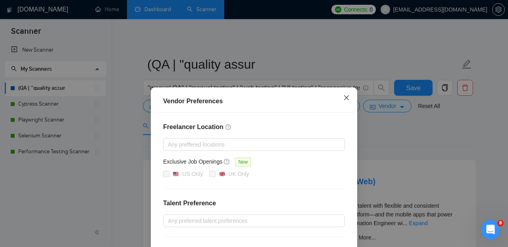
click at [345, 98] on icon "close" at bounding box center [346, 97] width 5 height 5
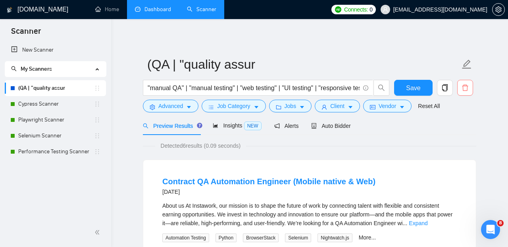
click at [463, 86] on icon "delete" at bounding box center [465, 87] width 6 height 6
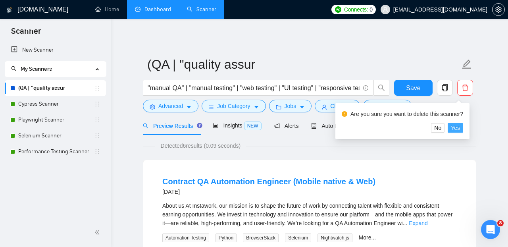
click at [456, 125] on span "Yes" at bounding box center [454, 127] width 9 height 9
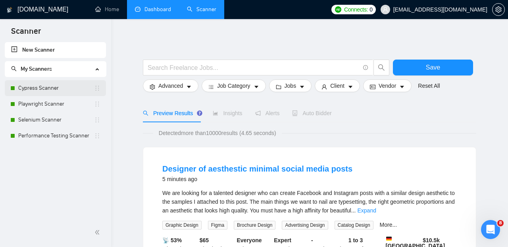
click at [64, 86] on link "Cypress Scanner" at bounding box center [56, 88] width 76 height 16
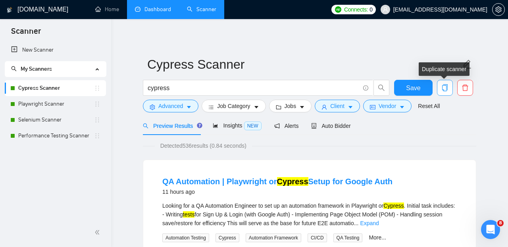
click at [450, 90] on span "copy" at bounding box center [444, 87] width 15 height 7
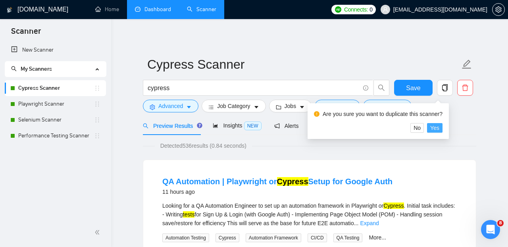
click at [439, 126] on span "Yes" at bounding box center [434, 127] width 9 height 9
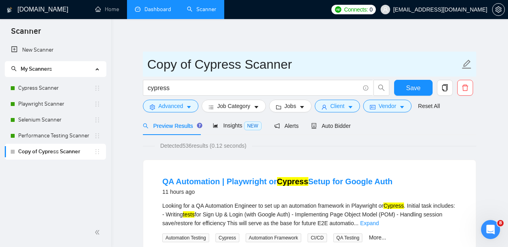
click at [468, 61] on icon "edit" at bounding box center [466, 64] width 10 height 10
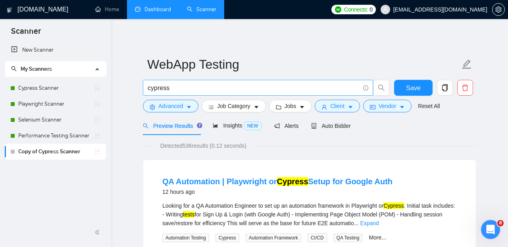
click at [241, 90] on input "cypress" at bounding box center [254, 88] width 212 height 10
paste input ""manual QA" | "manual testing" | "web testing" | "UI testing" | "responsive tes…"
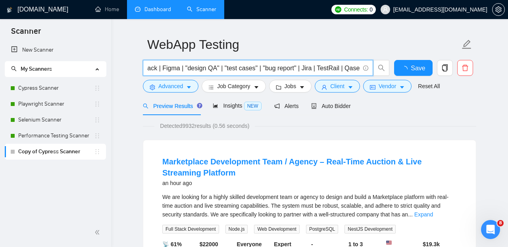
scroll to position [19, 0]
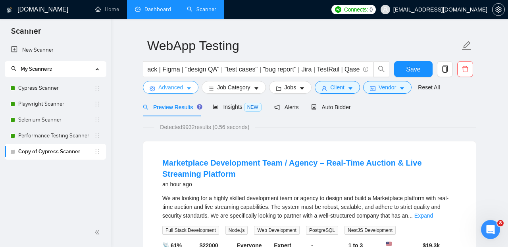
click at [190, 90] on icon "caret-down" at bounding box center [189, 89] width 6 height 6
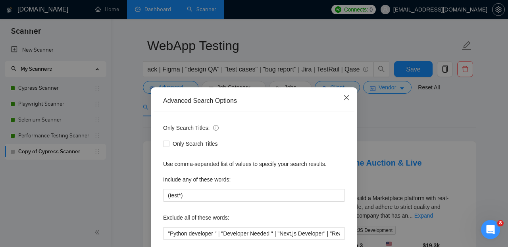
click at [346, 100] on icon "close" at bounding box center [346, 97] width 6 height 6
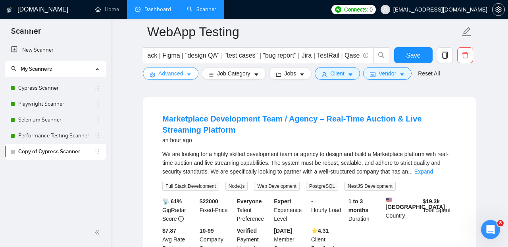
scroll to position [72, 0]
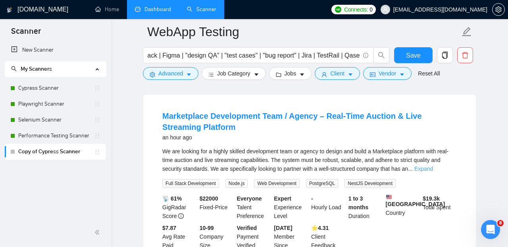
click at [433, 168] on link "Expand" at bounding box center [423, 168] width 19 height 6
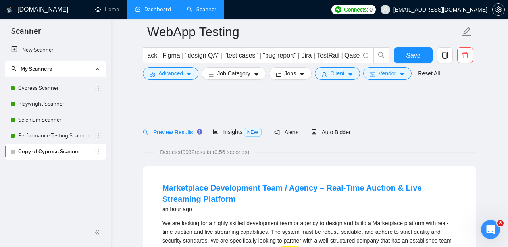
scroll to position [0, 324]
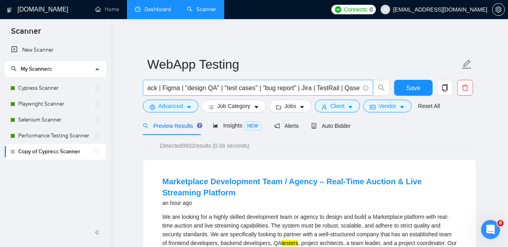
click at [297, 89] on input ""manual QA" | "manual testing" | "web testing" | "UI testing" | "responsive tes…" at bounding box center [254, 88] width 212 height 10
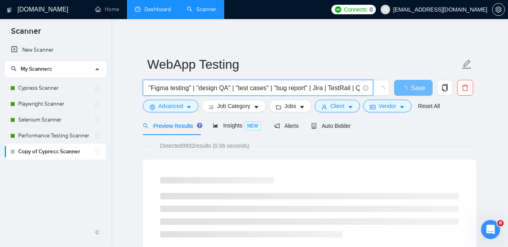
click at [179, 89] on input ""manual QA" | "manual testing" | "web testing" | "UI testing" | "responsive tes…" at bounding box center [254, 88] width 212 height 10
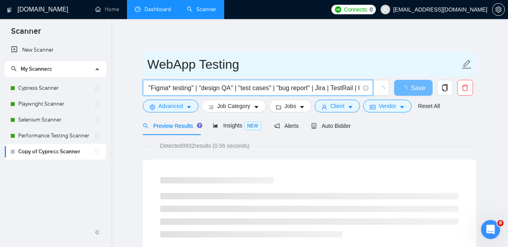
click at [306, 56] on input "WebApp Testing" at bounding box center [303, 64] width 312 height 20
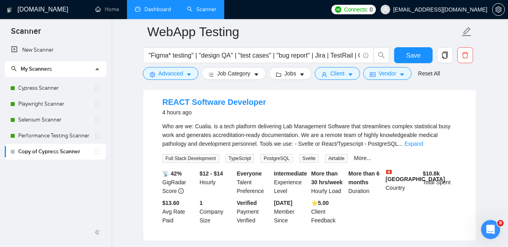
scroll to position [82, 0]
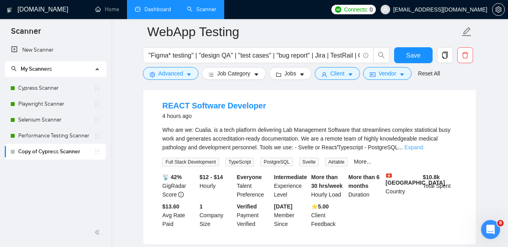
click at [423, 149] on link "Expand" at bounding box center [413, 147] width 19 height 6
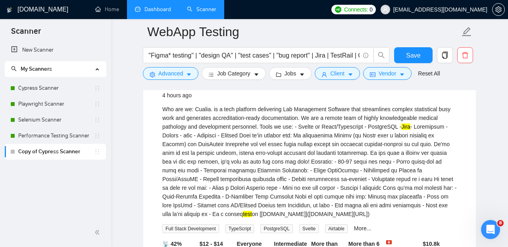
scroll to position [86, 0]
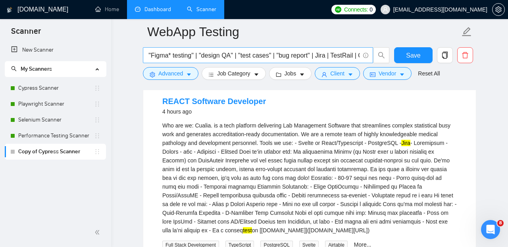
click at [213, 54] on input ""manual QA" | "manual testing" | "web testing" | "UI testing" | "responsive tes…" at bounding box center [254, 55] width 212 height 10
click at [188, 74] on icon "caret-down" at bounding box center [189, 75] width 6 height 6
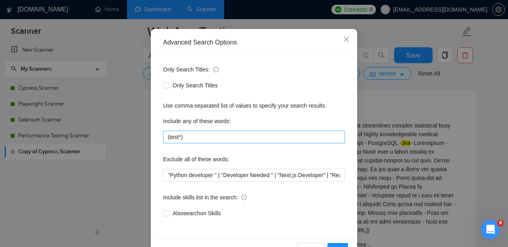
scroll to position [80, 0]
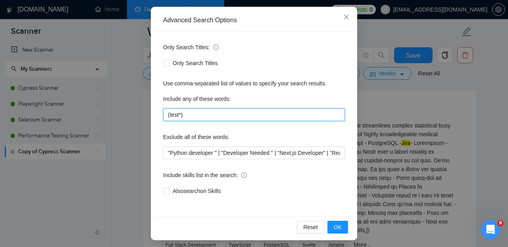
drag, startPoint x: 195, startPoint y: 118, endPoint x: 155, endPoint y: 113, distance: 41.2
click at [163, 113] on input "(test*)" at bounding box center [254, 114] width 182 height 13
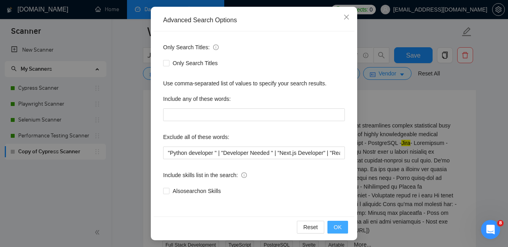
click at [342, 232] on button "OK" at bounding box center [337, 226] width 21 height 13
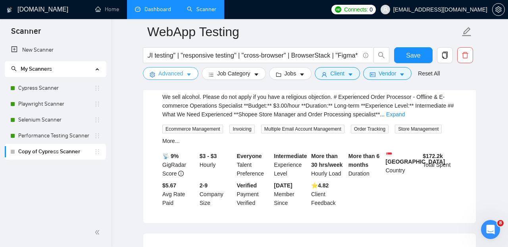
scroll to position [75, 0]
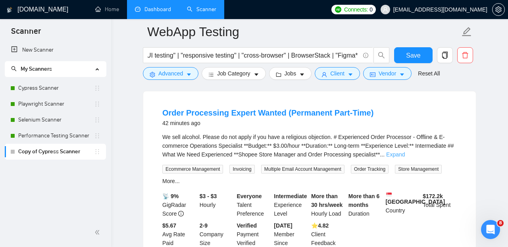
click at [404, 155] on link "Expand" at bounding box center [395, 154] width 19 height 6
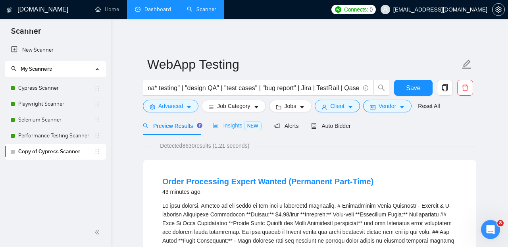
scroll to position [0, 354]
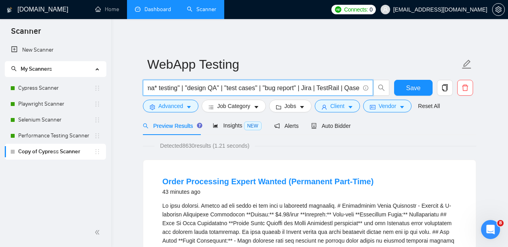
drag, startPoint x: 314, startPoint y: 89, endPoint x: 299, endPoint y: 89, distance: 15.1
click at [299, 89] on input ""manual QA" | "manual testing" | "web testing" | "UI testing" | "responsive tes…" at bounding box center [254, 88] width 212 height 10
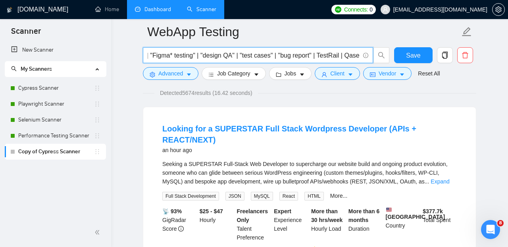
scroll to position [60, 0]
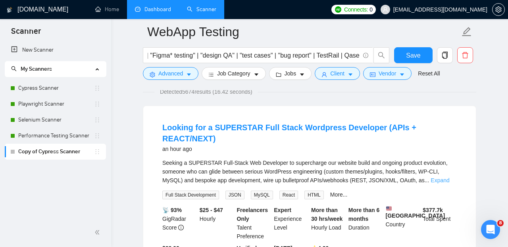
click at [448, 177] on link "Expand" at bounding box center [439, 180] width 19 height 6
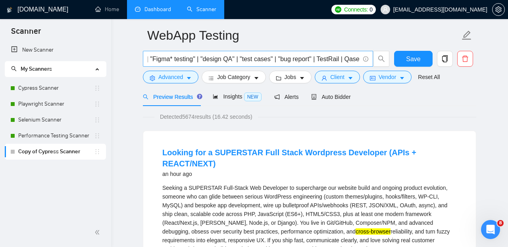
scroll to position [0, 339]
click at [276, 59] on input ""manual QA" | "manual testing" | "web testing" | "UI testing" | "responsive tes…" at bounding box center [254, 59] width 212 height 10
click at [259, 60] on input ""manual QA" | "manual testing" | "web testing" | "UI testing" | "responsive tes…" at bounding box center [254, 59] width 212 height 10
click at [443, 90] on div "Preview Results Insights NEW Alerts Auto Bidder" at bounding box center [309, 96] width 333 height 19
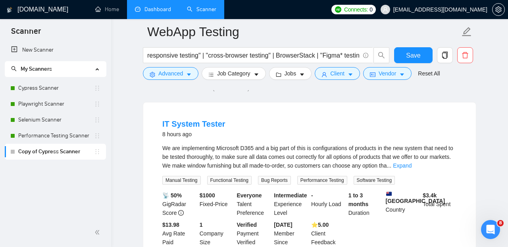
scroll to position [71, 0]
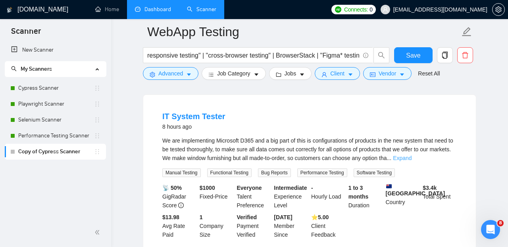
click at [411, 159] on link "Expand" at bounding box center [402, 158] width 19 height 6
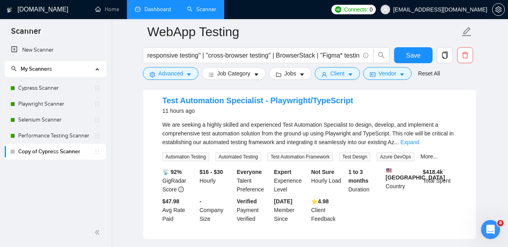
scroll to position [506, 0]
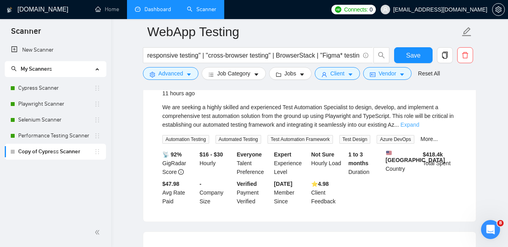
click at [419, 128] on link "Expand" at bounding box center [409, 124] width 19 height 6
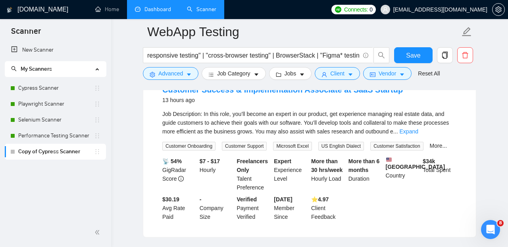
scroll to position [975, 0]
click at [418, 134] on link "Expand" at bounding box center [408, 130] width 19 height 6
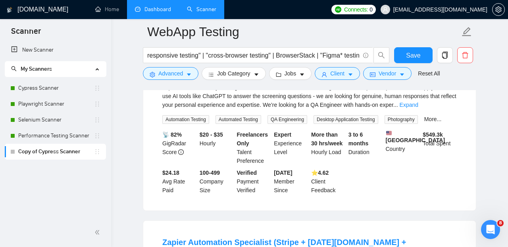
scroll to position [1345, 0]
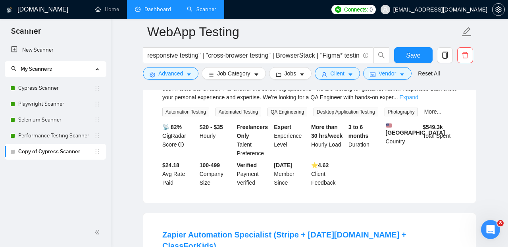
click at [418, 100] on link "Expand" at bounding box center [408, 97] width 19 height 6
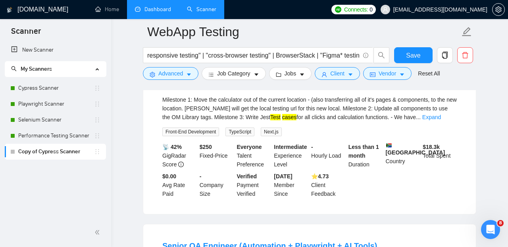
scroll to position [2174, 0]
click at [441, 120] on link "Expand" at bounding box center [431, 116] width 19 height 6
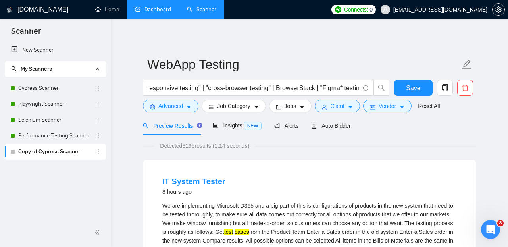
scroll to position [0, 173]
click at [191, 109] on icon "caret-down" at bounding box center [189, 107] width 6 height 6
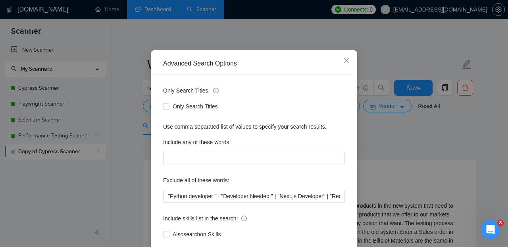
scroll to position [54, 0]
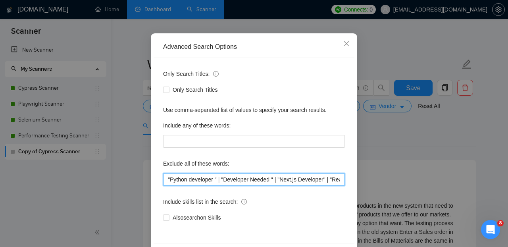
click at [168, 179] on input ""Python developer " | "Developer Needed " | "Next.js Developer" | "React Develo…" at bounding box center [254, 179] width 182 height 13
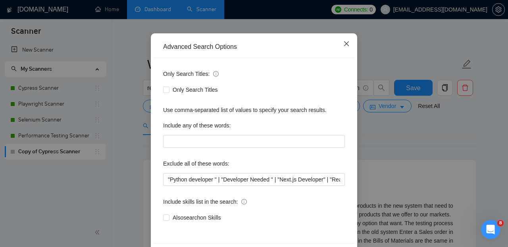
click at [343, 43] on span "Close" at bounding box center [345, 43] width 21 height 21
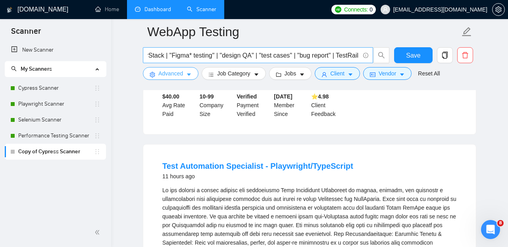
scroll to position [0, 326]
drag, startPoint x: 307, startPoint y: 56, endPoint x: 271, endPoint y: 54, distance: 36.2
click at [271, 54] on input ""manual QA" | "manual testing" | "web testing" | "UI testing" | "responsive tes…" at bounding box center [254, 55] width 212 height 10
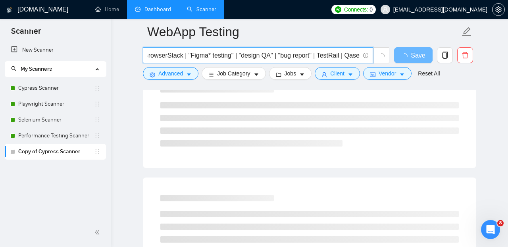
click at [493, 167] on main "WebApp Testing "manual QA" | "manual testing" | "web testing" | "UI testing" | …" at bounding box center [309, 224] width 371 height 1230
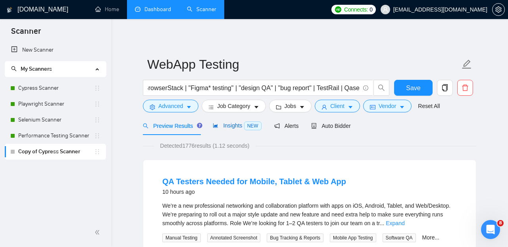
click at [234, 125] on span "Insights NEW" at bounding box center [237, 125] width 48 height 6
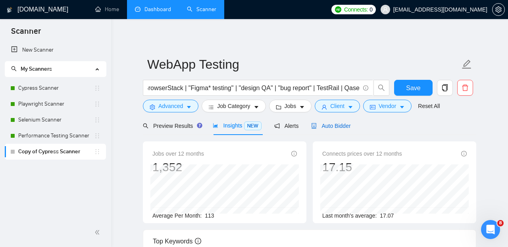
click at [332, 125] on span "Auto Bidder" at bounding box center [330, 126] width 39 height 6
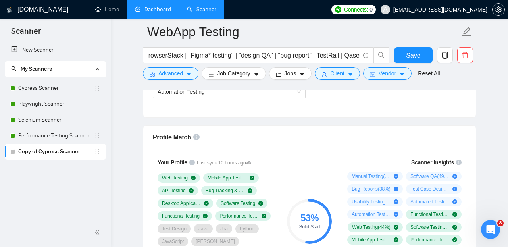
scroll to position [461, 0]
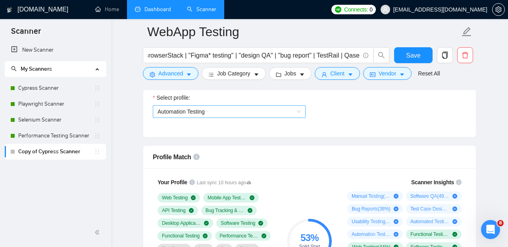
click at [247, 116] on span "Automation Testing" at bounding box center [228, 111] width 143 height 12
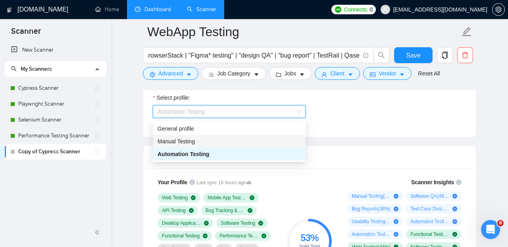
click at [236, 138] on div "Manual Testing" at bounding box center [228, 141] width 143 height 9
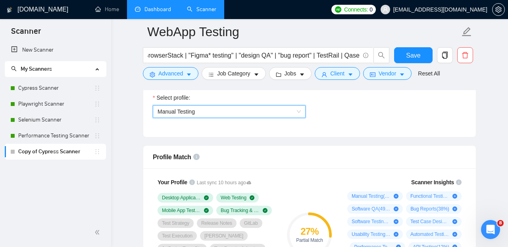
click at [255, 114] on span "Manual Testing" at bounding box center [228, 111] width 143 height 12
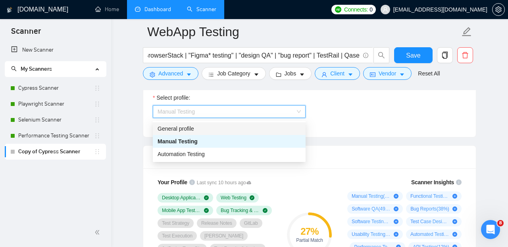
click at [236, 132] on div "General profile" at bounding box center [228, 128] width 143 height 9
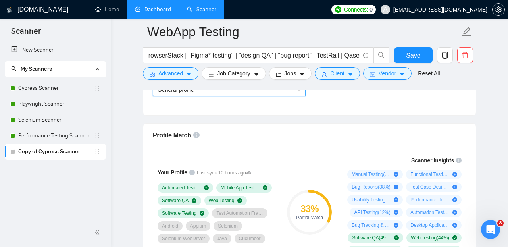
scroll to position [479, 0]
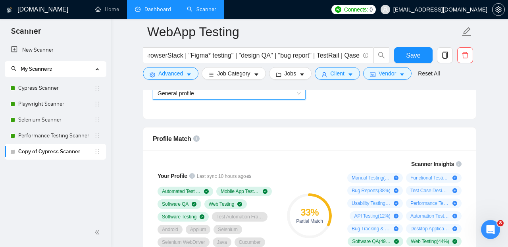
click at [254, 98] on span "General profile" at bounding box center [228, 93] width 143 height 12
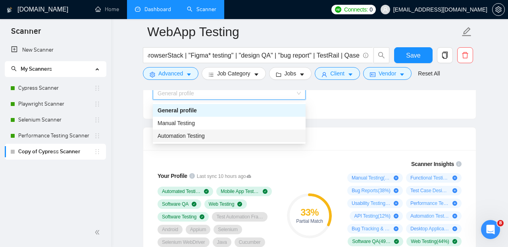
click at [246, 134] on div "Automation Testing" at bounding box center [228, 135] width 143 height 9
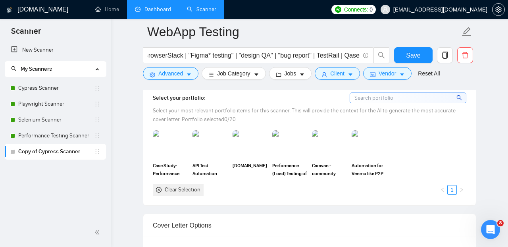
scroll to position [730, 0]
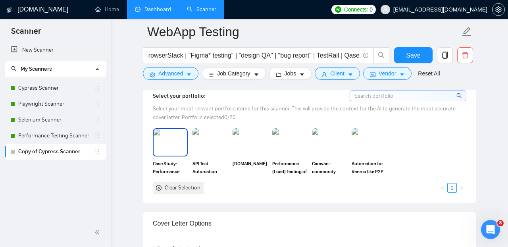
click at [171, 146] on img at bounding box center [169, 142] width 33 height 26
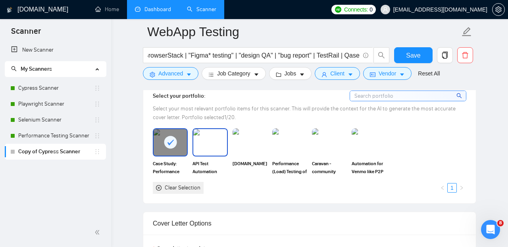
click at [215, 153] on img at bounding box center [209, 142] width 33 height 26
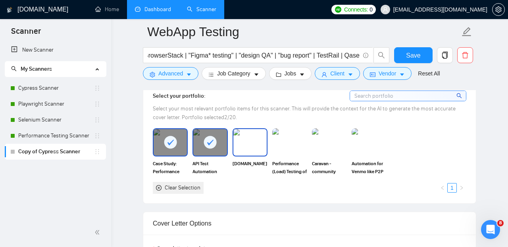
click at [253, 153] on img at bounding box center [249, 142] width 33 height 26
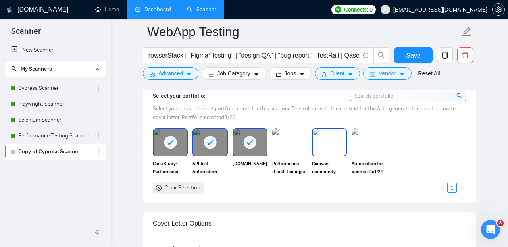
click at [319, 152] on img at bounding box center [328, 142] width 33 height 26
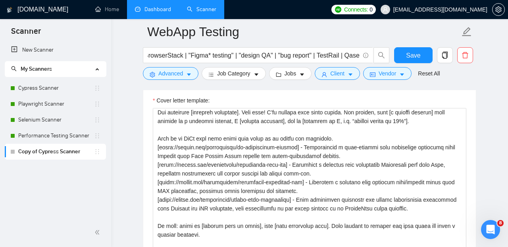
scroll to position [35, 0]
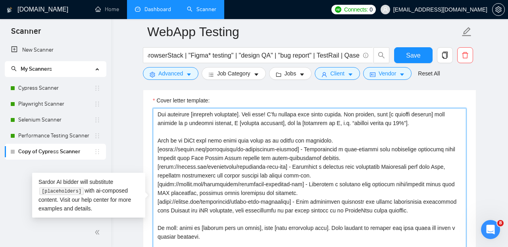
drag, startPoint x: 158, startPoint y: 140, endPoint x: 204, endPoint y: 225, distance: 96.5
click at [204, 225] on textarea "Cover letter template:" at bounding box center [309, 197] width 313 height 178
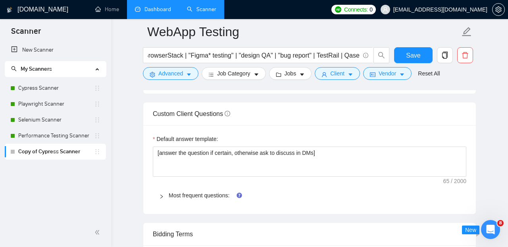
scroll to position [1109, 0]
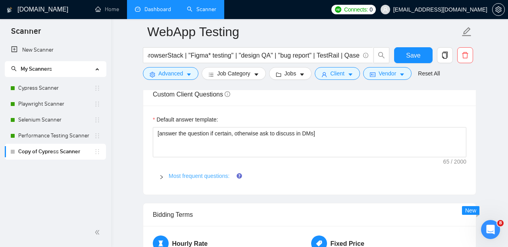
click at [194, 179] on link "Most frequent questions:" at bounding box center [199, 175] width 61 height 6
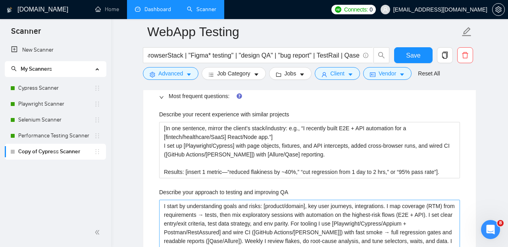
scroll to position [1188, 0]
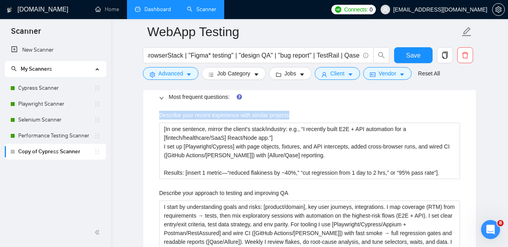
drag, startPoint x: 297, startPoint y: 121, endPoint x: 154, endPoint y: 120, distance: 143.1
click at [159, 120] on div "Describe your recent experience with similar projects" at bounding box center [309, 117] width 301 height 12
copy label "Describe your recent experience with similar projects"
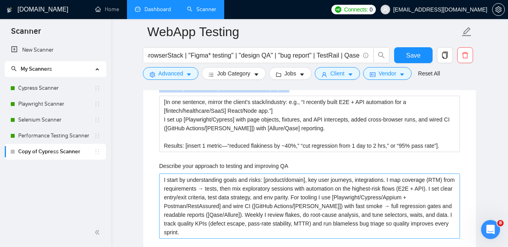
scroll to position [1207, 0]
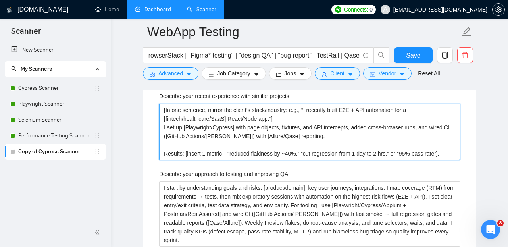
click at [227, 138] on projects "[In one sentence, mirror the client’s stack/industry: e.g., “I recently built E…" at bounding box center [309, 131] width 301 height 56
paste projects "Recently I’ve handled end-to-end manual QA for web and mobile apps in healthcar…"
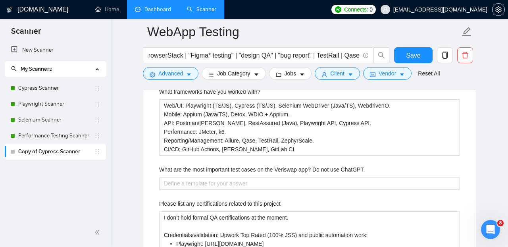
scroll to position [1394, 0]
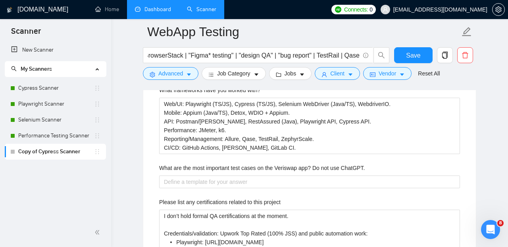
click at [377, 171] on div "What are the most important test cases on the Veriswap app? Do not use ChatGPT." at bounding box center [309, 169] width 301 height 12
drag, startPoint x: 280, startPoint y: 172, endPoint x: 302, endPoint y: 172, distance: 21.8
click at [302, 172] on label "What are the most important test cases on the Veriswap app? Do not use ChatGPT." at bounding box center [261, 167] width 205 height 9
copy label "Veriswap"
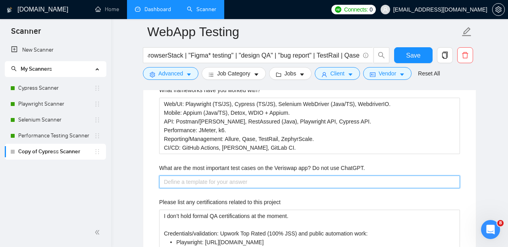
click at [304, 188] on ChatGPT\ "What are the most important test cases on the Veriswap app? Do not use ChatGPT." at bounding box center [309, 181] width 301 height 13
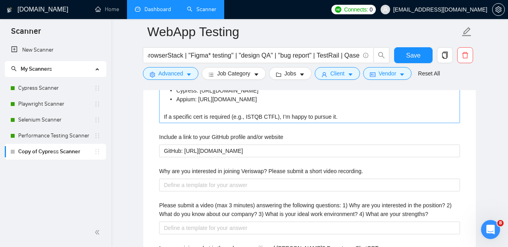
scroll to position [1556, 0]
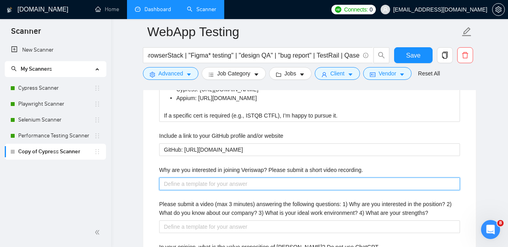
click at [251, 189] on recording\ "Why are you interested in joining Veriswap? Please submit a short video recordi…" at bounding box center [309, 183] width 301 height 13
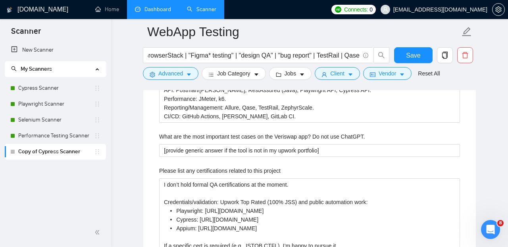
scroll to position [1400, 0]
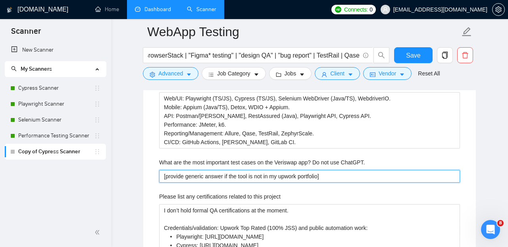
click at [345, 181] on ChatGPT\ "[provide generic answer if the tool is not in my upwork portfolio]" at bounding box center [309, 176] width 301 height 13
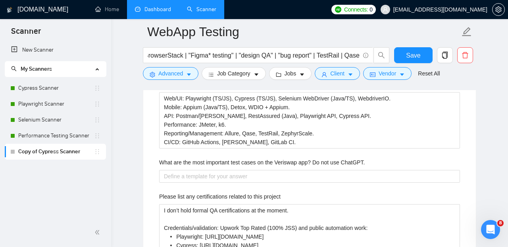
click at [143, 202] on div "Default answer template: [answer the question if certain, otherwise ask to disc…" at bounding box center [309, 147] width 332 height 666
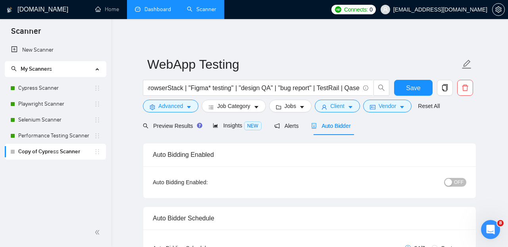
scroll to position [0, 321]
click at [458, 182] on span "OFF" at bounding box center [459, 182] width 10 height 9
click at [418, 86] on span "Save" at bounding box center [413, 88] width 14 height 10
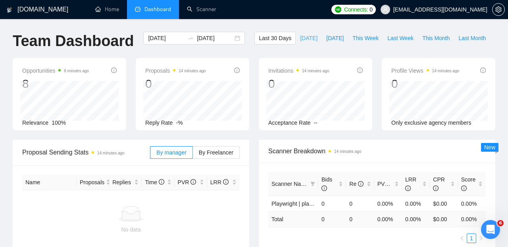
click at [306, 39] on span "[DATE]" at bounding box center [308, 38] width 17 height 9
type input "[DATE]"
click at [112, 11] on link "Home" at bounding box center [107, 9] width 24 height 7
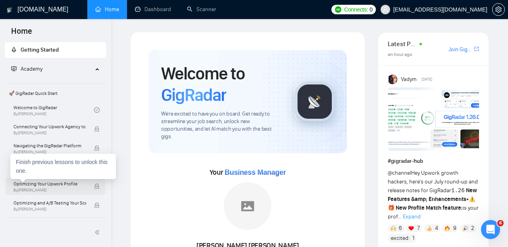
click at [55, 187] on span "Optimizing Your Upwork Profile" at bounding box center [49, 184] width 73 height 8
click at [64, 185] on span "Optimizing Your Upwork Profile" at bounding box center [49, 184] width 73 height 8
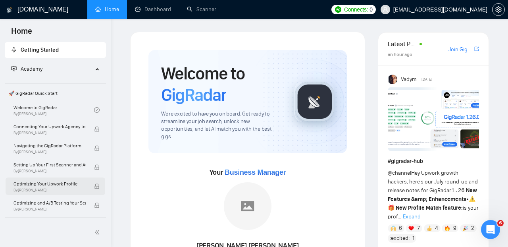
click at [96, 188] on icon "lock" at bounding box center [97, 186] width 6 height 6
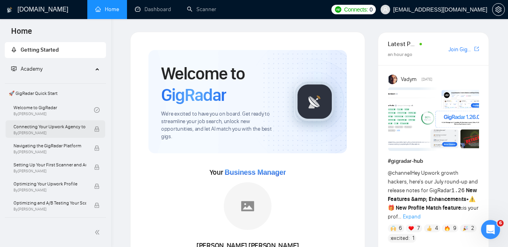
click at [96, 128] on icon "lock" at bounding box center [97, 128] width 4 height 5
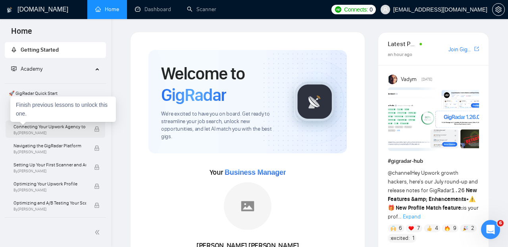
click at [76, 126] on span "Connecting Your Upwork Agency to GigRadar" at bounding box center [49, 127] width 73 height 8
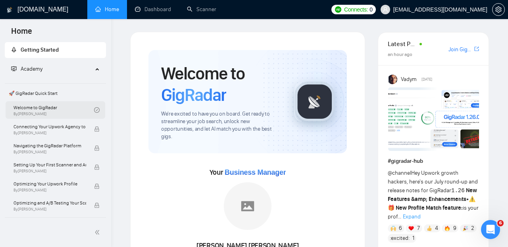
click at [56, 110] on link "Welcome to GigRadar By Vlad Timinsky" at bounding box center [53, 109] width 80 height 17
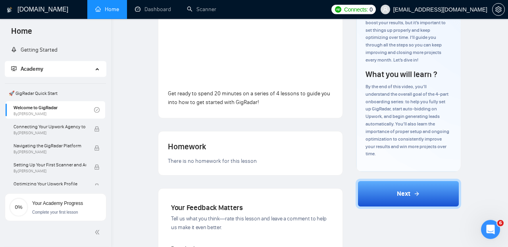
scroll to position [169, 0]
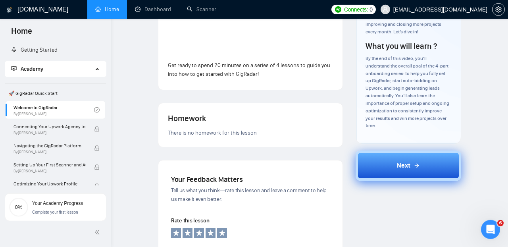
click at [393, 169] on button "Next" at bounding box center [408, 165] width 106 height 30
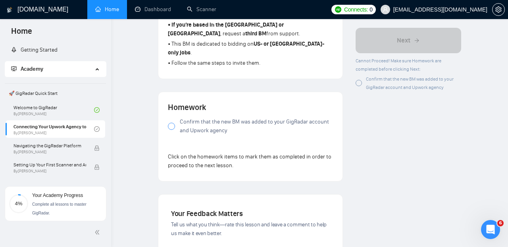
scroll to position [594, 0]
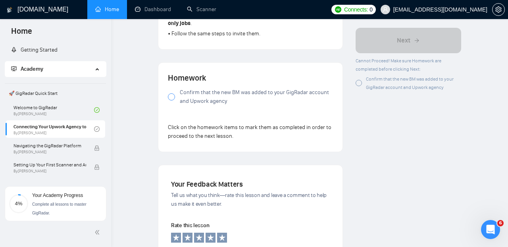
click at [171, 93] on div at bounding box center [171, 96] width 7 height 7
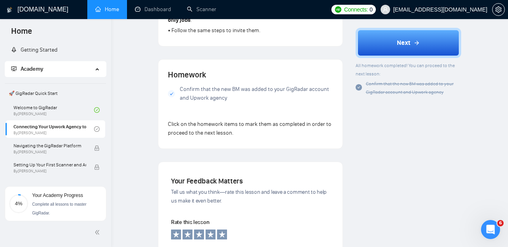
scroll to position [473, 0]
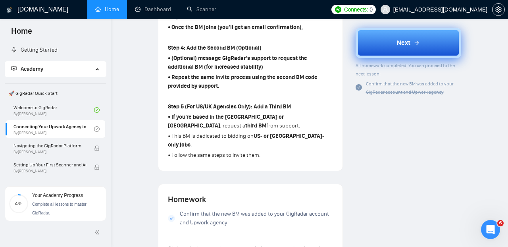
click at [376, 45] on button "Next" at bounding box center [408, 43] width 106 height 30
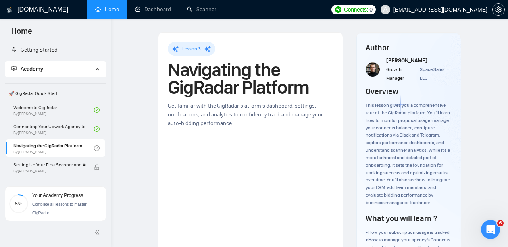
click at [114, 9] on link "Home" at bounding box center [107, 9] width 24 height 7
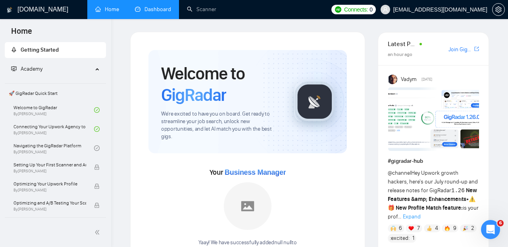
click at [151, 8] on link "Dashboard" at bounding box center [153, 9] width 36 height 7
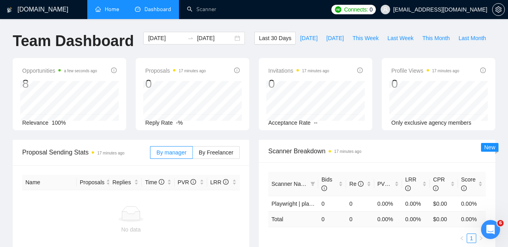
click at [109, 11] on link "Home" at bounding box center [107, 9] width 24 height 7
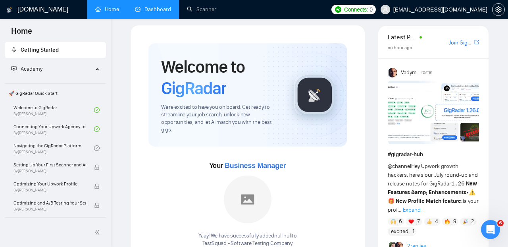
scroll to position [5, 0]
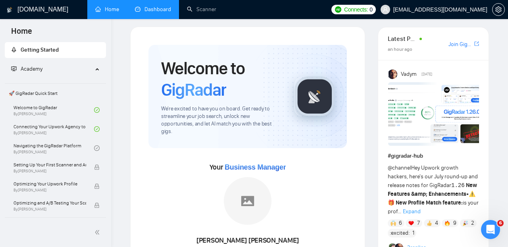
click at [461, 45] on link "Join GigRadar Slack Community" at bounding box center [460, 44] width 24 height 9
click at [164, 13] on link "Dashboard" at bounding box center [153, 9] width 36 height 7
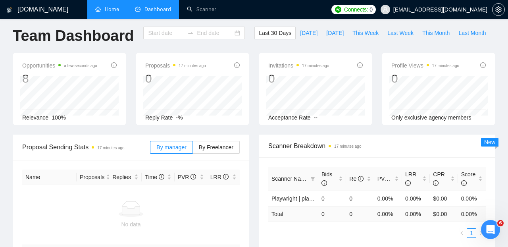
type input "[DATE]"
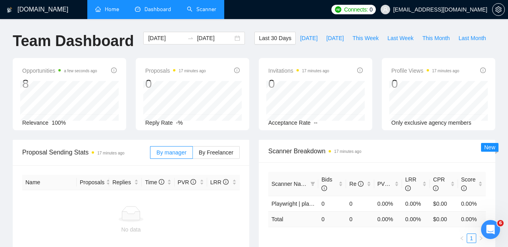
click at [205, 10] on link "Scanner" at bounding box center [201, 9] width 29 height 7
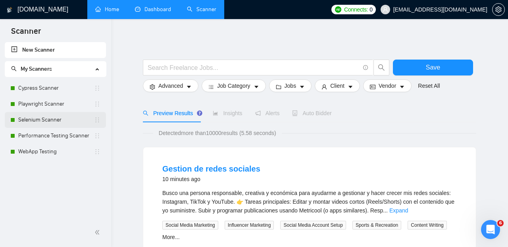
click at [42, 118] on link "Selenium Scanner" at bounding box center [56, 120] width 76 height 16
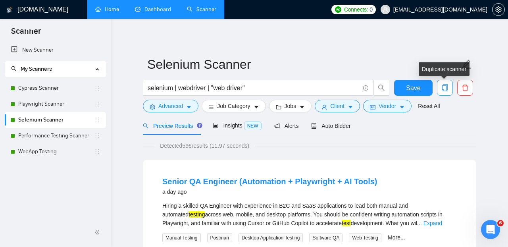
click at [443, 91] on icon "copy" at bounding box center [445, 87] width 6 height 7
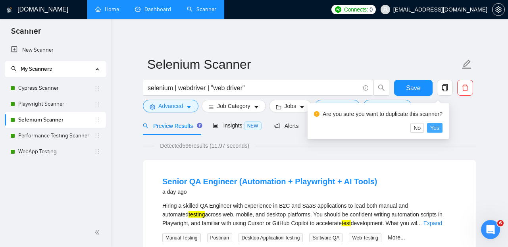
click at [442, 128] on button "Yes" at bounding box center [434, 128] width 15 height 10
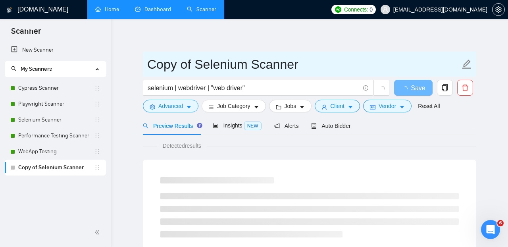
click at [467, 63] on icon "edit" at bounding box center [466, 64] width 10 height 10
drag, startPoint x: 245, startPoint y: 65, endPoint x: 142, endPoint y: 64, distance: 103.5
click at [147, 64] on input "Copy of Selenium Scanner" at bounding box center [303, 64] width 312 height 20
type input "Appium Scanner"
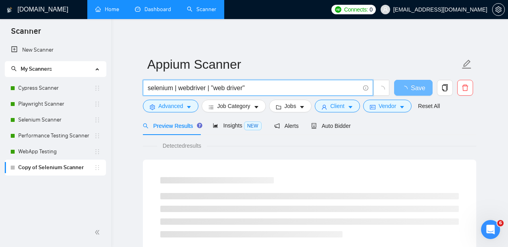
click at [253, 92] on input "selenium | webdriver | "web driver"" at bounding box center [254, 88] width 212 height 10
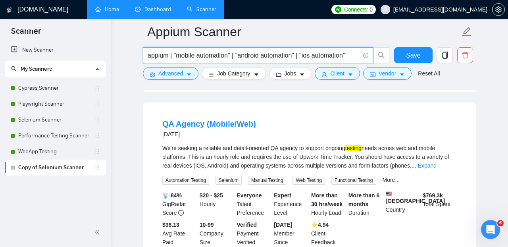
scroll to position [244, 0]
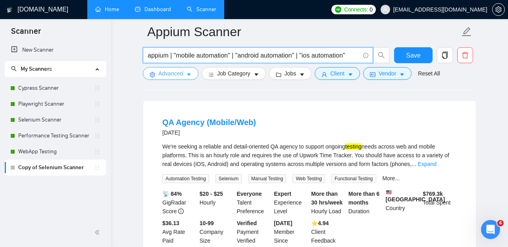
type input "appium | "mobile automation" | "android automation" | "ios automation""
click at [193, 73] on button "Advanced" at bounding box center [171, 73] width 56 height 13
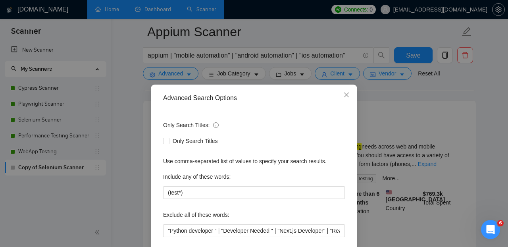
scroll to position [0, 0]
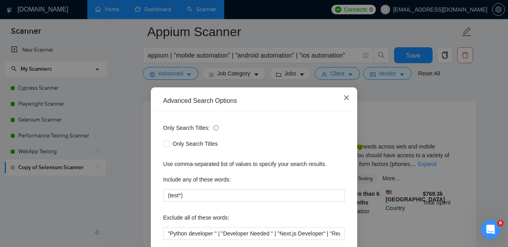
click at [343, 96] on span "Close" at bounding box center [345, 97] width 21 height 21
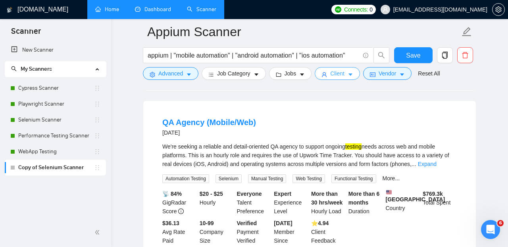
click at [350, 77] on button "Client" at bounding box center [336, 73] width 45 height 13
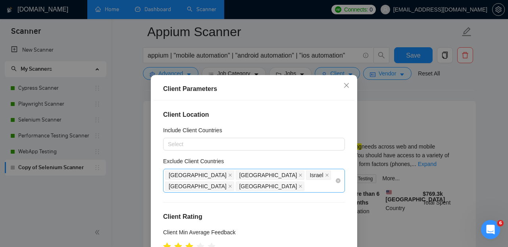
click at [320, 174] on div "India Pakistan Israel Kenya Nigeria" at bounding box center [250, 180] width 170 height 22
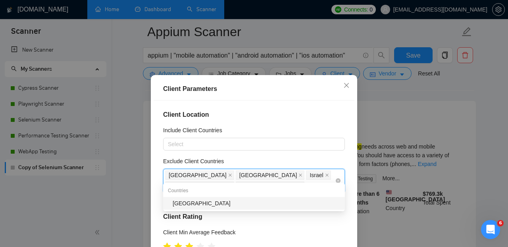
type input "[GEOGRAPHIC_DATA]"
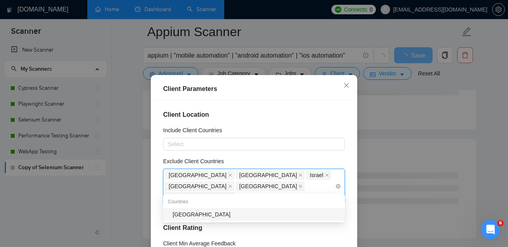
type input "[GEOGRAPHIC_DATA]"
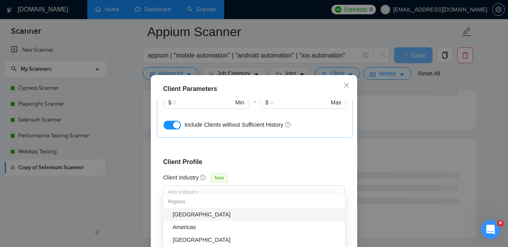
scroll to position [333, 0]
click at [339, 159] on div "Client Location Include Client Countries Select Exclude Client Countries India …" at bounding box center [253, 186] width 201 height 172
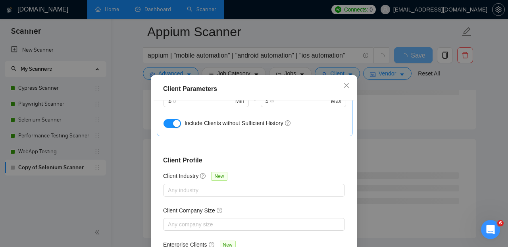
scroll to position [61, 0]
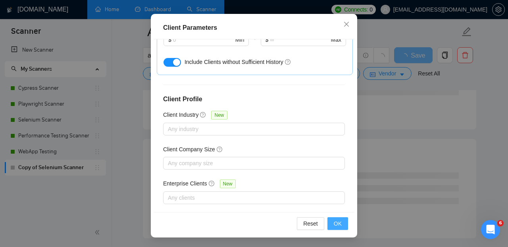
click at [334, 226] on span "OK" at bounding box center [337, 223] width 8 height 9
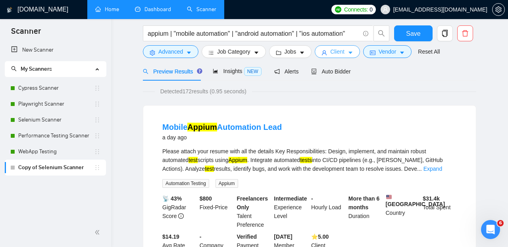
scroll to position [0, 0]
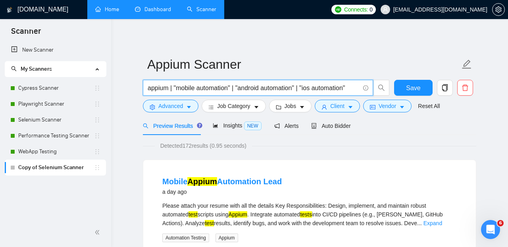
click at [354, 88] on input "appium | "mobile automation" | "android automation" | "ios automation"" at bounding box center [254, 88] width 212 height 10
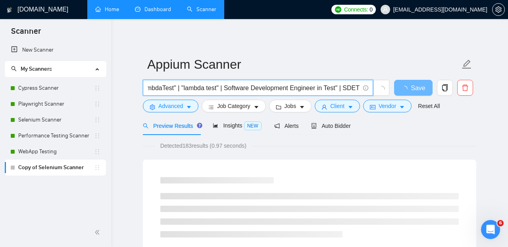
drag, startPoint x: 220, startPoint y: 87, endPoint x: 364, endPoint y: 89, distance: 144.0
click at [359, 89] on input "appium | "mobile automation" | "android automation" | "ios automation" | "lambd…" at bounding box center [254, 88] width 212 height 10
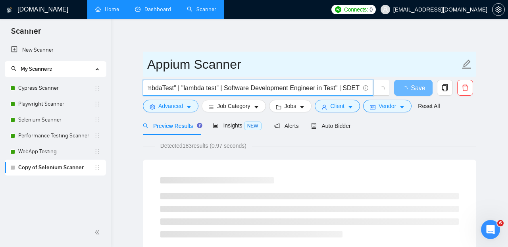
click at [306, 56] on input "Appium Scanner" at bounding box center [303, 64] width 312 height 20
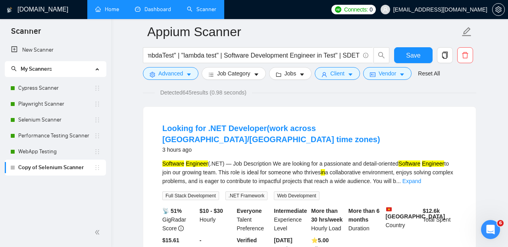
scroll to position [65, 0]
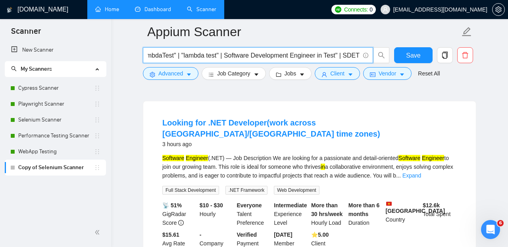
click at [223, 54] on input "appium | "mobile automation" | "android automation" | "ios automation" | "lambd…" at bounding box center [254, 55] width 212 height 10
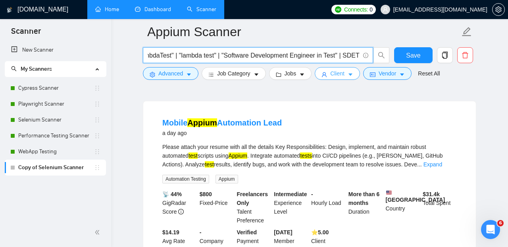
type input "appium | "mobile automation" | "android automation" | "ios automation" | "lambd…"
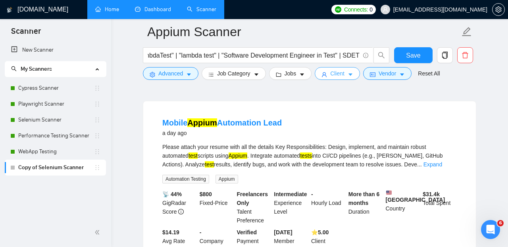
click at [351, 71] on button "Client" at bounding box center [336, 73] width 45 height 13
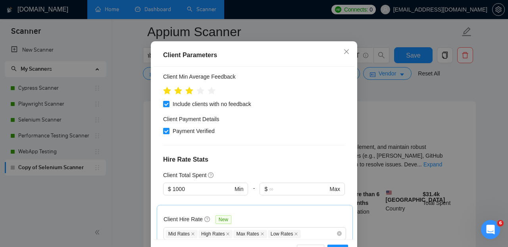
scroll to position [145, 0]
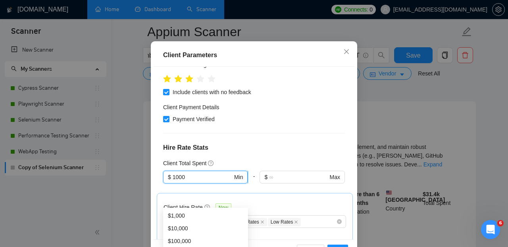
drag, startPoint x: 192, startPoint y: 197, endPoint x: 173, endPoint y: 197, distance: 18.6
click at [173, 181] on input "1000" at bounding box center [202, 176] width 60 height 9
type input "300"
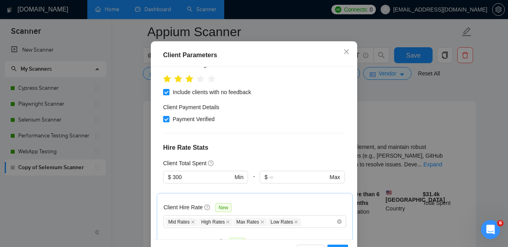
click at [270, 152] on h4 "Hire Rate Stats" at bounding box center [254, 148] width 182 height 10
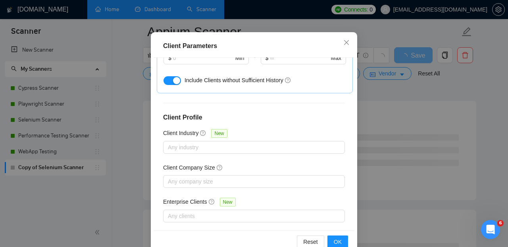
scroll to position [61, 0]
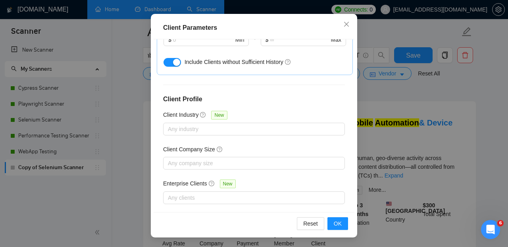
click at [167, 58] on button "button" at bounding box center [171, 62] width 17 height 9
click at [340, 224] on span "OK" at bounding box center [337, 223] width 8 height 9
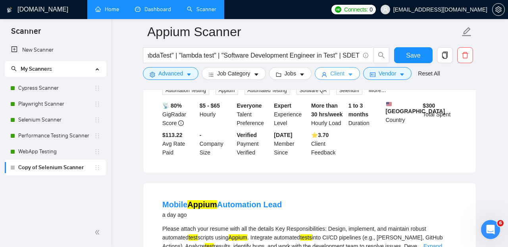
scroll to position [165, 0]
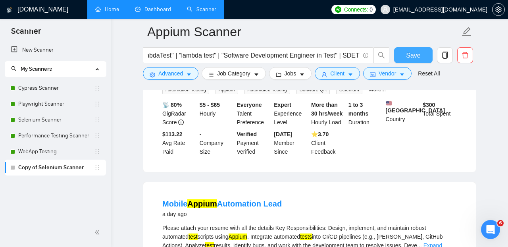
click at [422, 52] on button "Save" at bounding box center [413, 55] width 38 height 16
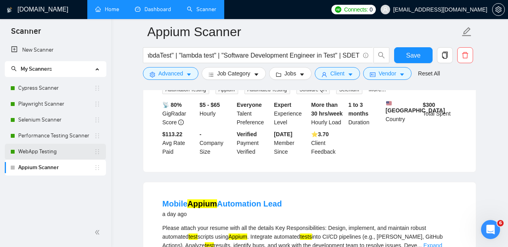
click at [43, 148] on link "WebApp Testing" at bounding box center [56, 152] width 76 height 16
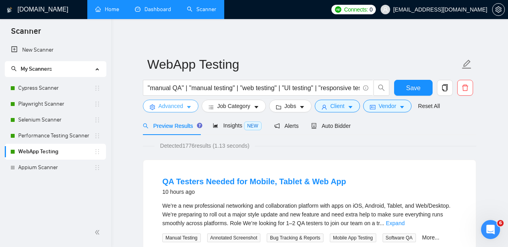
click at [193, 109] on button "Advanced" at bounding box center [171, 106] width 56 height 13
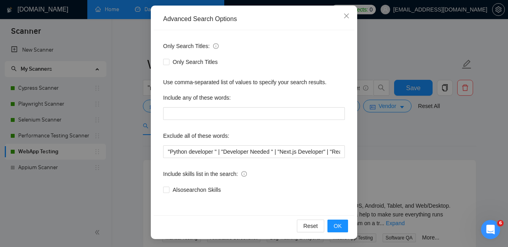
scroll to position [83, 0]
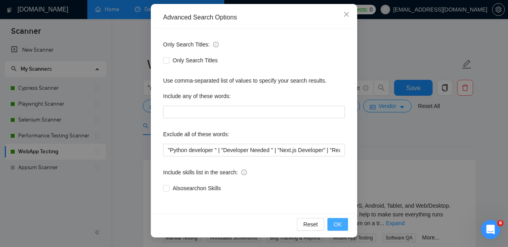
click at [333, 224] on button "OK" at bounding box center [337, 224] width 21 height 13
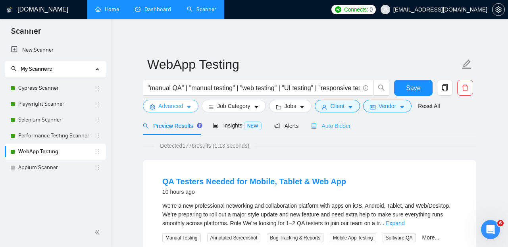
scroll to position [0, 0]
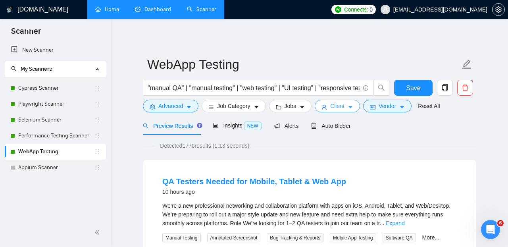
click at [353, 108] on icon "caret-down" at bounding box center [350, 107] width 6 height 6
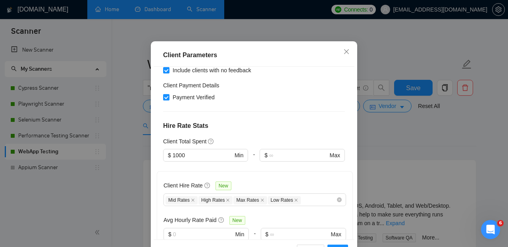
scroll to position [149, 0]
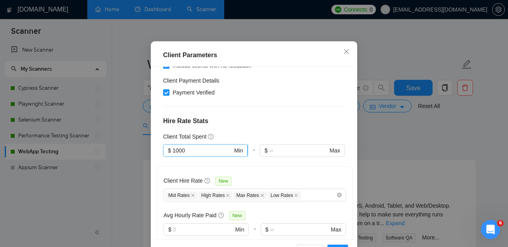
click at [203, 155] on input "1000" at bounding box center [202, 150] width 60 height 9
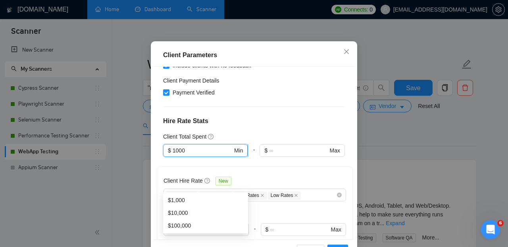
click at [203, 155] on input "1000" at bounding box center [202, 150] width 60 height 9
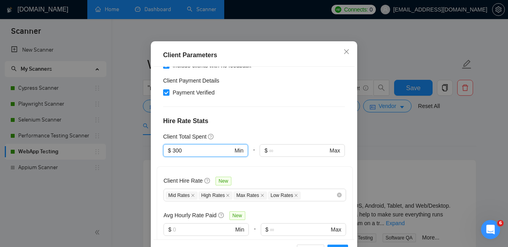
type input "300"
click at [250, 126] on h4 "Hire Rate Stats" at bounding box center [254, 121] width 182 height 10
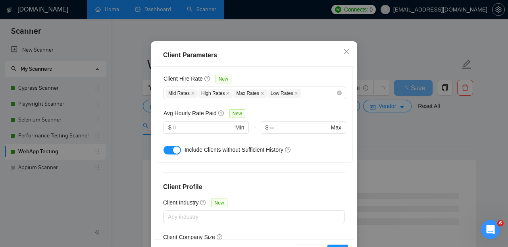
scroll to position [259, 0]
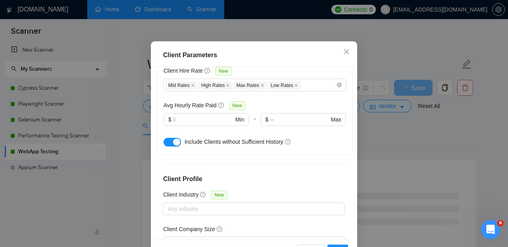
click at [170, 146] on button "button" at bounding box center [171, 142] width 17 height 9
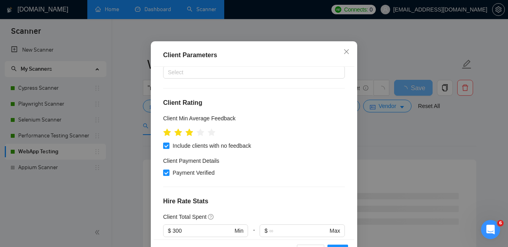
scroll to position [0, 0]
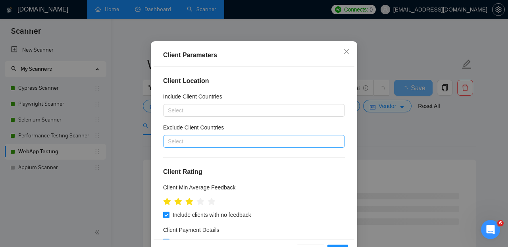
click at [203, 146] on div at bounding box center [250, 141] width 170 height 10
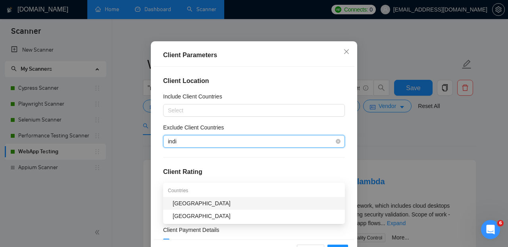
type input "india"
click at [201, 203] on div "[GEOGRAPHIC_DATA]" at bounding box center [255, 203] width 167 height 9
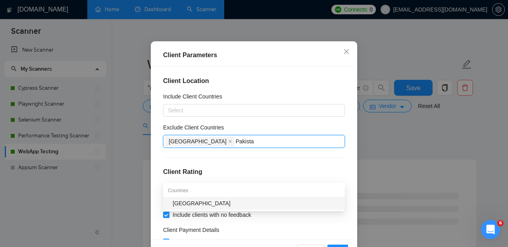
type input "[GEOGRAPHIC_DATA]"
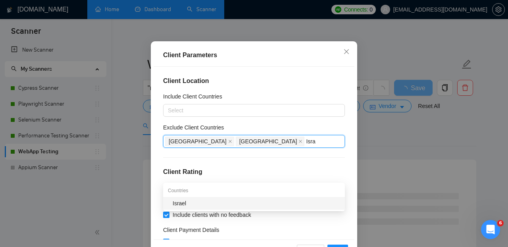
type input "Israe"
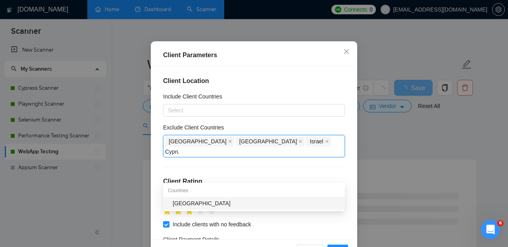
type input "[GEOGRAPHIC_DATA]"
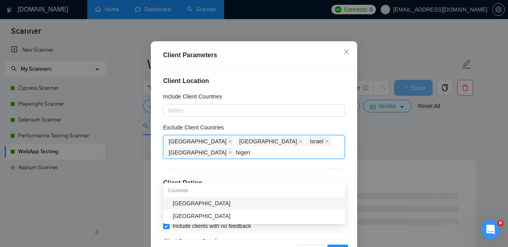
type input "[GEOGRAPHIC_DATA]"
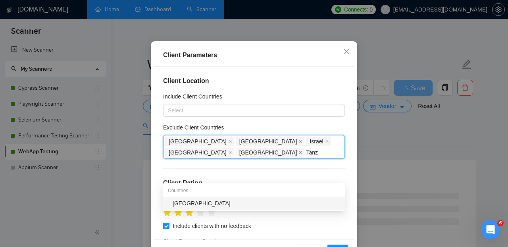
type input "Tanza"
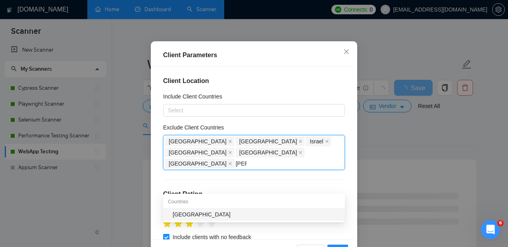
type input "Keny"
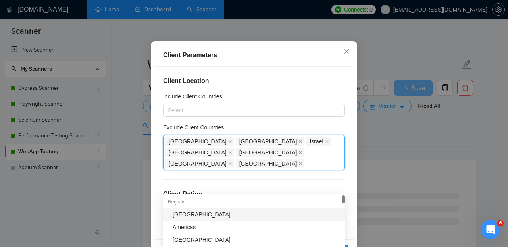
click at [236, 86] on h4 "Client Location" at bounding box center [254, 81] width 182 height 10
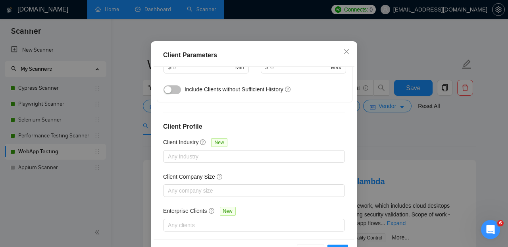
scroll to position [61, 0]
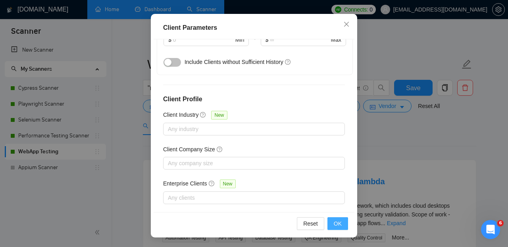
click at [333, 220] on button "OK" at bounding box center [337, 223] width 21 height 13
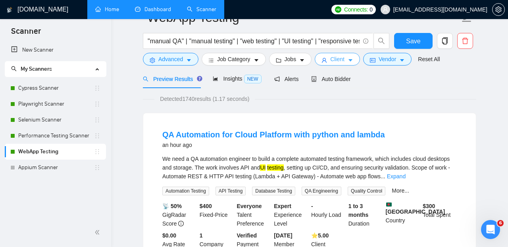
scroll to position [0, 0]
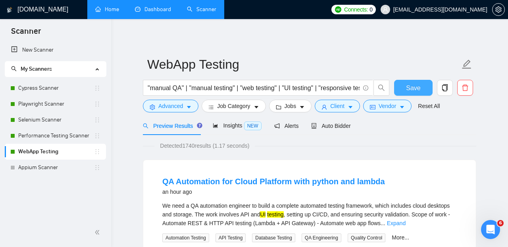
click at [408, 88] on span "Save" at bounding box center [413, 88] width 14 height 10
click at [63, 135] on link "Performance Testing Scanner" at bounding box center [56, 136] width 76 height 16
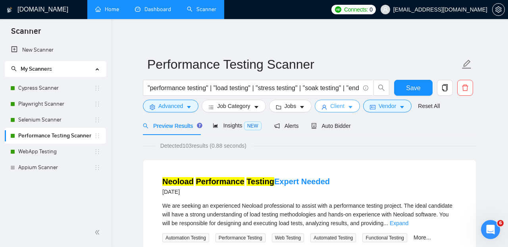
click at [352, 108] on icon "caret-down" at bounding box center [350, 107] width 4 height 2
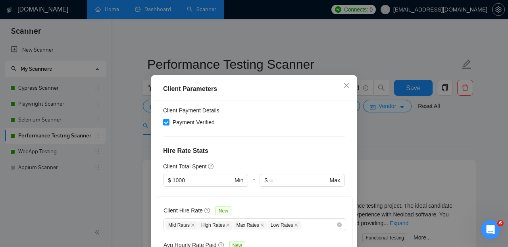
scroll to position [183, 0]
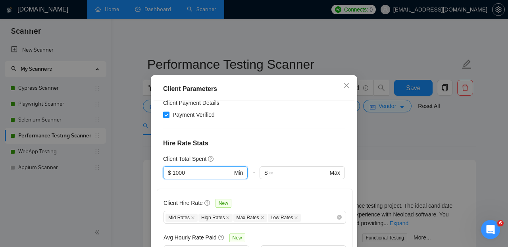
click at [205, 168] on input "1000" at bounding box center [202, 172] width 60 height 9
type input "300"
click at [255, 138] on div "Client Location Include Client Countries Select Exclude Client Countries India …" at bounding box center [253, 186] width 201 height 172
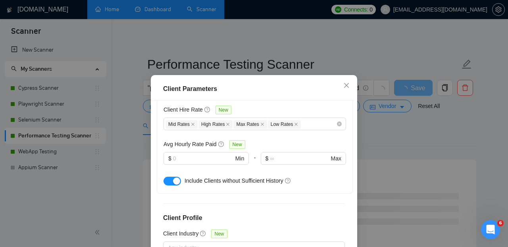
scroll to position [282, 0]
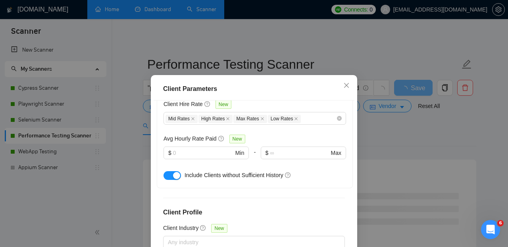
click at [167, 171] on button "button" at bounding box center [171, 175] width 17 height 9
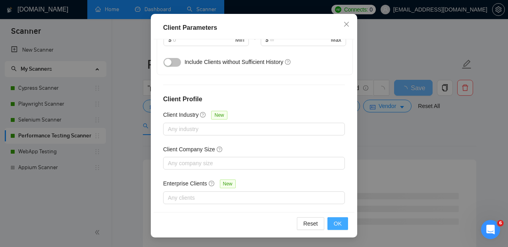
click at [339, 222] on span "OK" at bounding box center [337, 223] width 8 height 9
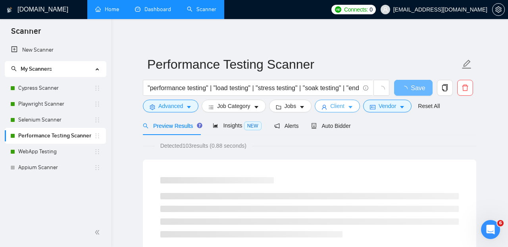
scroll to position [0, 0]
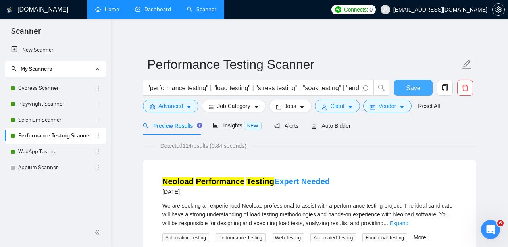
click at [416, 89] on span "Save" at bounding box center [413, 88] width 14 height 10
click at [54, 118] on link "Selenium Scanner" at bounding box center [56, 120] width 76 height 16
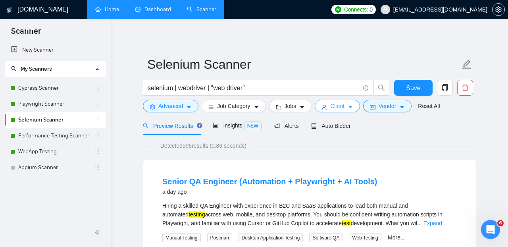
click at [351, 108] on button "Client" at bounding box center [336, 106] width 45 height 13
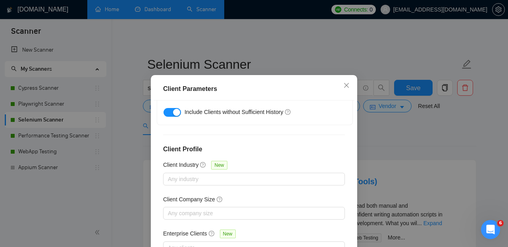
click at [410, 131] on div "Client Parameters Client Location Include Client Countries Select Exclude Clien…" at bounding box center [254, 123] width 508 height 247
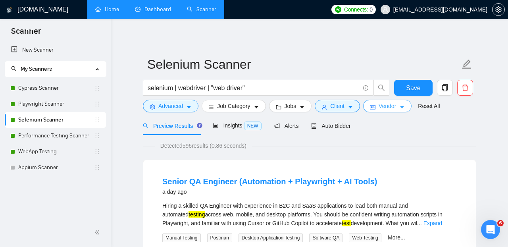
click at [404, 107] on icon "caret-down" at bounding box center [402, 107] width 4 height 2
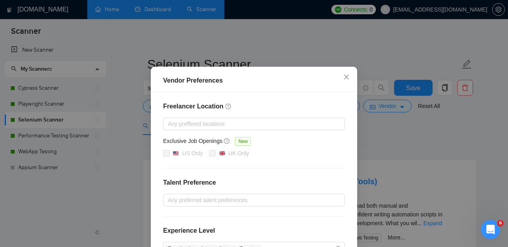
scroll to position [8, 0]
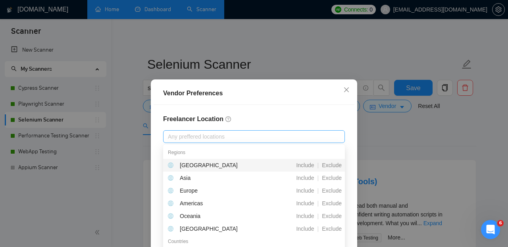
click at [276, 136] on div at bounding box center [250, 137] width 170 height 10
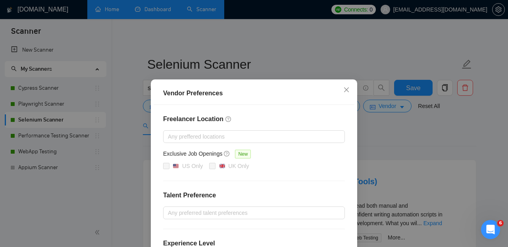
click at [283, 114] on div "Freelancer Location Any preffered locations Exclusive Job Openings New US Only …" at bounding box center [253, 215] width 201 height 220
click at [269, 139] on div at bounding box center [250, 137] width 170 height 10
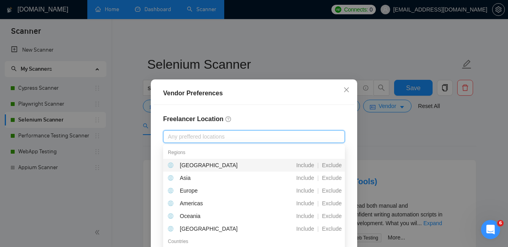
click at [245, 119] on h4 "Freelancer Location" at bounding box center [254, 119] width 182 height 10
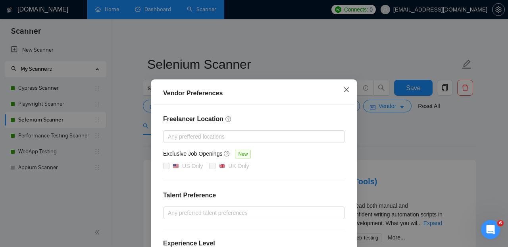
click at [346, 91] on icon "close" at bounding box center [346, 89] width 5 height 5
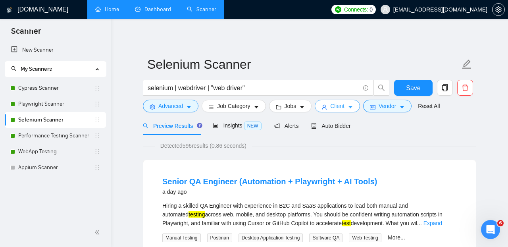
click at [344, 106] on span "Client" at bounding box center [337, 106] width 14 height 9
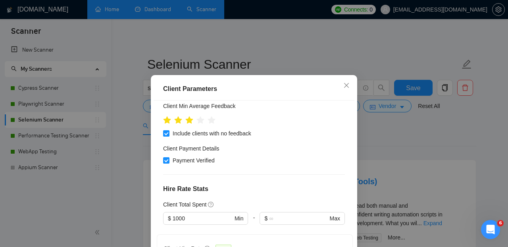
scroll to position [154, 0]
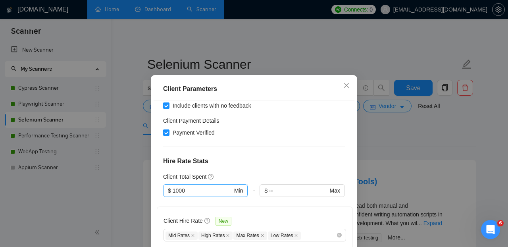
click at [199, 186] on input "1000" at bounding box center [202, 190] width 60 height 9
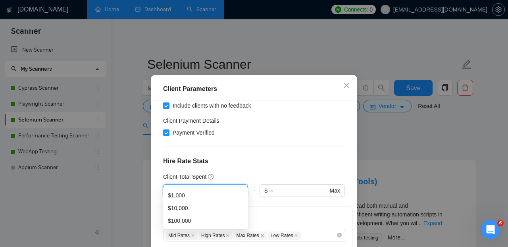
click at [199, 186] on input "1000" at bounding box center [202, 190] width 60 height 9
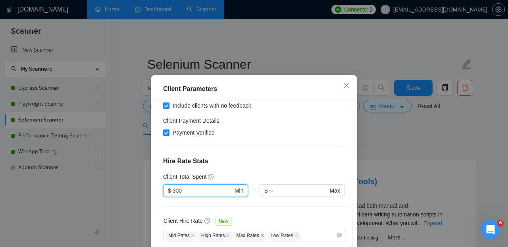
type input "300"
click at [255, 156] on h4 "Hire Rate Stats" at bounding box center [254, 161] width 182 height 10
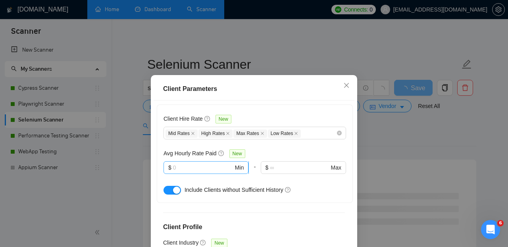
scroll to position [257, 0]
click at [166, 184] on div at bounding box center [173, 188] width 21 height 9
click at [166, 185] on button "button" at bounding box center [171, 189] width 17 height 9
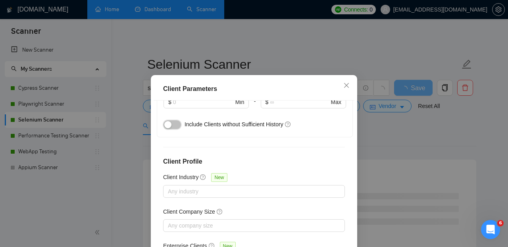
scroll to position [322, 0]
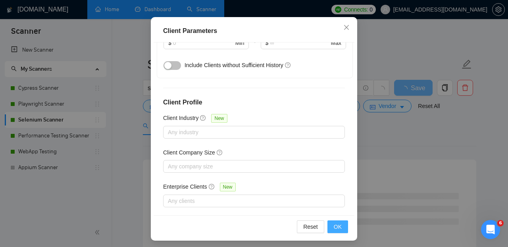
click at [341, 229] on span "OK" at bounding box center [337, 226] width 8 height 9
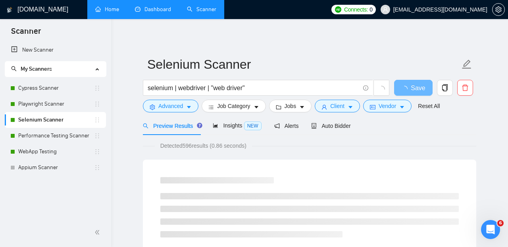
scroll to position [34, 0]
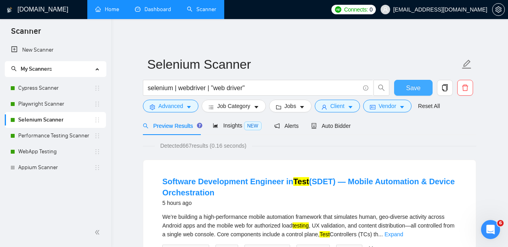
click at [422, 84] on button "Save" at bounding box center [413, 88] width 38 height 16
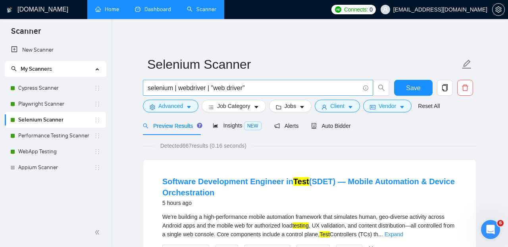
click at [289, 89] on input "selenium | webdriver | "web driver"" at bounding box center [254, 88] width 212 height 10
paste input "| Software Development Engineer in Test" | SDET"
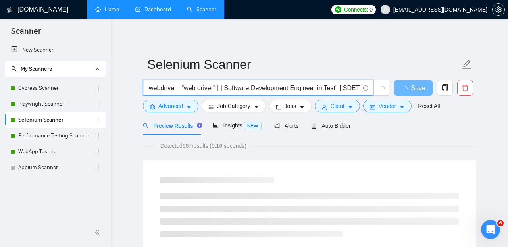
click at [223, 88] on input "selenium | webdriver | "web driver" | | Software Development Engineer in Test" …" at bounding box center [254, 88] width 212 height 10
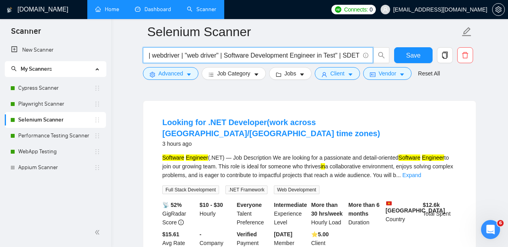
scroll to position [0, 28]
type input "selenium | webdriver | "web driver" | Software Development Engineer in Test" | …"
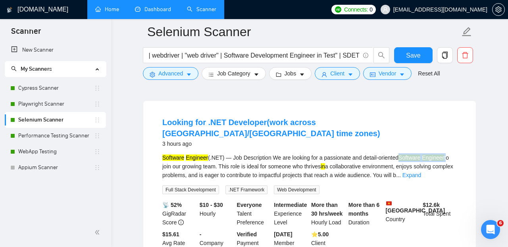
drag, startPoint x: 410, startPoint y: 146, endPoint x: 457, endPoint y: 144, distance: 47.2
click at [457, 144] on li "Looking for .NET Developer(work across Turkey/Canada time zones) 3 hours ago So…" at bounding box center [309, 186] width 313 height 152
copy div "Software Engineer"
click at [190, 73] on icon "caret-down" at bounding box center [189, 75] width 6 height 6
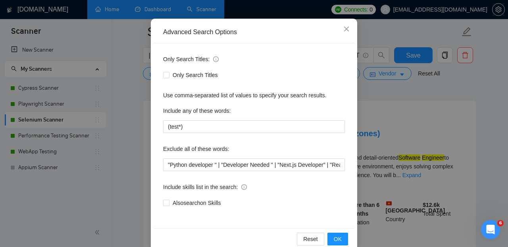
scroll to position [83, 0]
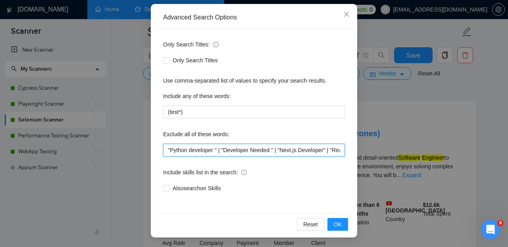
click at [168, 150] on input ""Python developer " | "Developer Needed " | "Next.js Developer" | "React Develo…" at bounding box center [254, 150] width 182 height 13
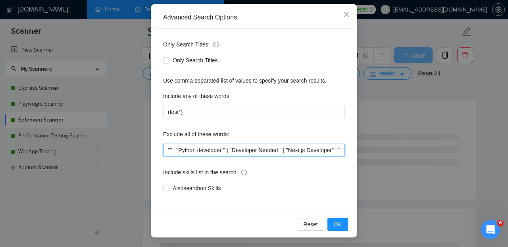
paste input "Software Engineer"
type input ""Software Engineer " | "Python developer " | "Developer Needed " | "Next.js Dev…"
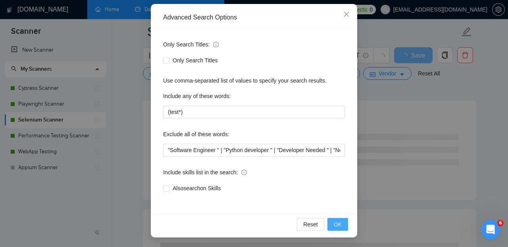
click at [332, 222] on button "OK" at bounding box center [337, 224] width 21 height 13
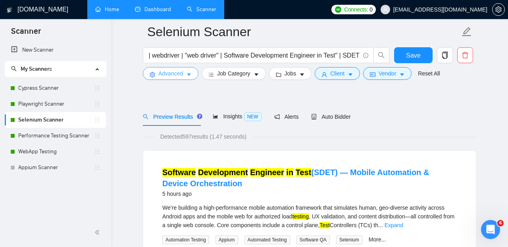
scroll to position [0, 0]
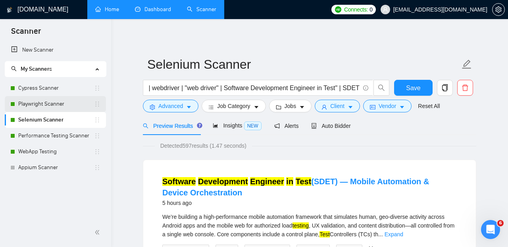
click at [56, 109] on link "Playwright Scanner" at bounding box center [56, 104] width 76 height 16
click at [409, 91] on span "Save" at bounding box center [413, 88] width 14 height 10
click at [53, 104] on link "Playwright Scanner" at bounding box center [56, 104] width 76 height 16
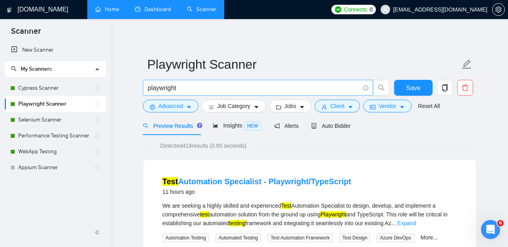
click at [225, 84] on input "playwright" at bounding box center [254, 88] width 212 height 10
paste input "Software Engineer"
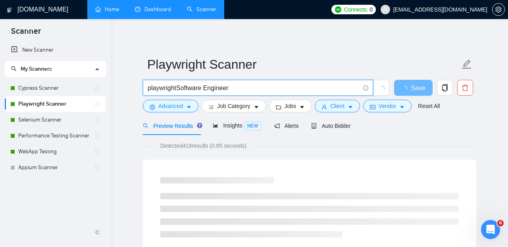
type input "playwright"
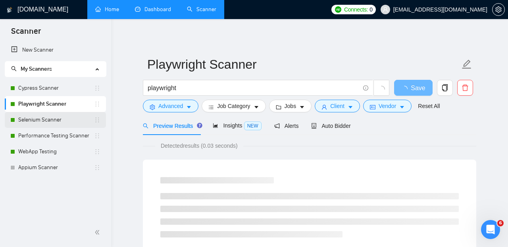
click at [71, 121] on link "Selenium Scanner" at bounding box center [56, 120] width 76 height 16
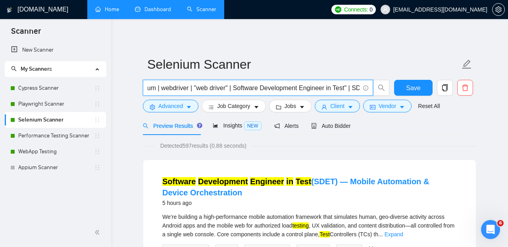
scroll to position [0, 29]
drag, startPoint x: 249, startPoint y: 89, endPoint x: 366, endPoint y: 90, distance: 117.0
click at [359, 90] on input "selenium | webdriver | "web driver" | Software Development Engineer in Test" | …" at bounding box center [254, 88] width 212 height 10
click at [38, 104] on link "Playwright Scanner" at bounding box center [56, 104] width 76 height 16
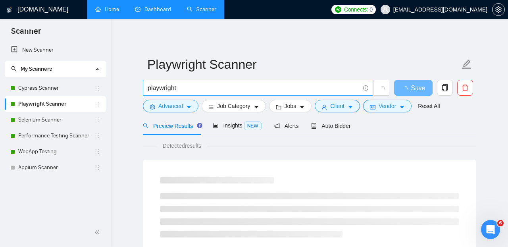
click at [204, 88] on input "playwright" at bounding box center [254, 88] width 212 height 10
paste input "| Software Development Engineer in Test" | SDET"
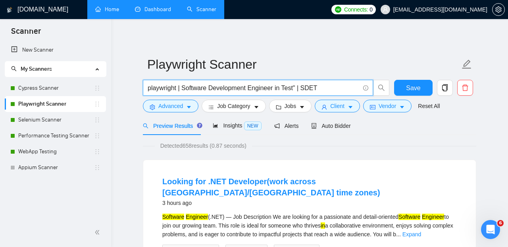
click at [183, 86] on input "playwright | Software Development Engineer in Test" | SDET" at bounding box center [254, 88] width 212 height 10
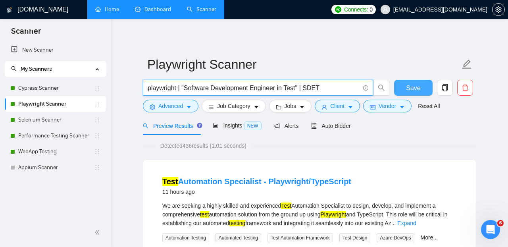
type input "playwright | "Software Development Engineer in Test" | SDET"
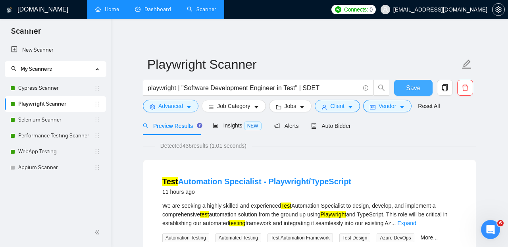
click at [406, 89] on span "Save" at bounding box center [413, 88] width 14 height 10
click at [59, 118] on link "Selenium Scanner" at bounding box center [56, 120] width 76 height 16
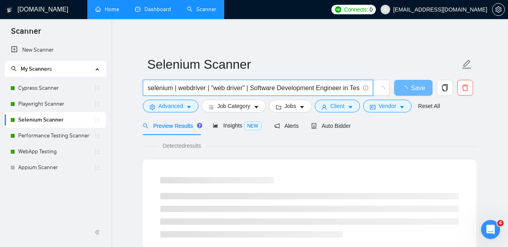
click at [253, 90] on input "selenium | webdriver | "web driver" | Software Development Engineer in Test" | …" at bounding box center [254, 88] width 212 height 10
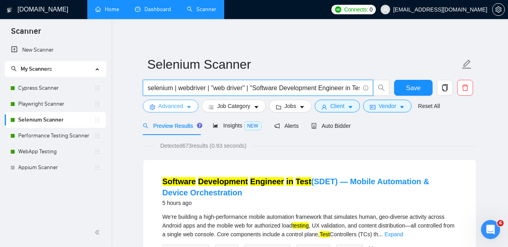
type input "selenium | webdriver | "web driver" | "Software Development Engineer in Test" |…"
click at [187, 105] on icon "caret-down" at bounding box center [189, 107] width 6 height 6
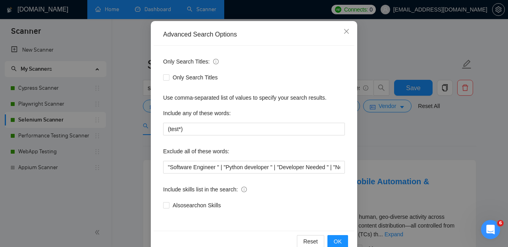
scroll to position [83, 0]
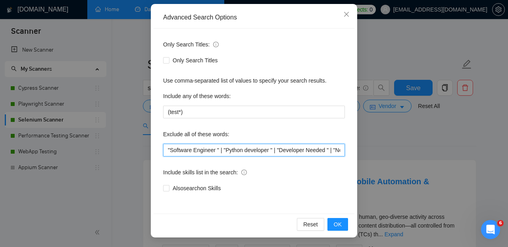
drag, startPoint x: 227, startPoint y: 149, endPoint x: 143, endPoint y: 146, distance: 84.1
click at [163, 147] on input ""Software Engineer " | "Python developer " | "Developer Needed " | "Next.js Dev…" at bounding box center [254, 150] width 182 height 13
type input ""Python developer " | "Developer Needed " | "Next.js Developer" | "React Develo…"
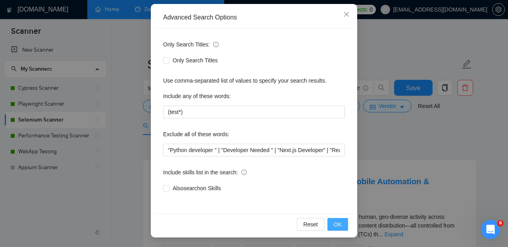
click at [333, 222] on button "OK" at bounding box center [337, 224] width 21 height 13
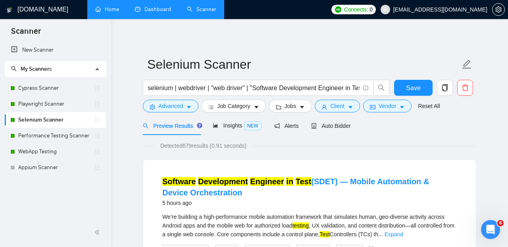
scroll to position [0, 0]
click at [416, 83] on span "Save" at bounding box center [413, 88] width 14 height 10
click at [48, 90] on link "Cypress Scanner" at bounding box center [56, 88] width 76 height 16
click at [409, 88] on span "Save" at bounding box center [413, 88] width 14 height 10
click at [57, 104] on link "Playwright Scanner" at bounding box center [56, 104] width 76 height 16
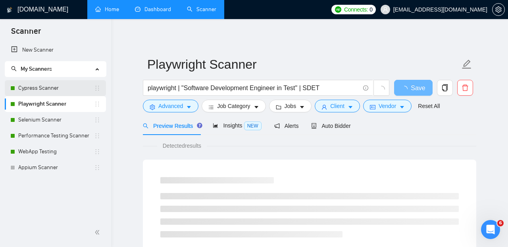
click at [48, 87] on link "Cypress Scanner" at bounding box center [56, 88] width 76 height 16
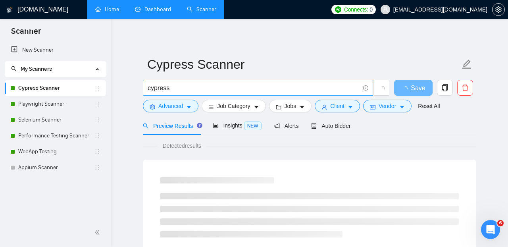
click at [210, 86] on input "cypress" at bounding box center [254, 88] width 212 height 10
paste input "| Software Development Engineer in Test" | SDET"
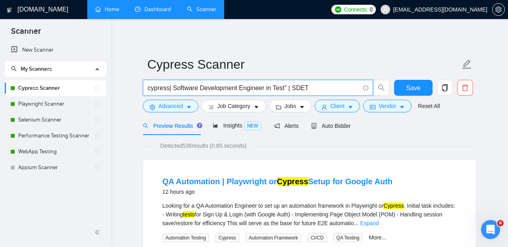
click at [170, 87] on input "cypress| Software Development Engineer in Test" | SDET" at bounding box center [254, 88] width 212 height 10
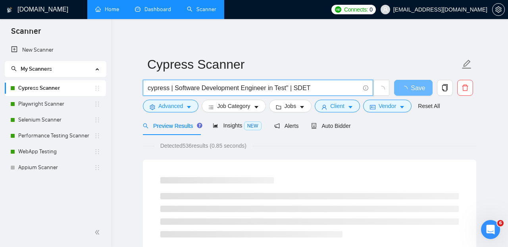
click at [176, 87] on input "cypress | Software Development Engineer in Test" | SDET" at bounding box center [254, 88] width 212 height 10
type input "cypress | "Software Development Engineer in Test" | SDET"
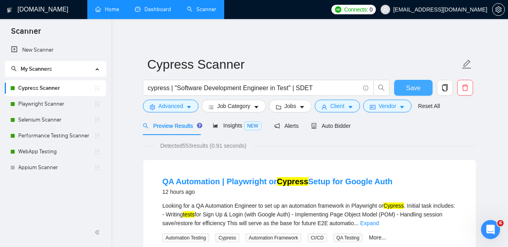
click at [422, 90] on button "Save" at bounding box center [413, 88] width 38 height 16
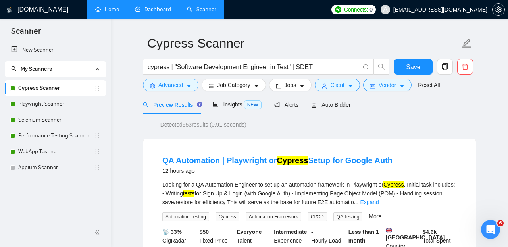
click at [368, 187] on div "Looking for a QA Automation Engineer to set up an automation framework in Playw…" at bounding box center [309, 193] width 294 height 26
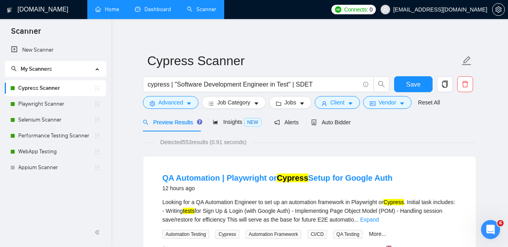
scroll to position [0, 0]
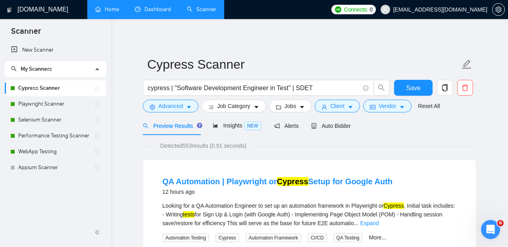
click at [195, 213] on mark "tests" at bounding box center [189, 214] width 12 height 6
click at [397, 207] on mark "Cypress" at bounding box center [393, 205] width 20 height 6
click at [365, 216] on div "Looking for a QA Automation Engineer to set up an automation framework in Playw…" at bounding box center [309, 214] width 294 height 26
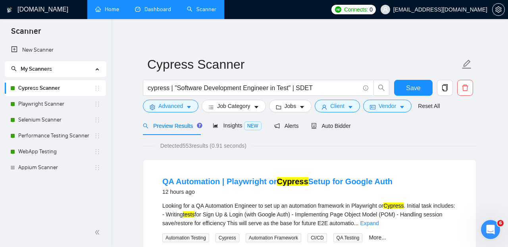
click at [365, 216] on div "Looking for a QA Automation Engineer to set up an automation framework in Playw…" at bounding box center [309, 214] width 294 height 26
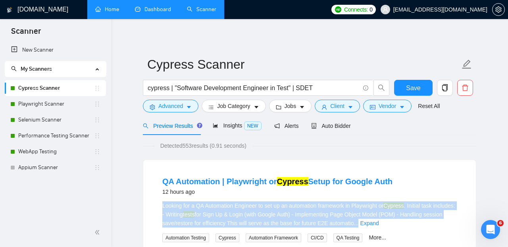
click at [365, 216] on div "Looking for a QA Automation Engineer to set up an automation framework in Playw…" at bounding box center [309, 214] width 294 height 26
click at [377, 213] on div "Looking for a QA Automation Engineer to set up an automation framework in Playw…" at bounding box center [309, 214] width 294 height 26
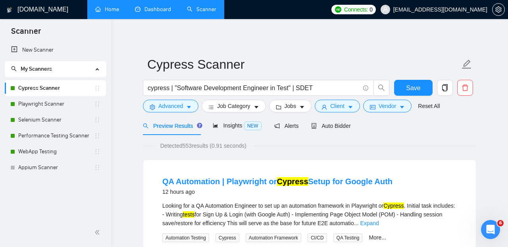
click at [347, 210] on div "Looking for a QA Automation Engineer to set up an automation framework in Playw…" at bounding box center [309, 214] width 294 height 26
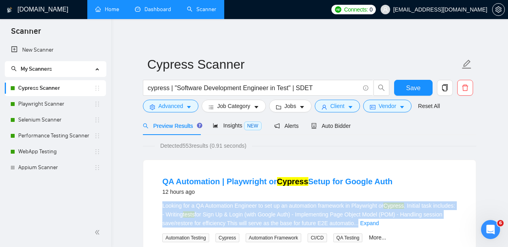
click at [347, 210] on div "Looking for a QA Automation Engineer to set up an automation framework in Playw…" at bounding box center [309, 214] width 294 height 26
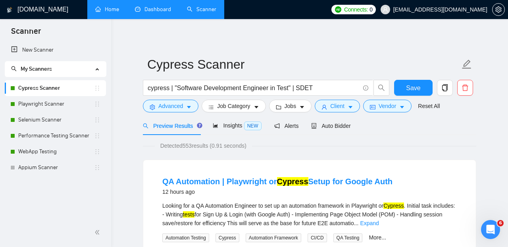
click at [335, 216] on div "Looking for a QA Automation Engineer to set up an automation framework in Playw…" at bounding box center [309, 214] width 294 height 26
